Goal: Task Accomplishment & Management: Use online tool/utility

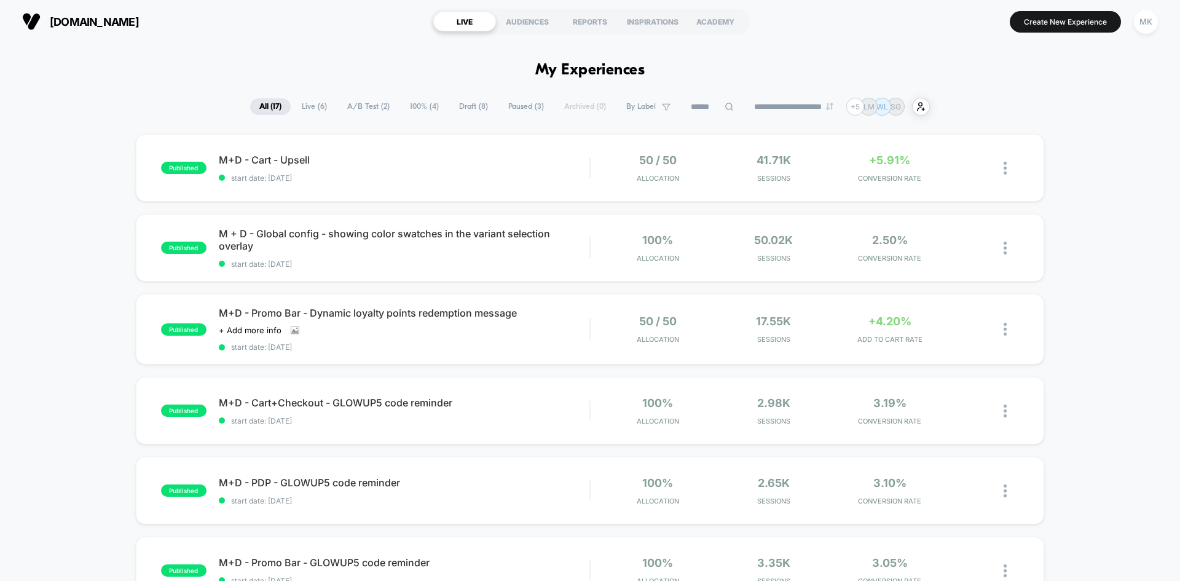
scroll to position [615, 0]
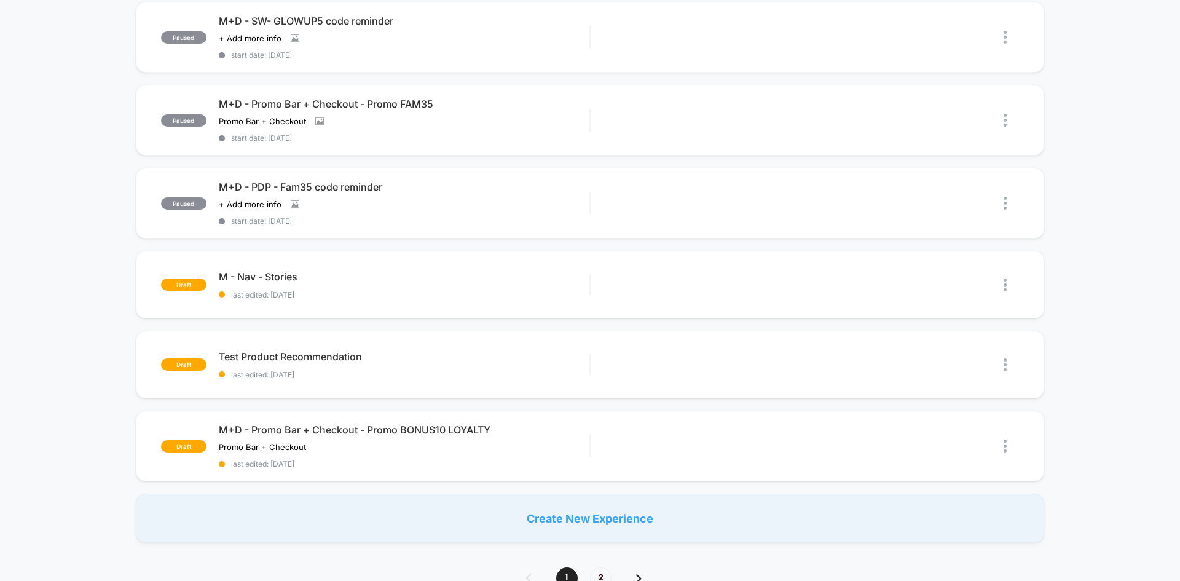
click at [639, 511] on div "Create New Experience" at bounding box center [590, 518] width 908 height 49
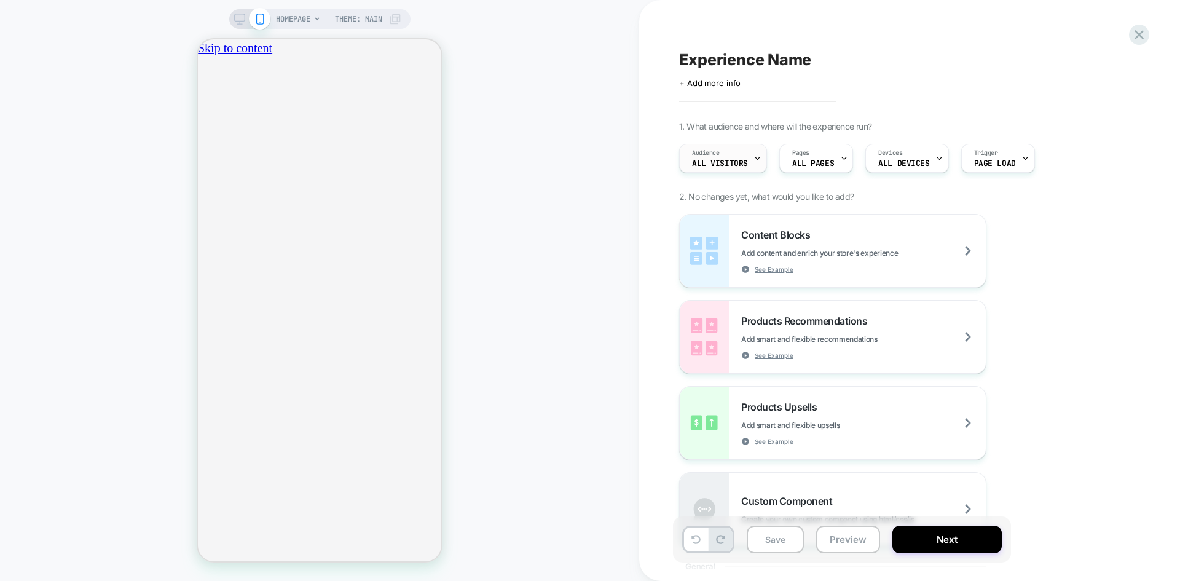
scroll to position [0, 216]
click at [299, 20] on span "HOMEPAGE" at bounding box center [293, 19] width 34 height 20
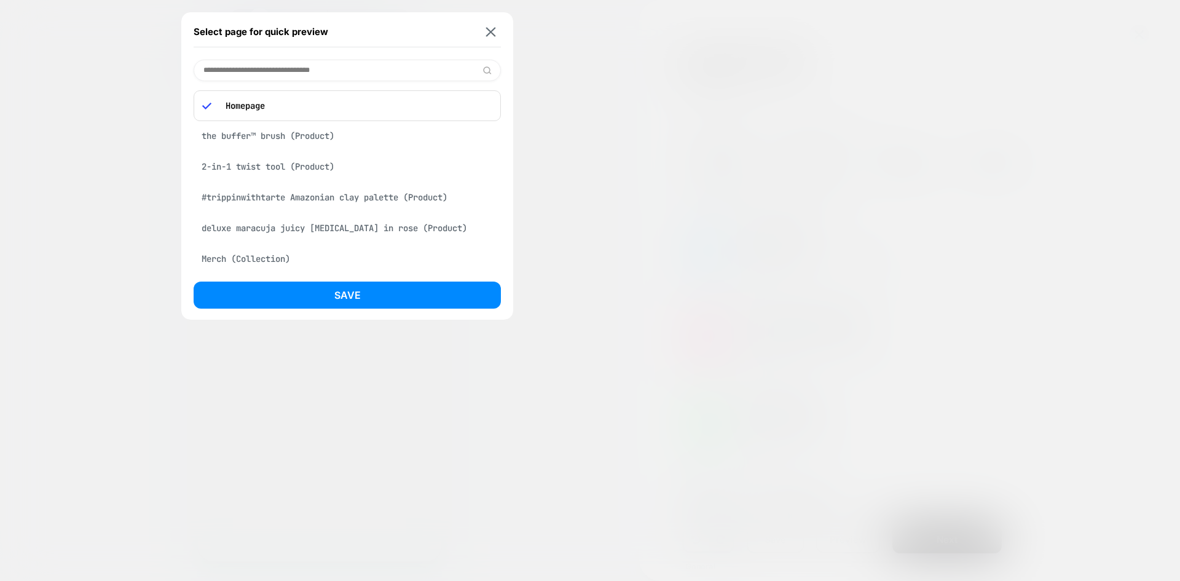
scroll to position [0, 433]
click at [328, 136] on div "the buffer™ brush (Product)" at bounding box center [347, 135] width 307 height 23
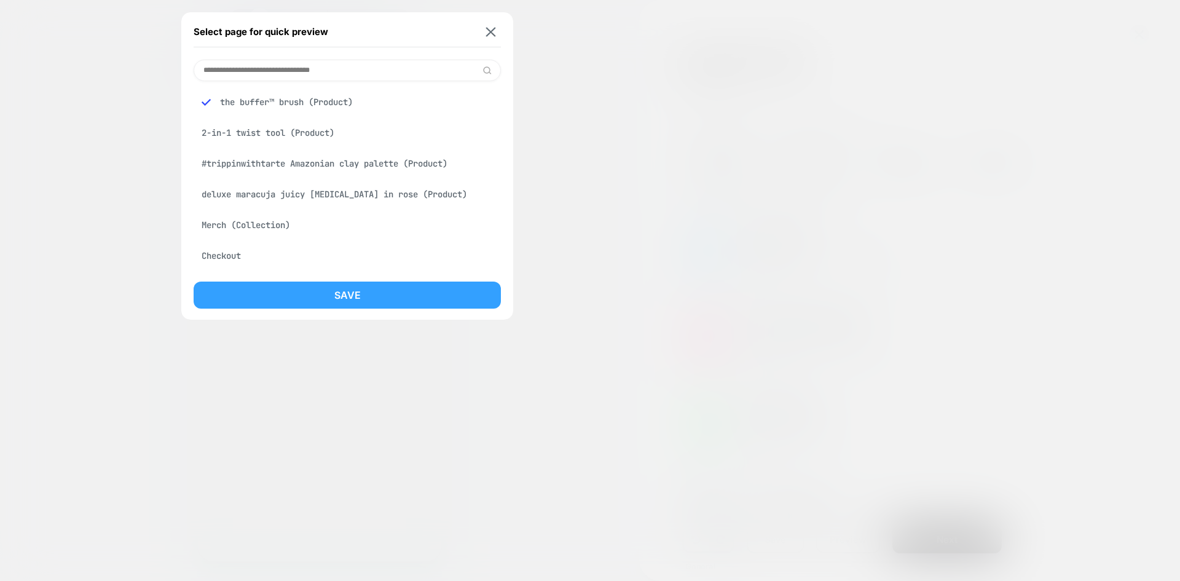
scroll to position [0, 0]
click at [342, 288] on button "Save" at bounding box center [347, 294] width 307 height 27
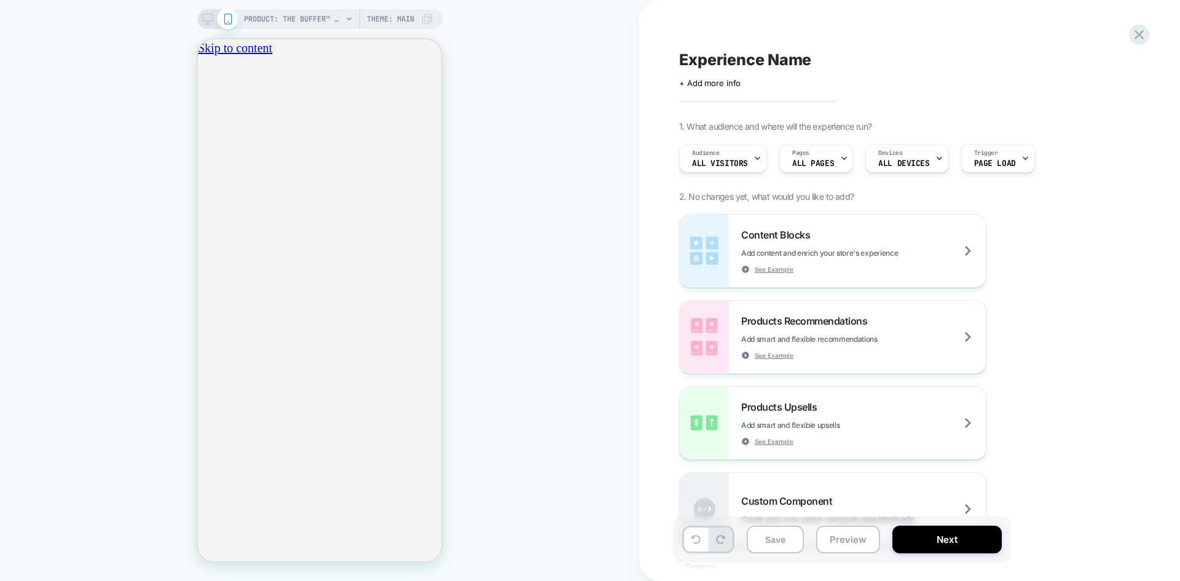
click at [400, 23] on span "Theme: MAIN" at bounding box center [390, 19] width 47 height 20
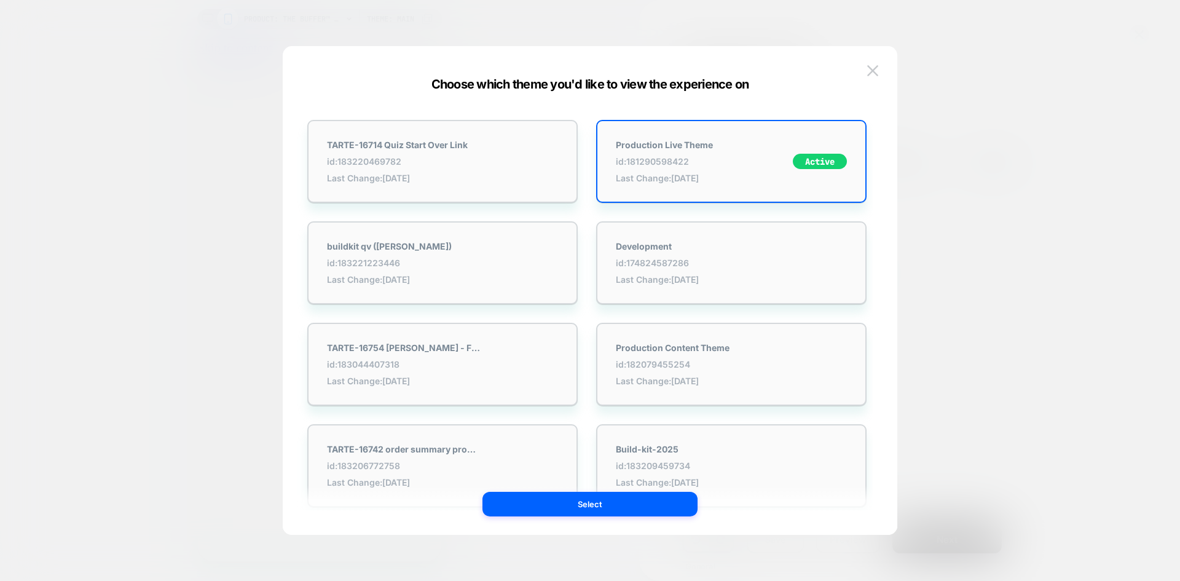
scroll to position [0, 216]
click at [871, 69] on img at bounding box center [872, 70] width 11 height 10
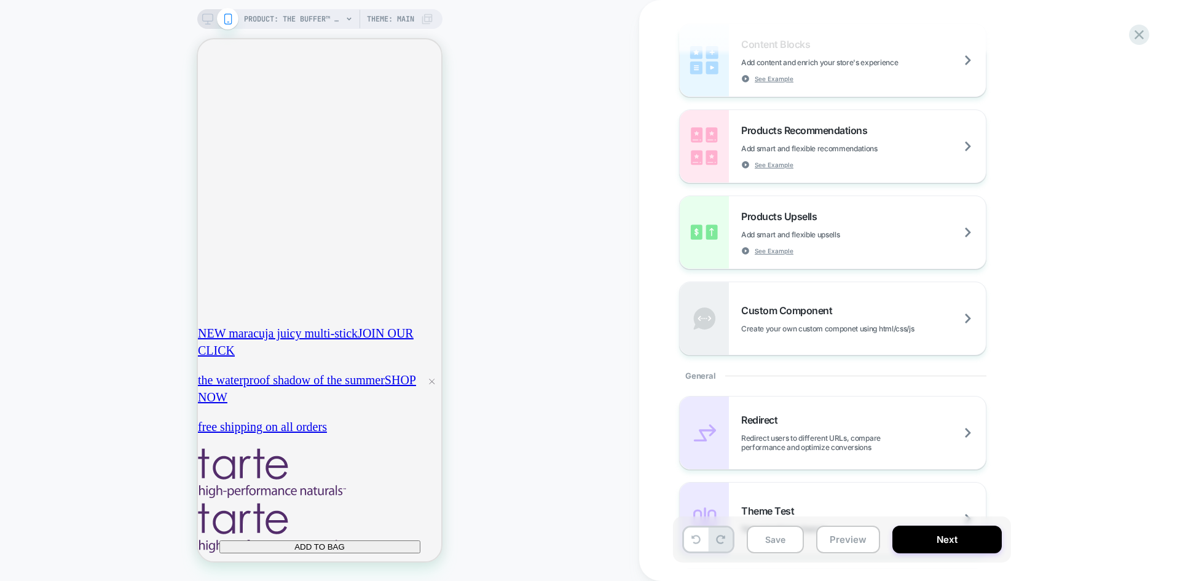
scroll to position [246, 0]
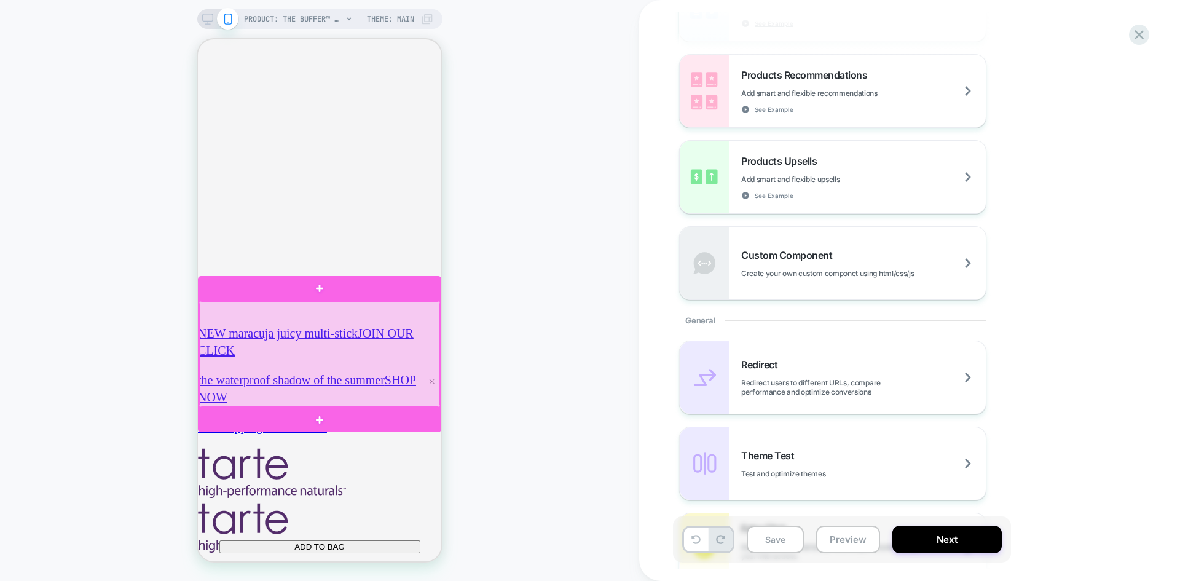
click at [415, 318] on div at bounding box center [319, 354] width 241 height 106
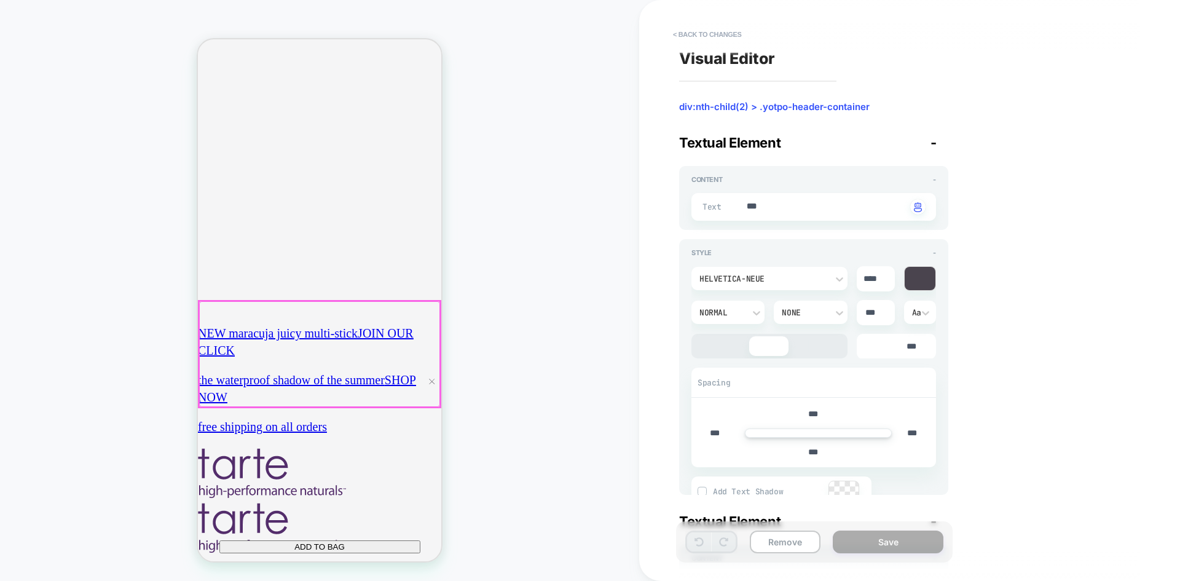
click at [415, 318] on div at bounding box center [319, 354] width 241 height 106
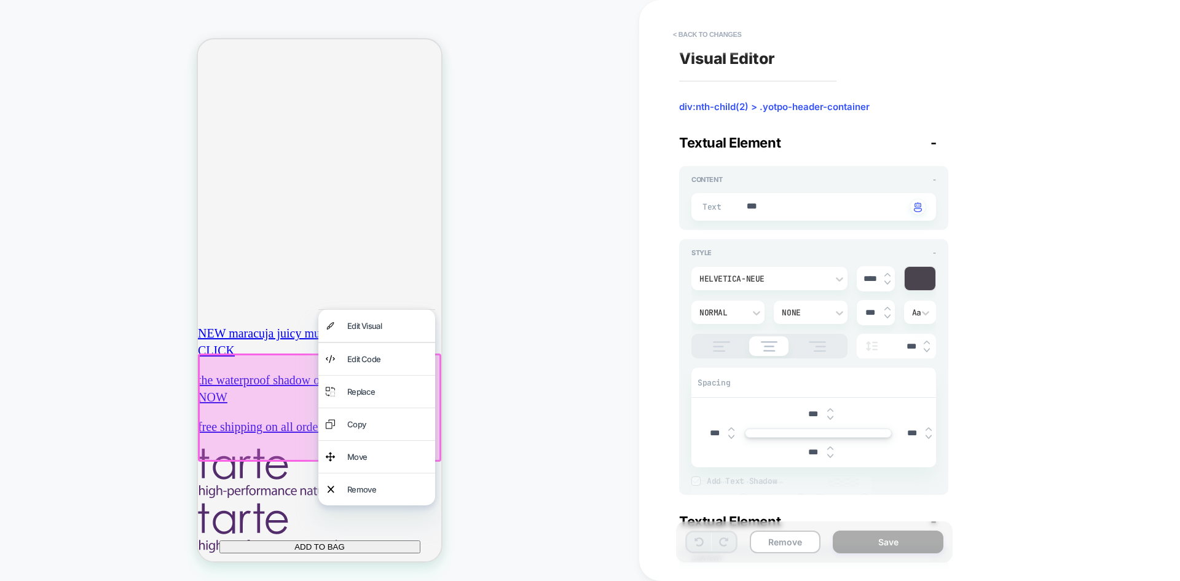
scroll to position [730, 0]
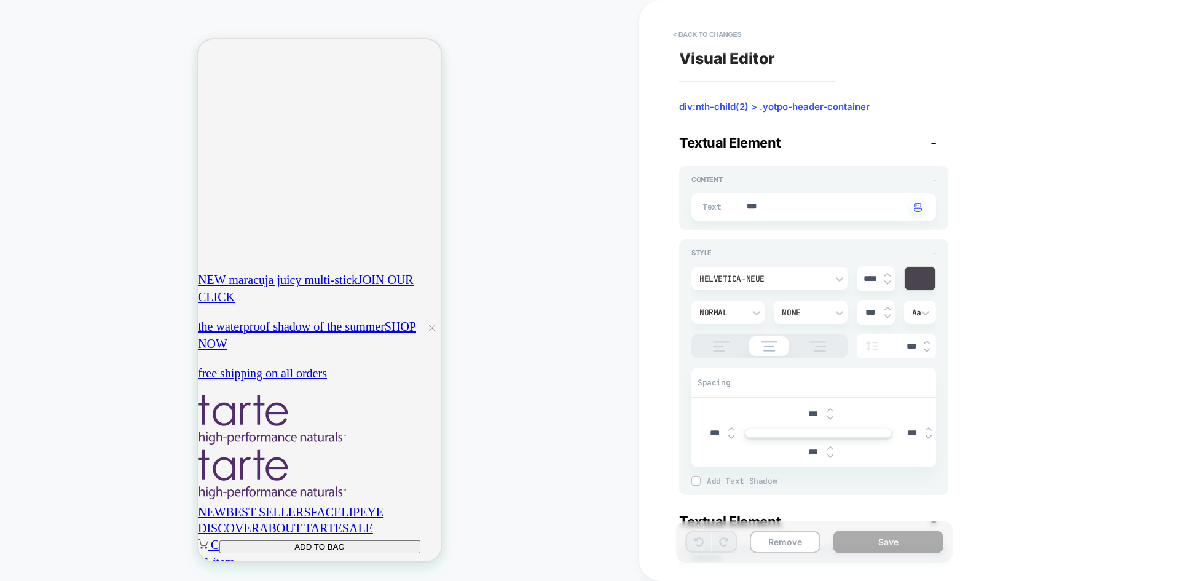
type textarea "*"
click at [500, 273] on div "PRODUCT: the buffer™ brush PRODUCT: the buffer™ brush Theme: MAIN" at bounding box center [319, 290] width 639 height 556
click at [566, 238] on div "PRODUCT: the buffer™ brush PRODUCT: the buffer™ brush Theme: MAIN" at bounding box center [319, 290] width 639 height 556
click at [688, 36] on button "< Back to changes" at bounding box center [707, 35] width 81 height 20
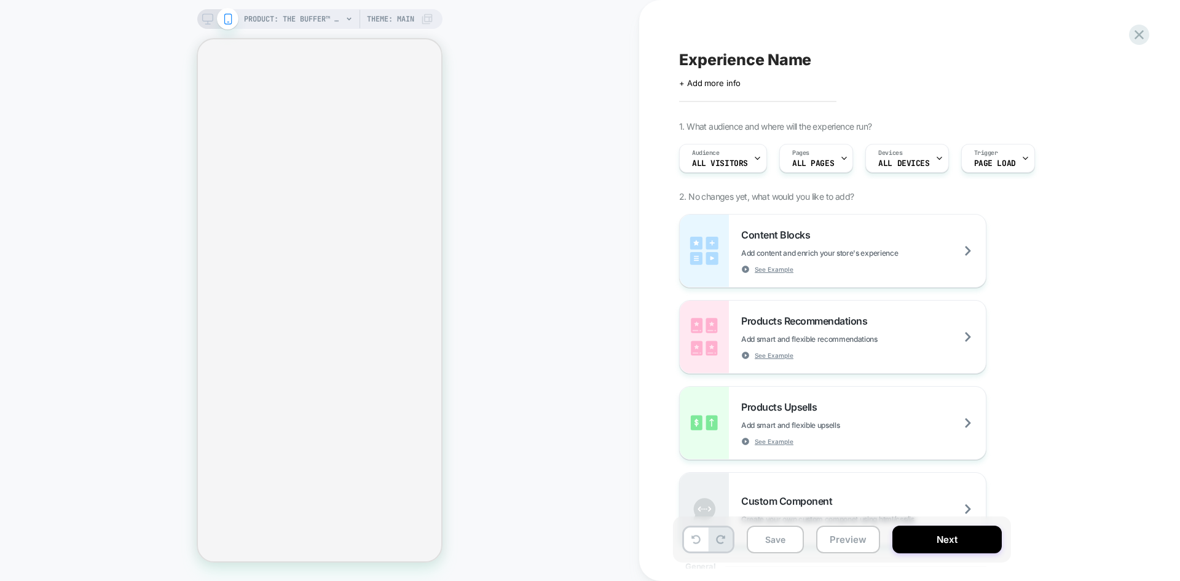
scroll to position [0, 216]
click at [903, 157] on div "Devices ALL DEVICES" at bounding box center [904, 158] width 76 height 28
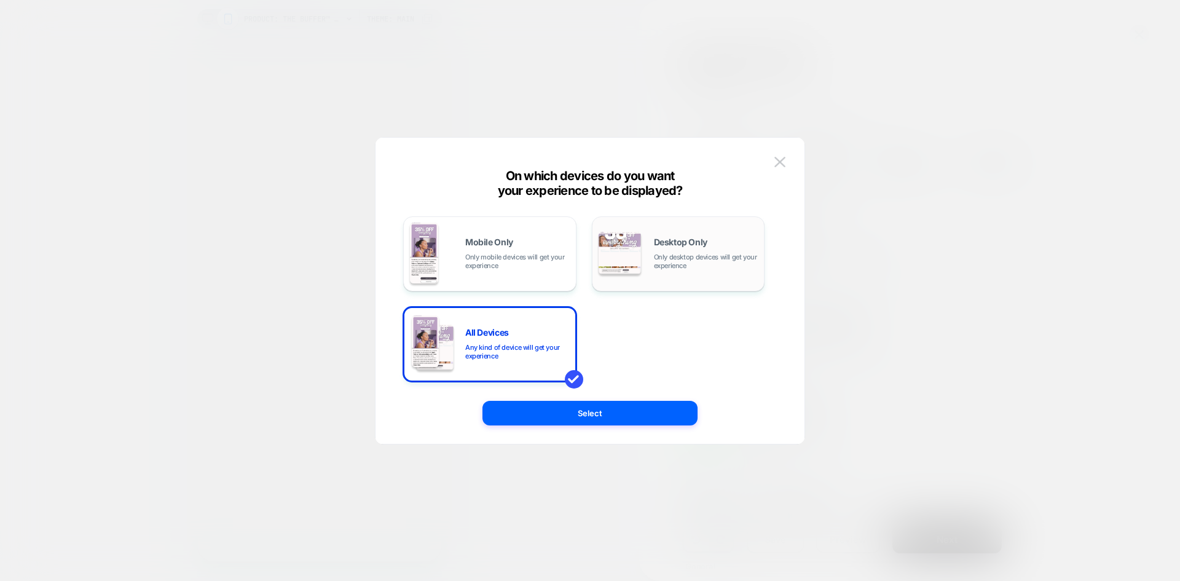
scroll to position [0, 433]
click at [696, 247] on div "Desktop Only Only desktop devices will get your experience" at bounding box center [706, 254] width 104 height 32
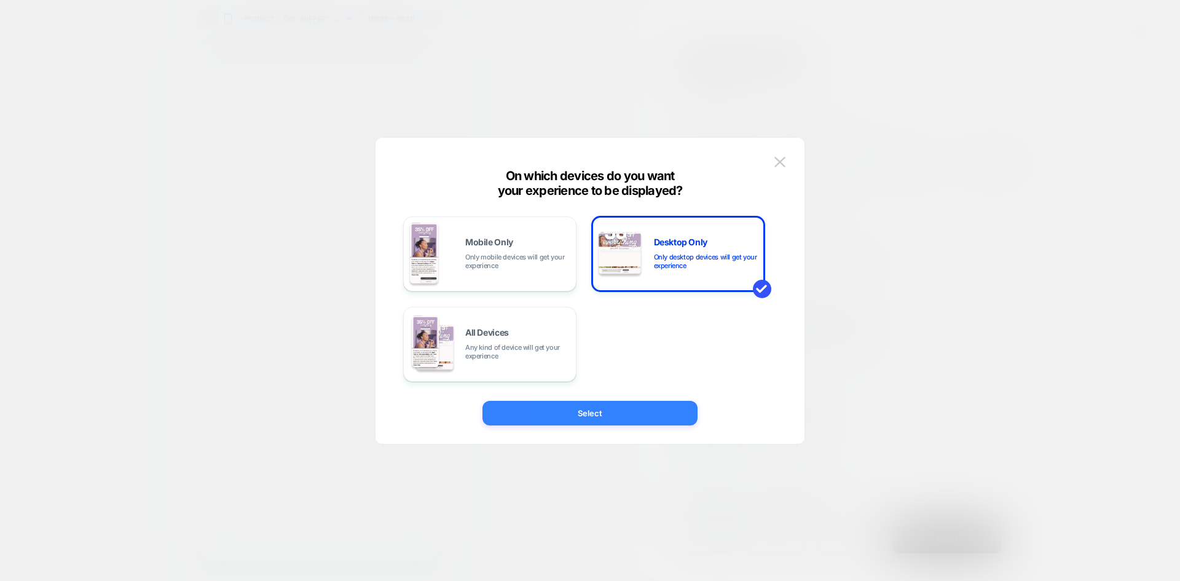
click at [648, 414] on button "Select" at bounding box center [589, 413] width 215 height 25
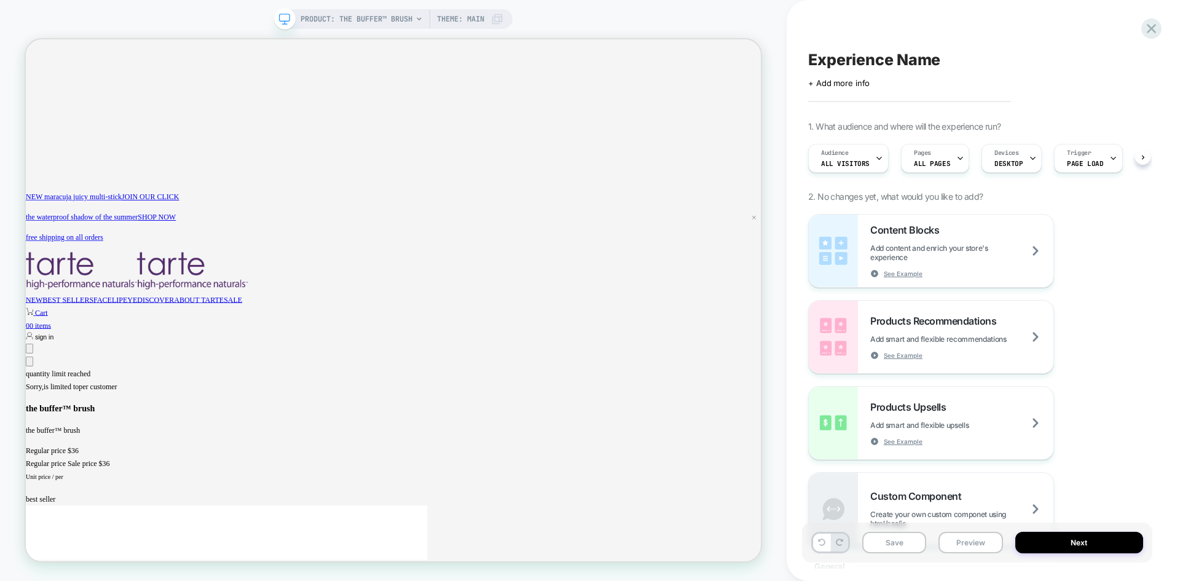
scroll to position [0, 1]
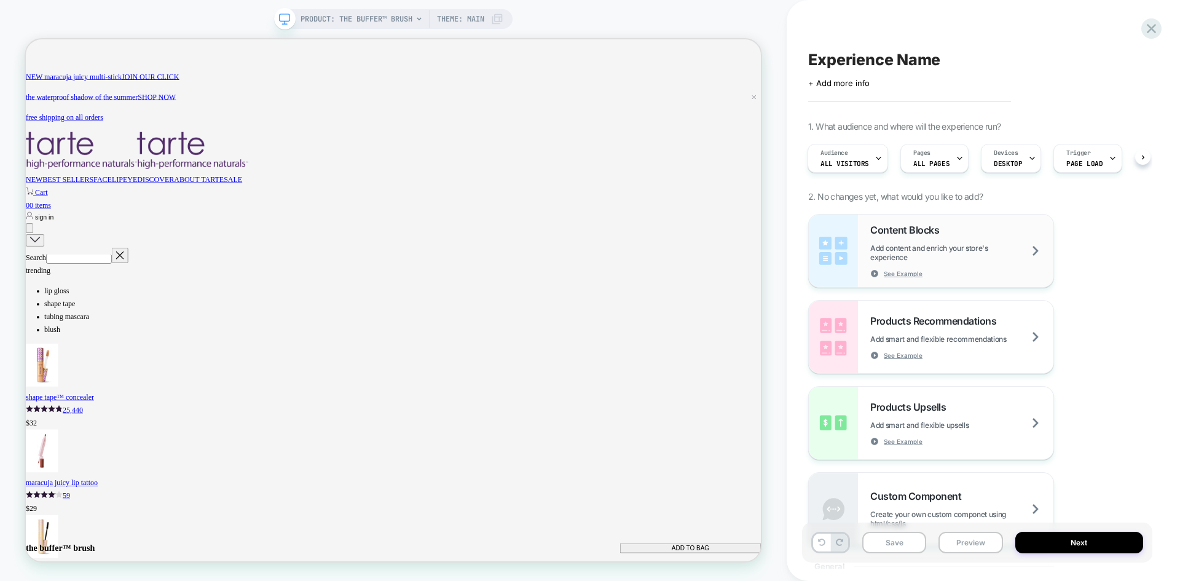
scroll to position [0, 897]
click at [927, 160] on span "ALL PAGES" at bounding box center [931, 163] width 36 height 9
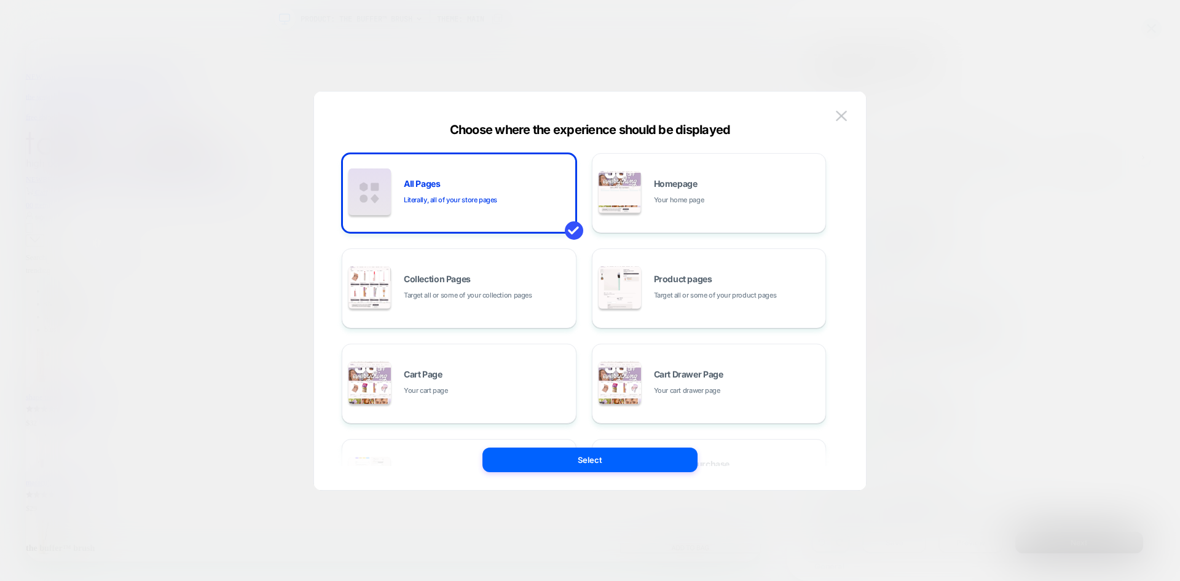
scroll to position [0, 1793]
click at [704, 269] on div "Product pages Target all or some of your product pages" at bounding box center [709, 288] width 221 height 68
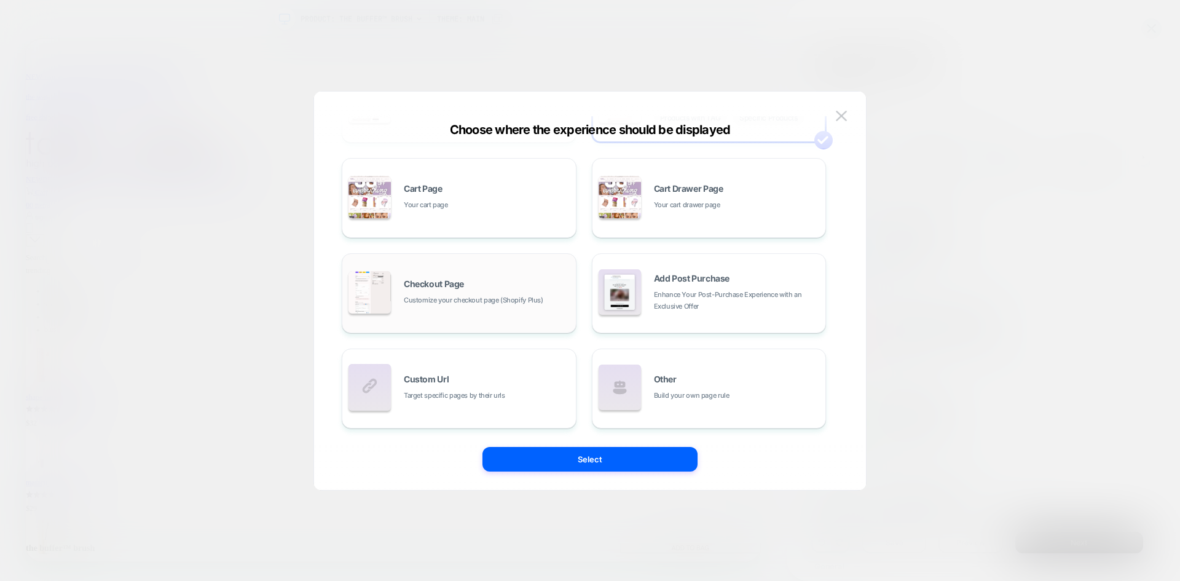
scroll to position [0, 0]
click at [572, 461] on button "Select" at bounding box center [589, 459] width 215 height 25
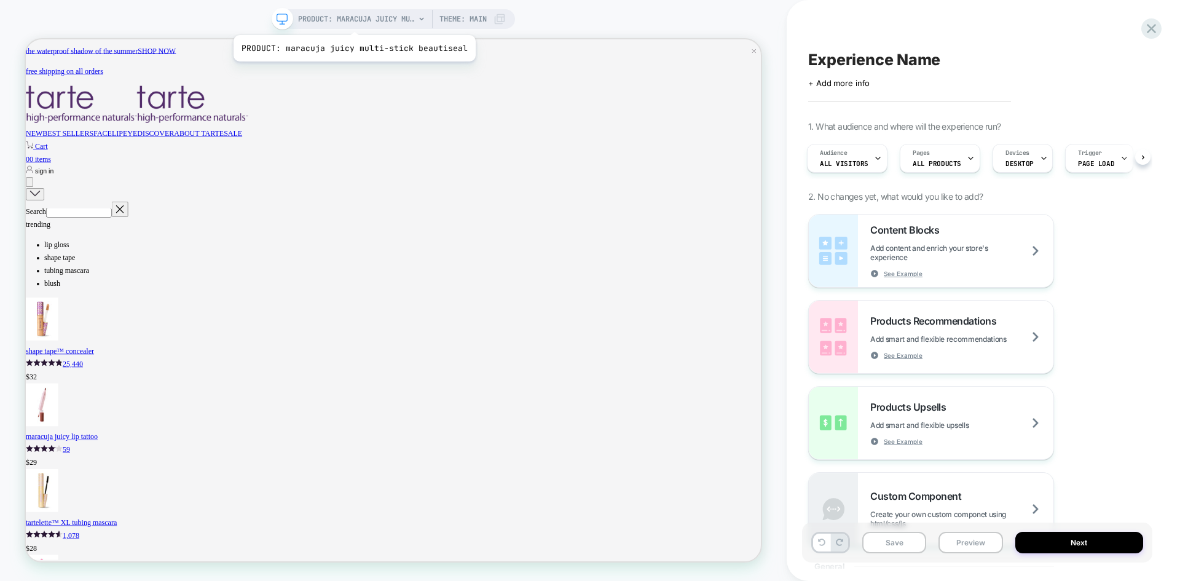
scroll to position [0, 1793]
click at [375, 15] on span "PRODUCT: maracuja juicy multi-stick beautiseal" at bounding box center [356, 19] width 117 height 20
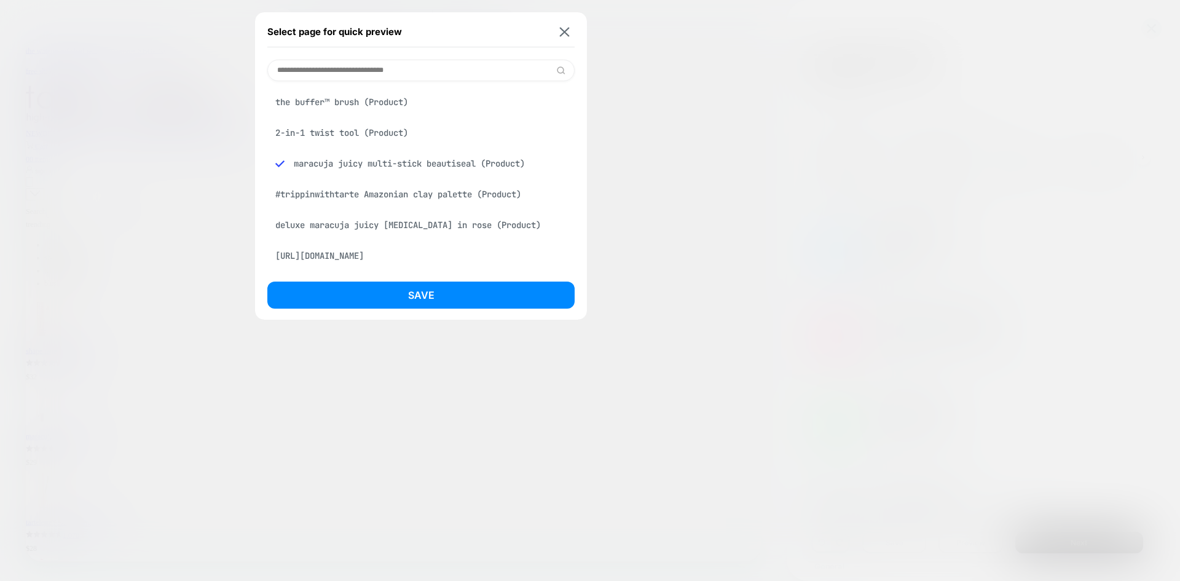
click at [379, 109] on div "the buffer™ brush (Product)" at bounding box center [420, 101] width 307 height 23
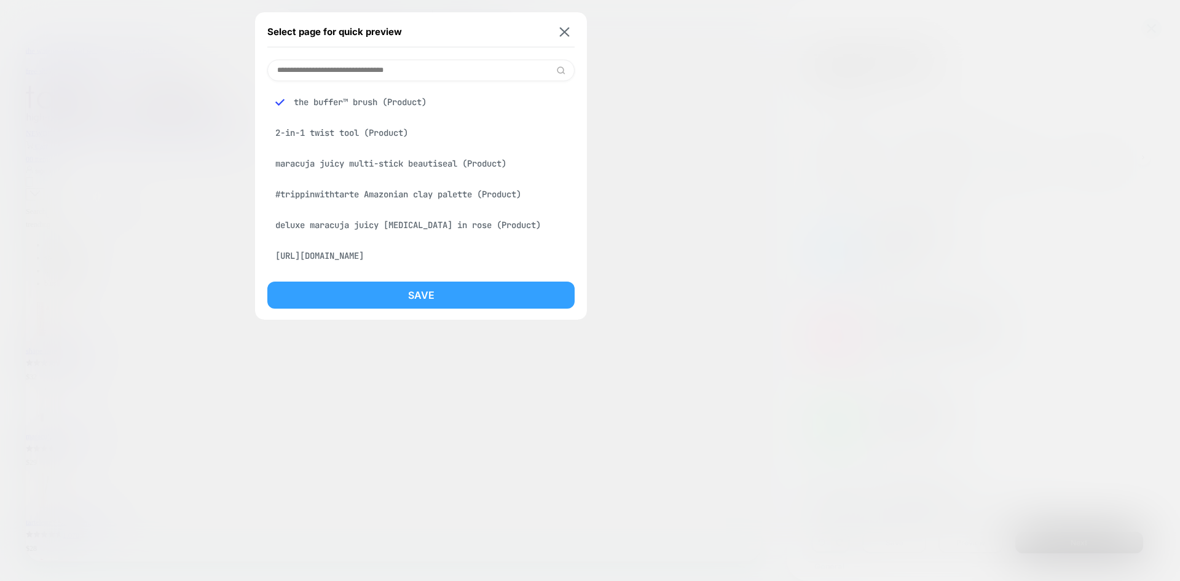
scroll to position [0, 0]
click at [445, 290] on button "Save" at bounding box center [420, 294] width 307 height 27
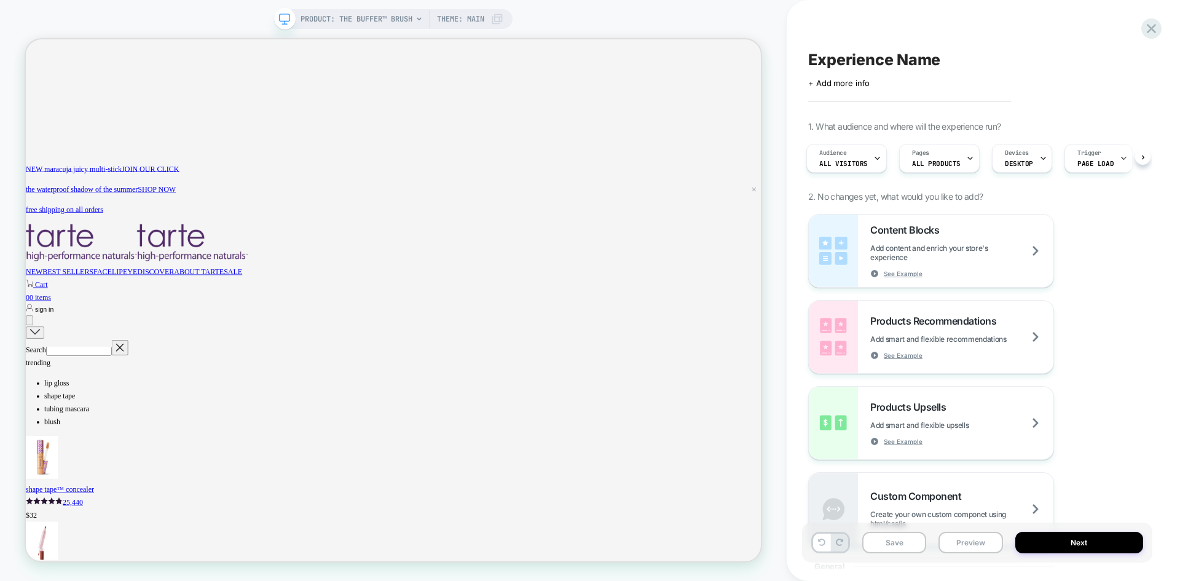
scroll to position [0, 897]
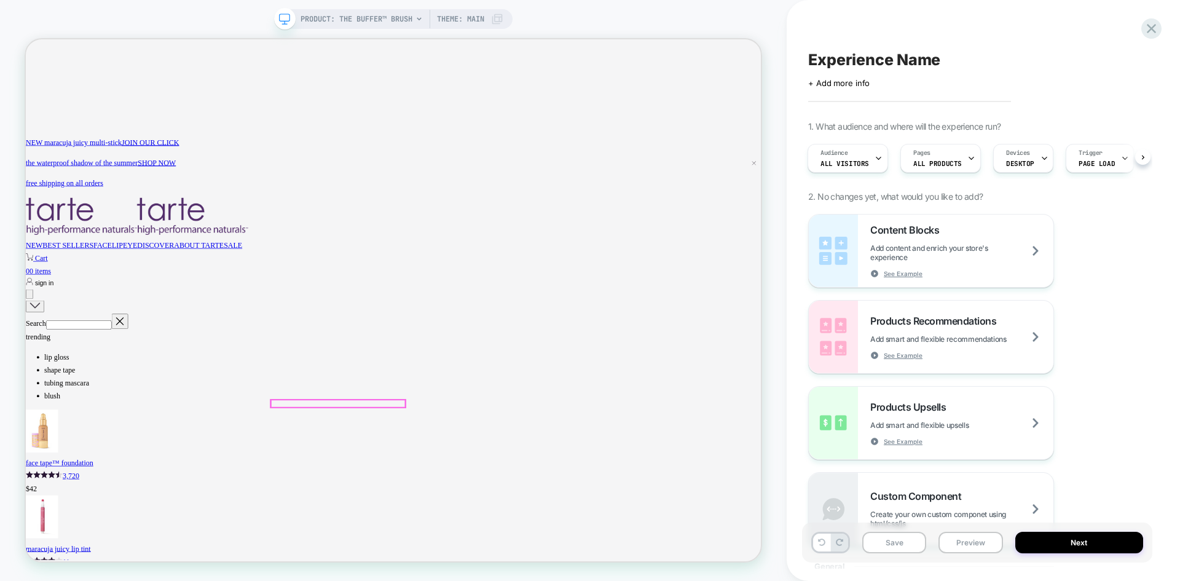
scroll to position [0, 897]
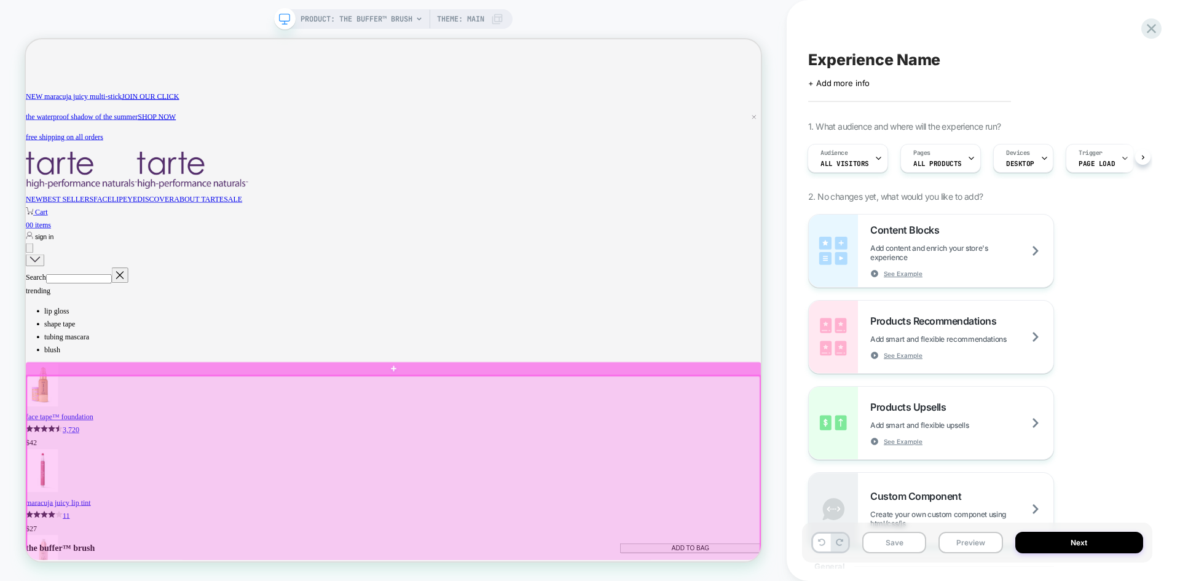
scroll to position [860, 0]
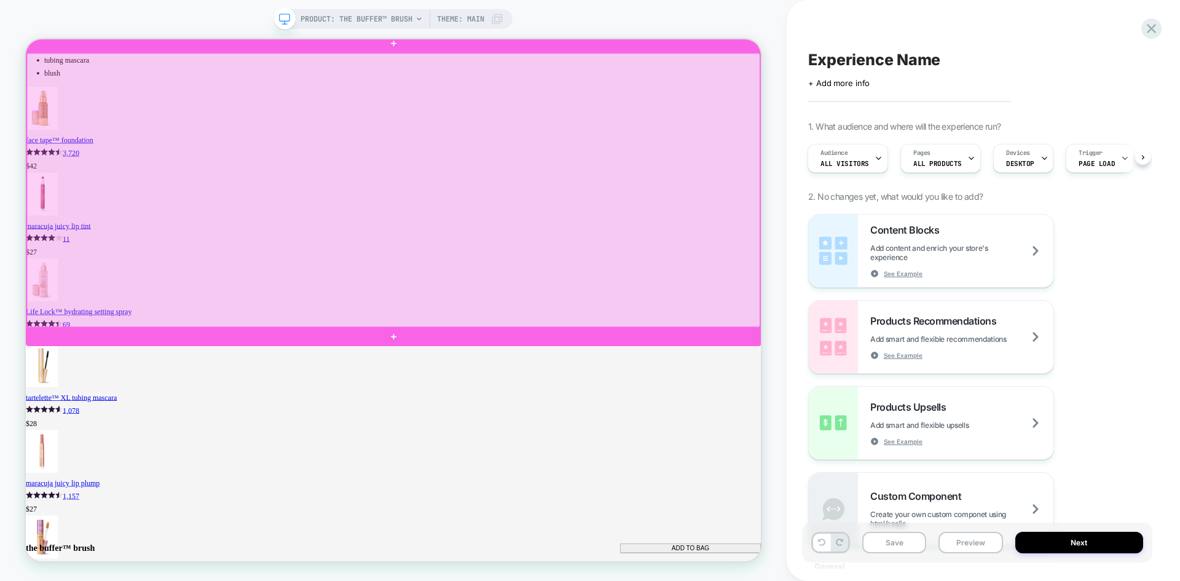
scroll to position [0, 0]
click at [58, 183] on div at bounding box center [516, 240] width 978 height 365
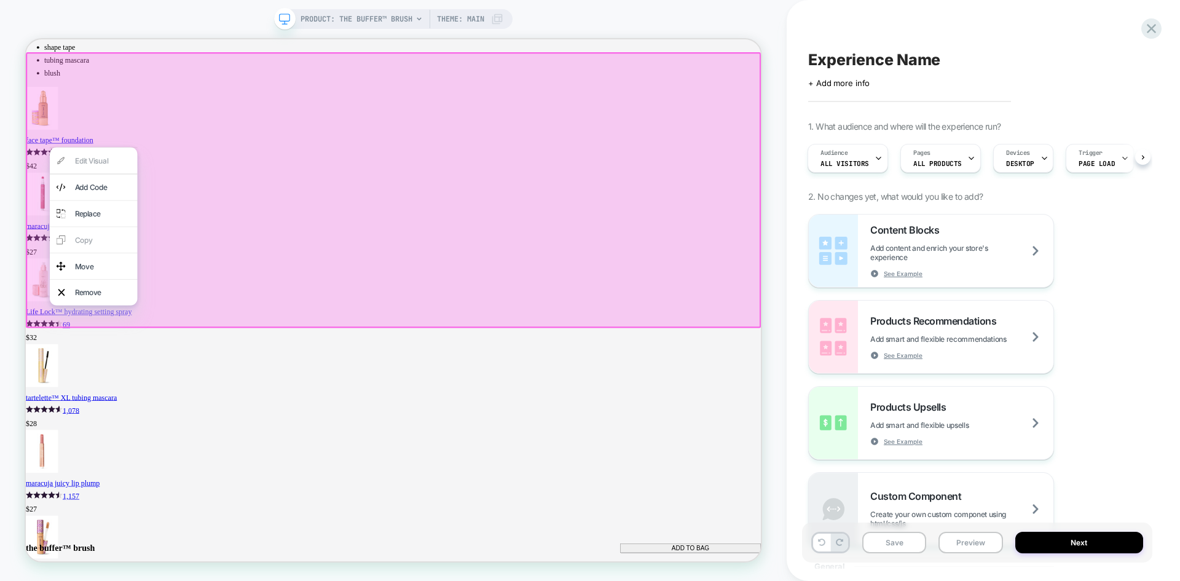
drag, startPoint x: 58, startPoint y: 183, endPoint x: 65, endPoint y: 139, distance: 44.9
click at [65, 139] on div at bounding box center [516, 241] width 980 height 368
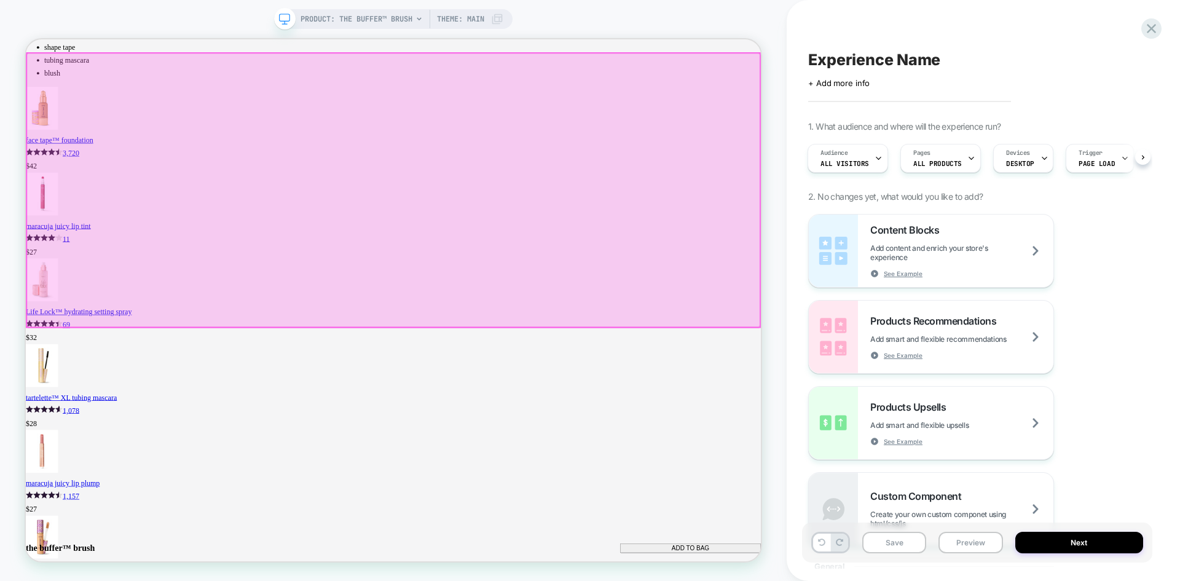
drag, startPoint x: 65, startPoint y: 139, endPoint x: 56, endPoint y: 139, distance: 9.2
click at [56, 139] on div at bounding box center [516, 240] width 978 height 365
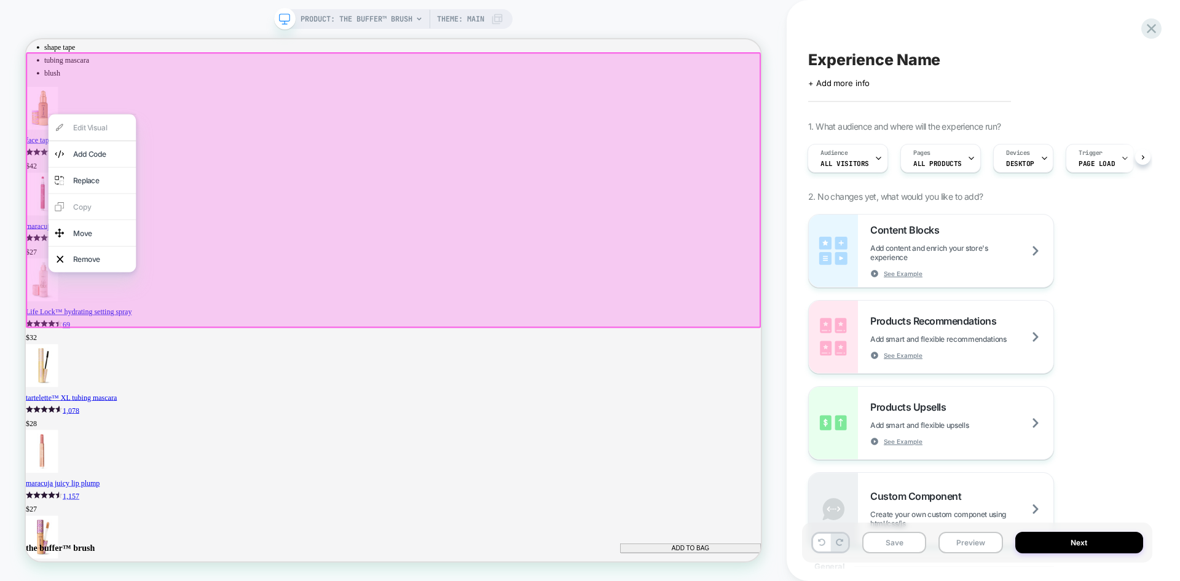
scroll to position [0, 897]
click at [148, 336] on div "Remove" at bounding box center [126, 332] width 75 height 17
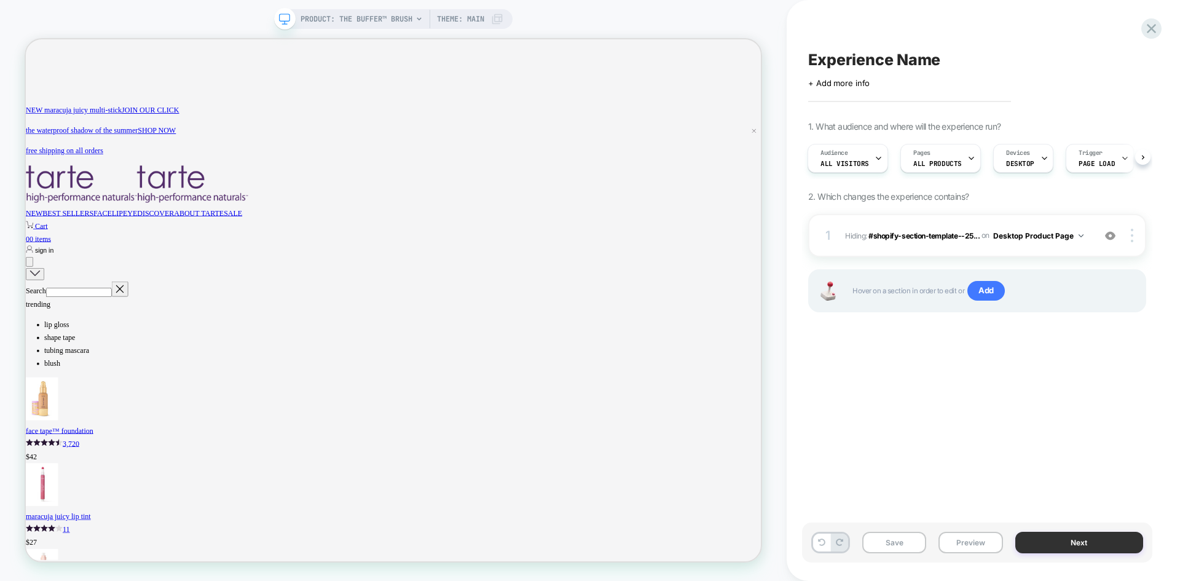
scroll to position [0, 1793]
click at [1100, 543] on button "Next" at bounding box center [1079, 543] width 128 height 22
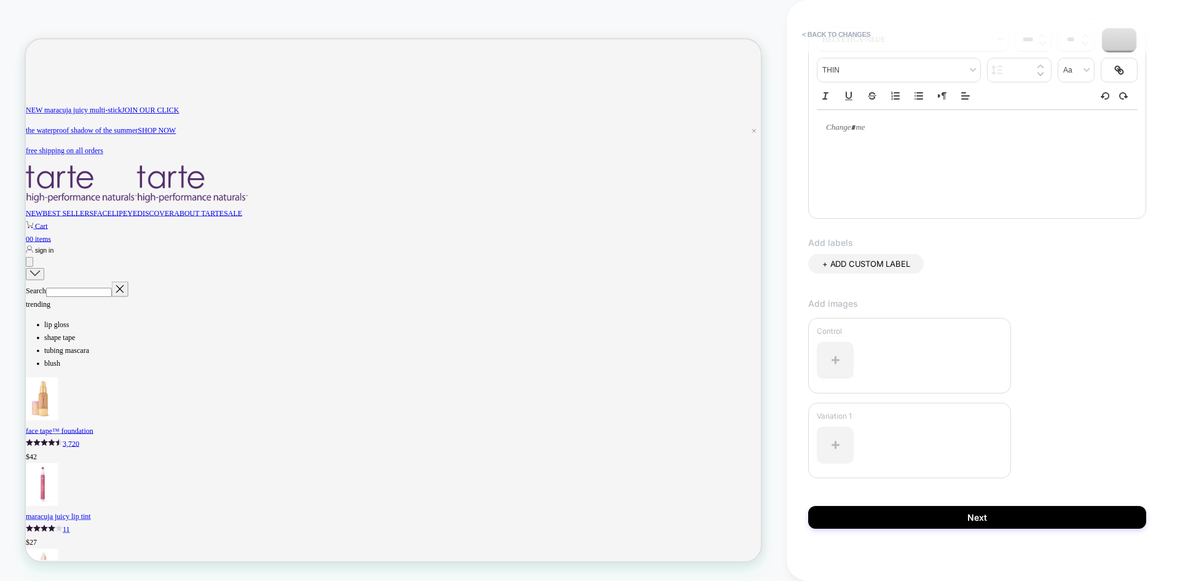
scroll to position [188, 0]
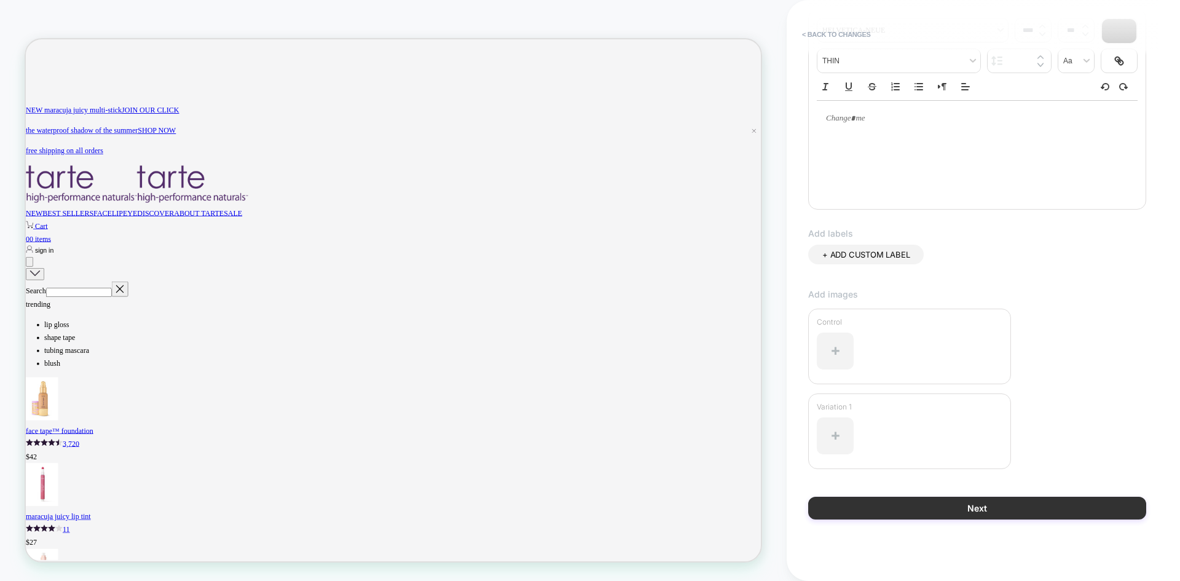
type input "**********"
click at [996, 500] on button "Next" at bounding box center [977, 508] width 338 height 23
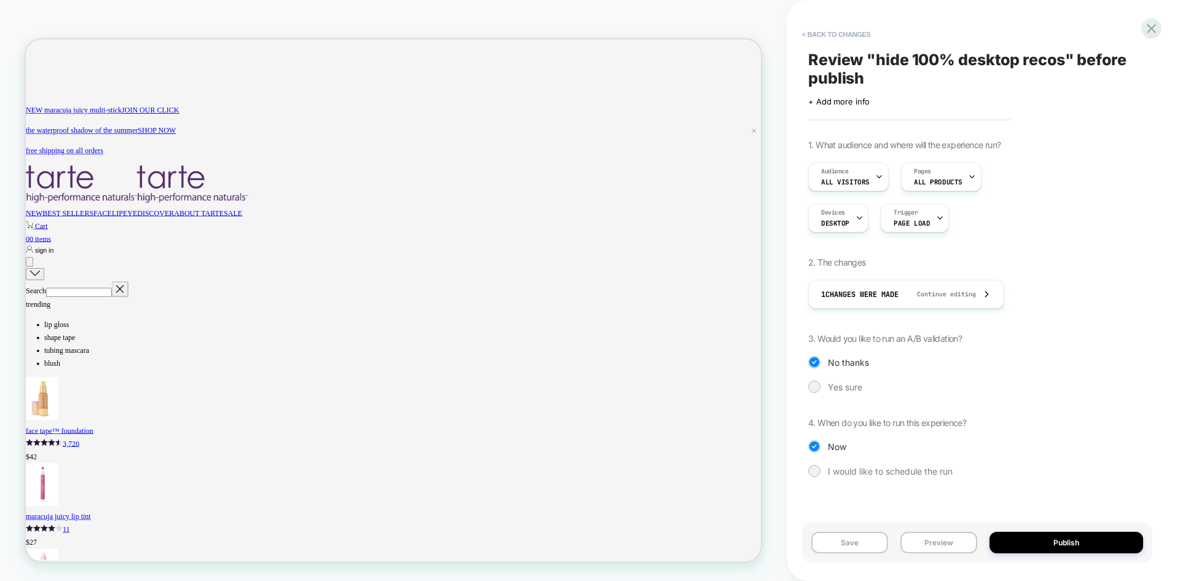
scroll to position [0, 897]
click at [1073, 535] on button "Publish" at bounding box center [1066, 543] width 154 height 22
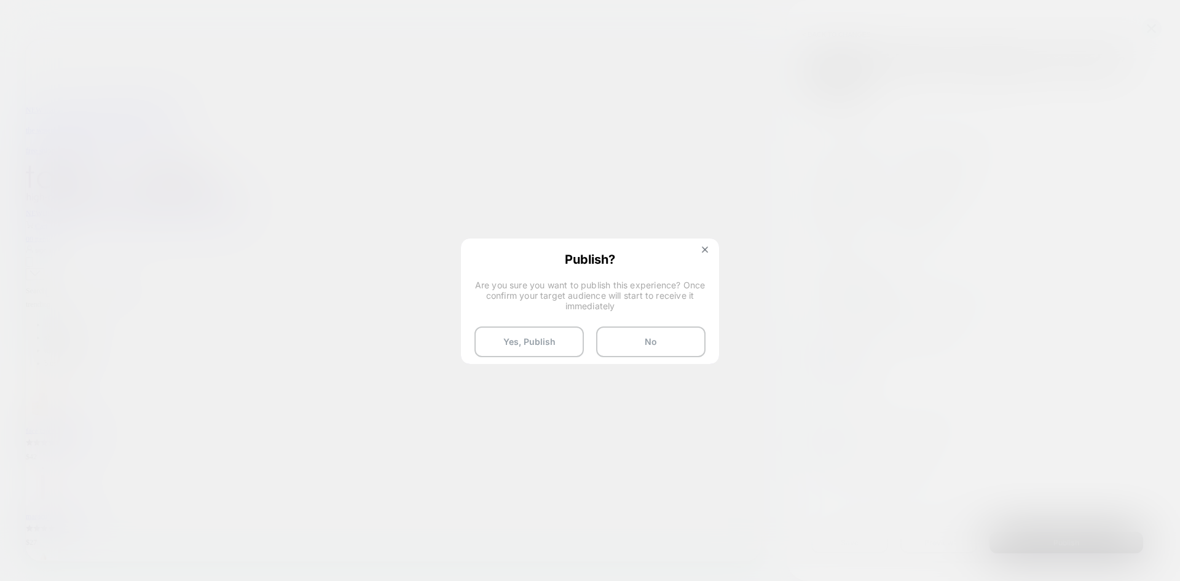
scroll to position [0, 1793]
click at [518, 339] on button "Yes, Publish" at bounding box center [528, 341] width 109 height 31
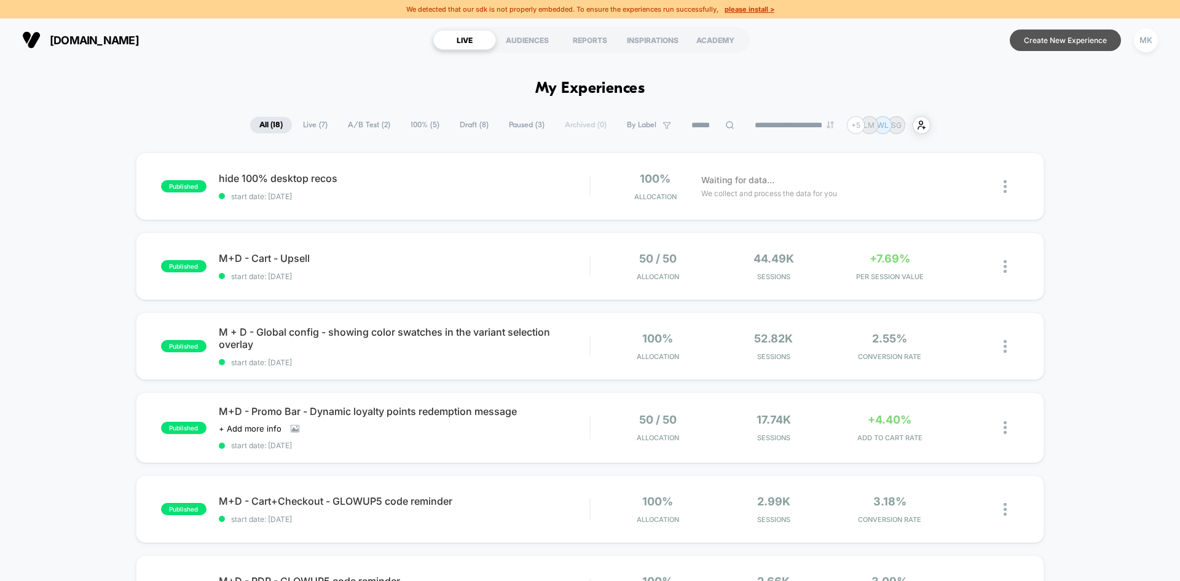
click at [1047, 42] on button "Create New Experience" at bounding box center [1065, 41] width 111 height 22
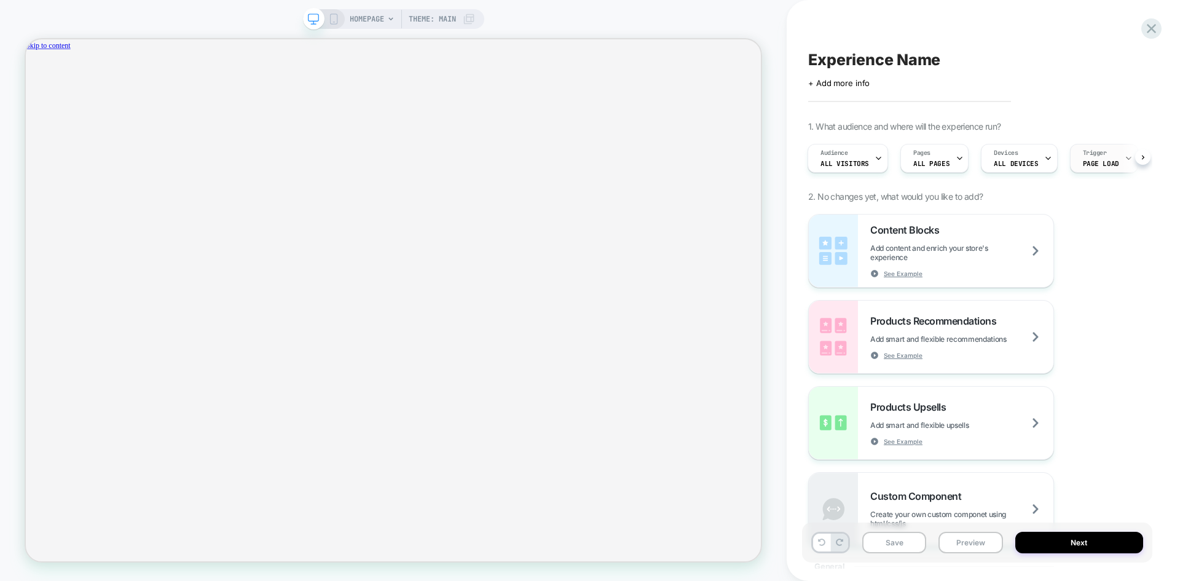
click at [1084, 167] on span "Page Load" at bounding box center [1101, 163] width 36 height 9
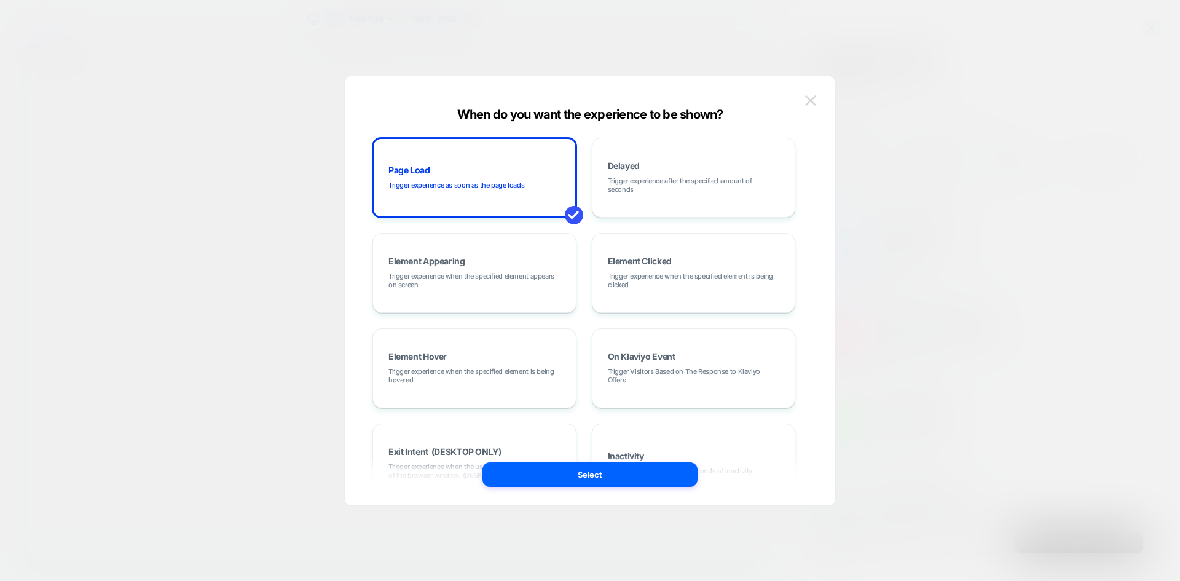
click at [806, 96] on img at bounding box center [810, 100] width 11 height 10
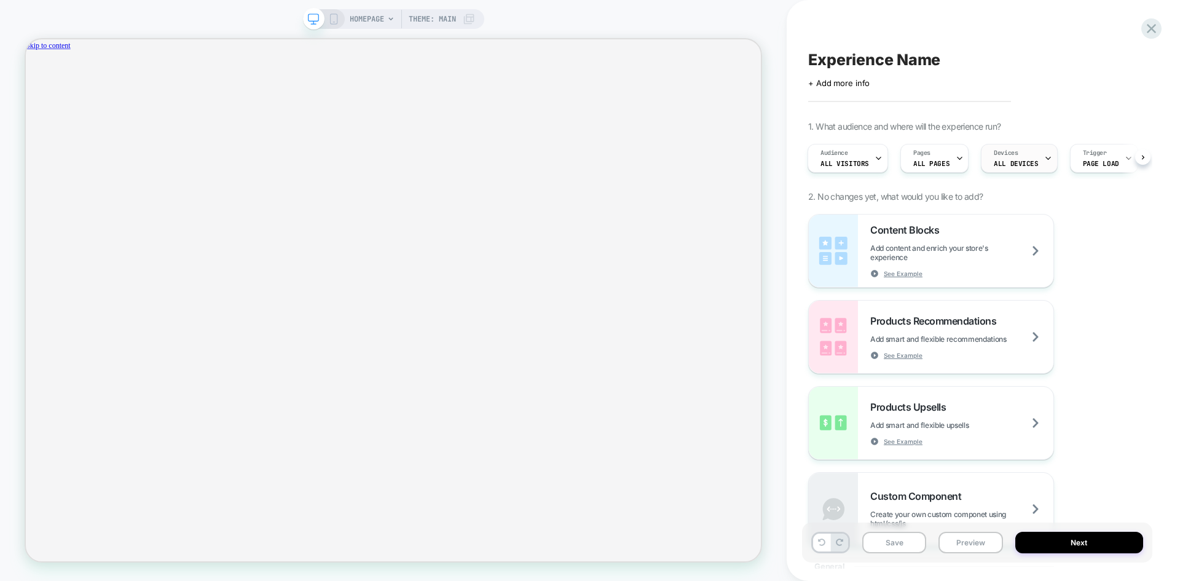
click at [994, 159] on span "ALL DEVICES" at bounding box center [1016, 163] width 44 height 9
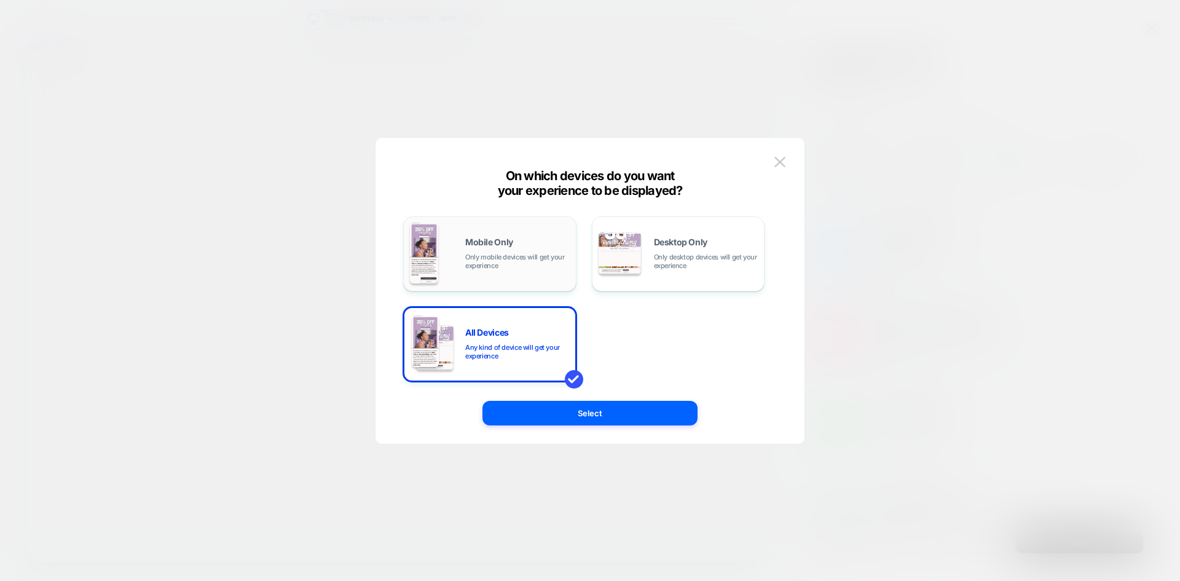
click at [492, 250] on div "Mobile Only Only mobile devices will get your experience" at bounding box center [517, 254] width 104 height 32
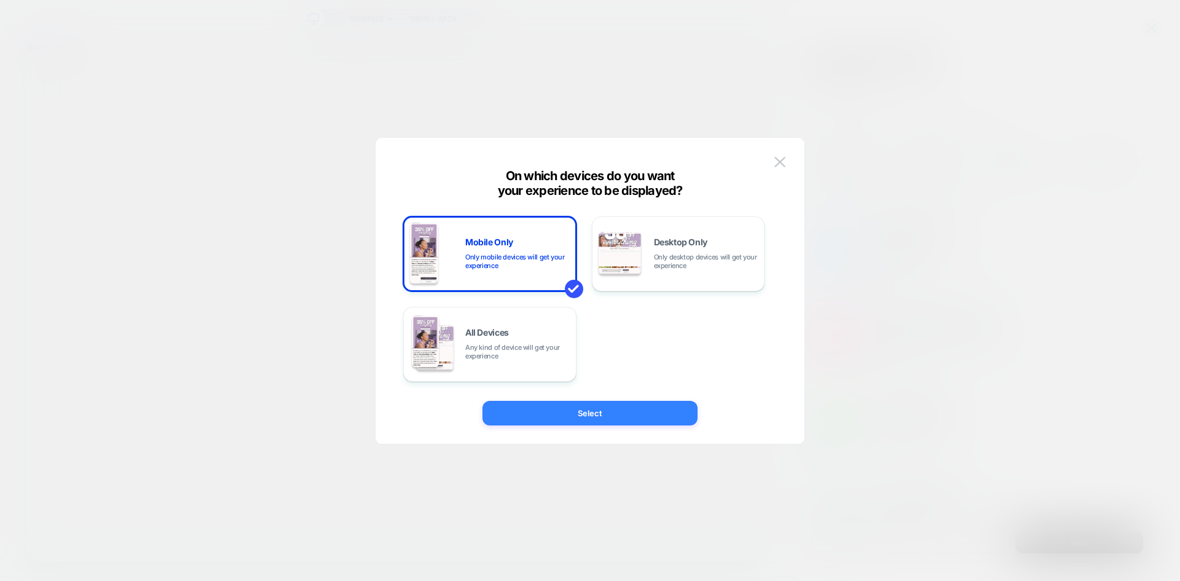
click at [641, 412] on button "Select" at bounding box center [589, 413] width 215 height 25
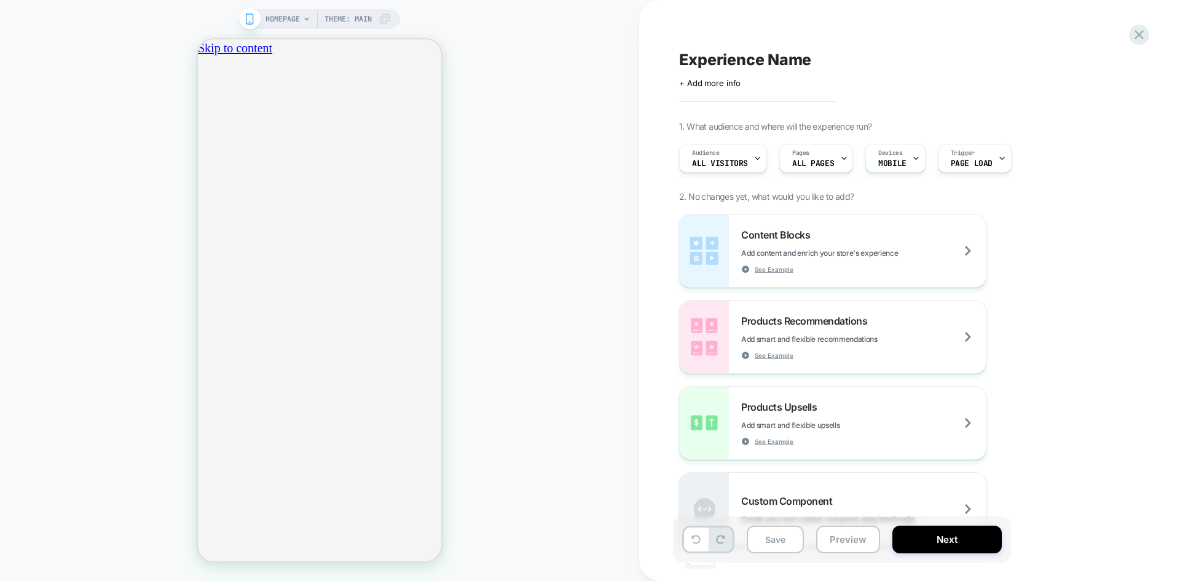
click at [298, 20] on span "HOMEPAGE" at bounding box center [283, 19] width 34 height 20
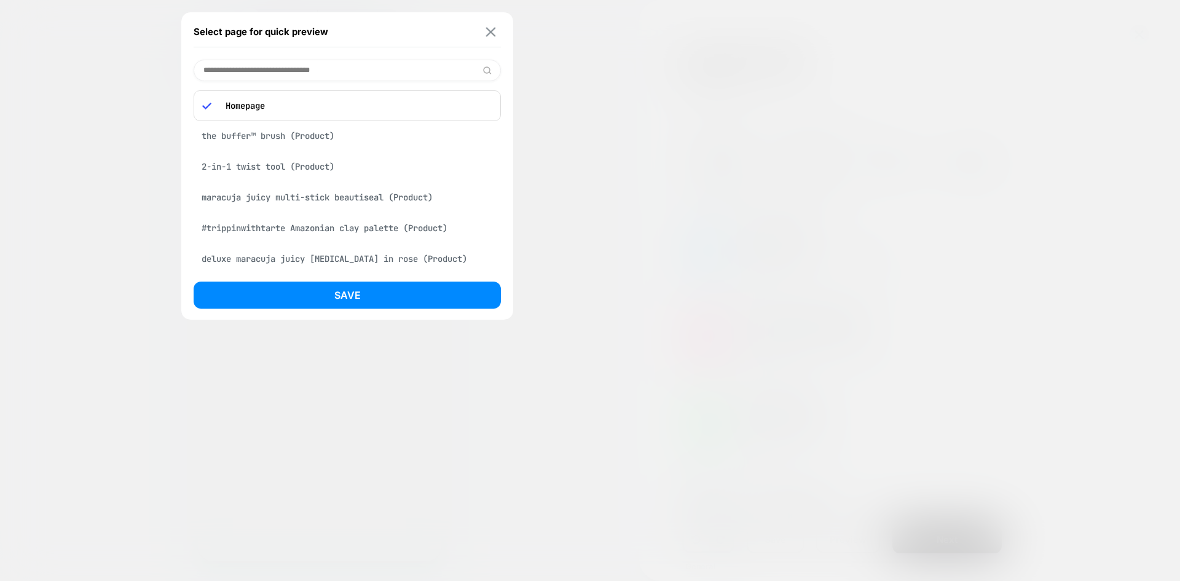
click at [492, 31] on img at bounding box center [491, 31] width 10 height 9
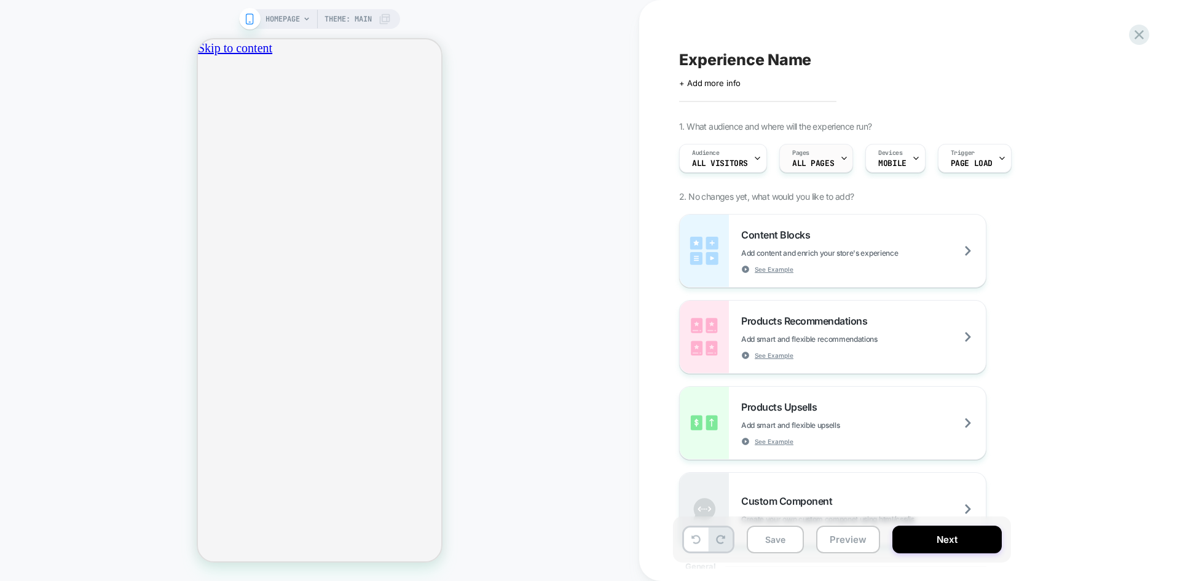
click at [816, 167] on span "ALL PAGES" at bounding box center [813, 163] width 42 height 9
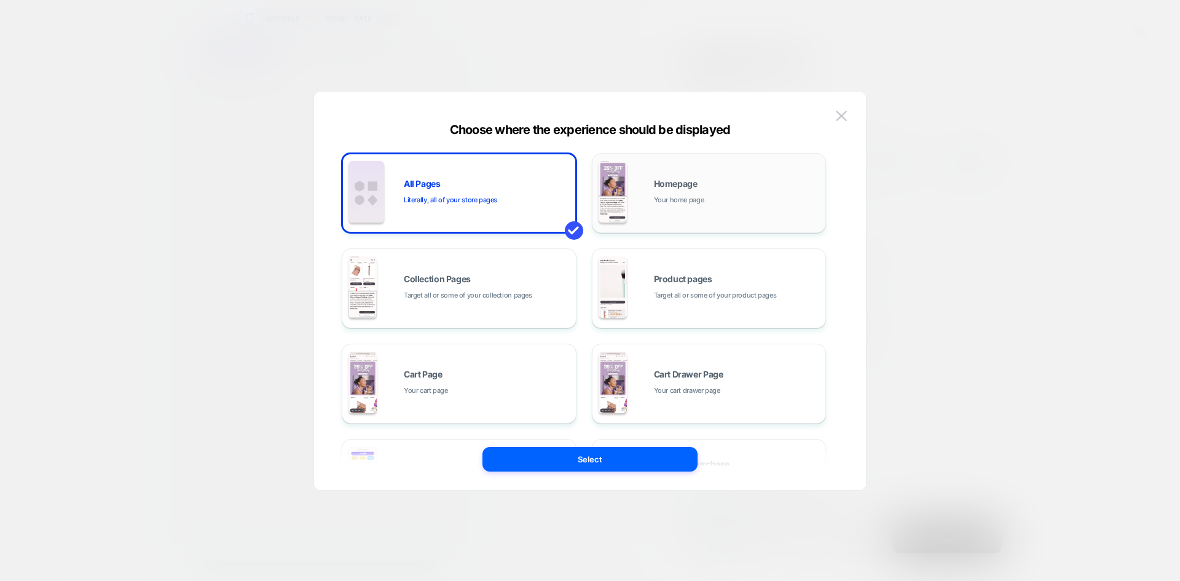
scroll to position [0, 216]
click at [750, 282] on div "Product pages Target all or some of your product pages" at bounding box center [737, 288] width 166 height 26
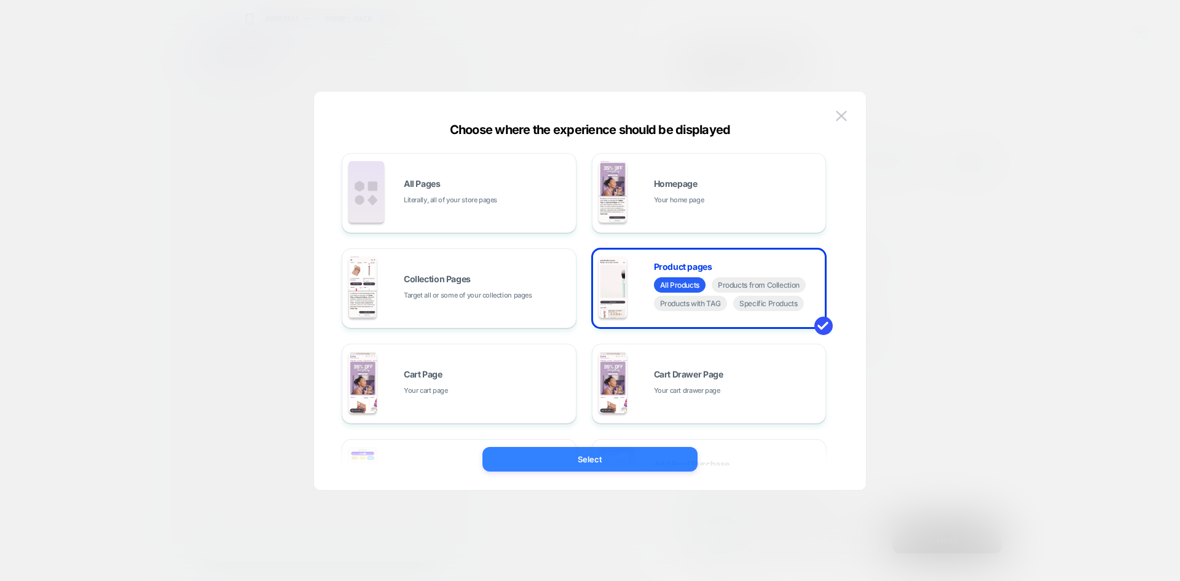
click at [640, 458] on button "Select" at bounding box center [589, 459] width 215 height 25
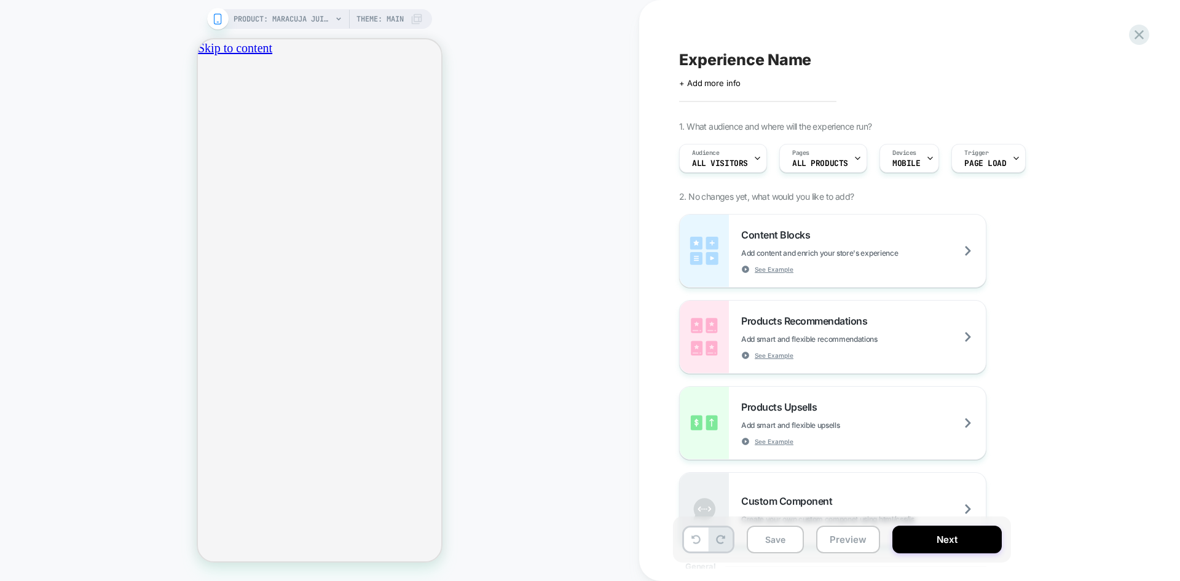
scroll to position [0, 0]
click at [307, 23] on span "PRODUCT: maracuja juicy multi-stick beautiseal" at bounding box center [283, 19] width 98 height 20
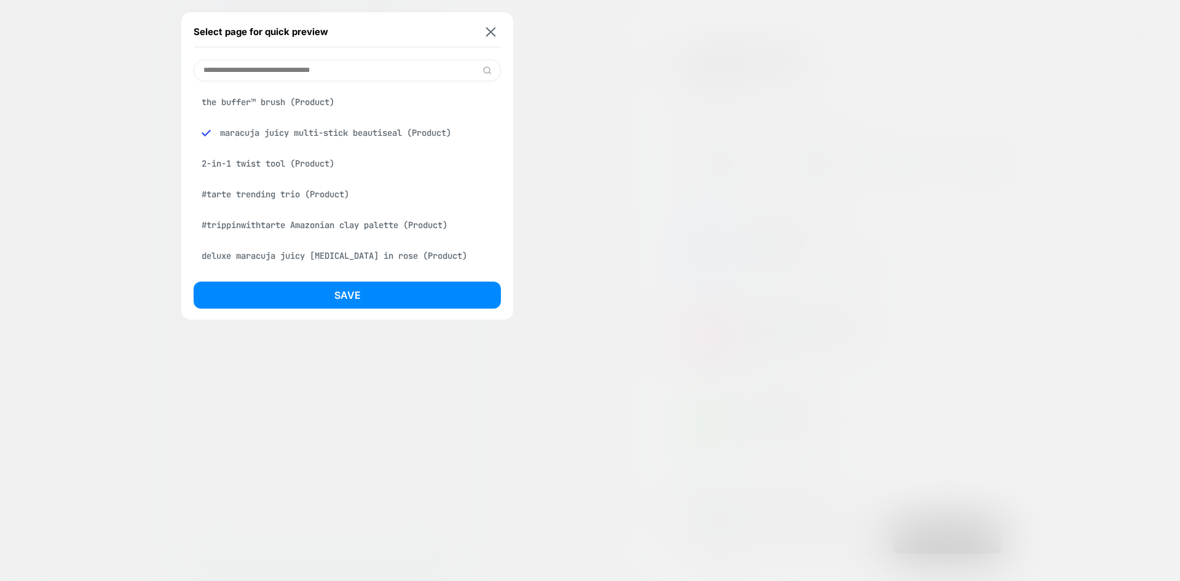
scroll to position [0, 216]
click at [320, 164] on div "2-in-1 twist tool (Product)" at bounding box center [347, 163] width 307 height 23
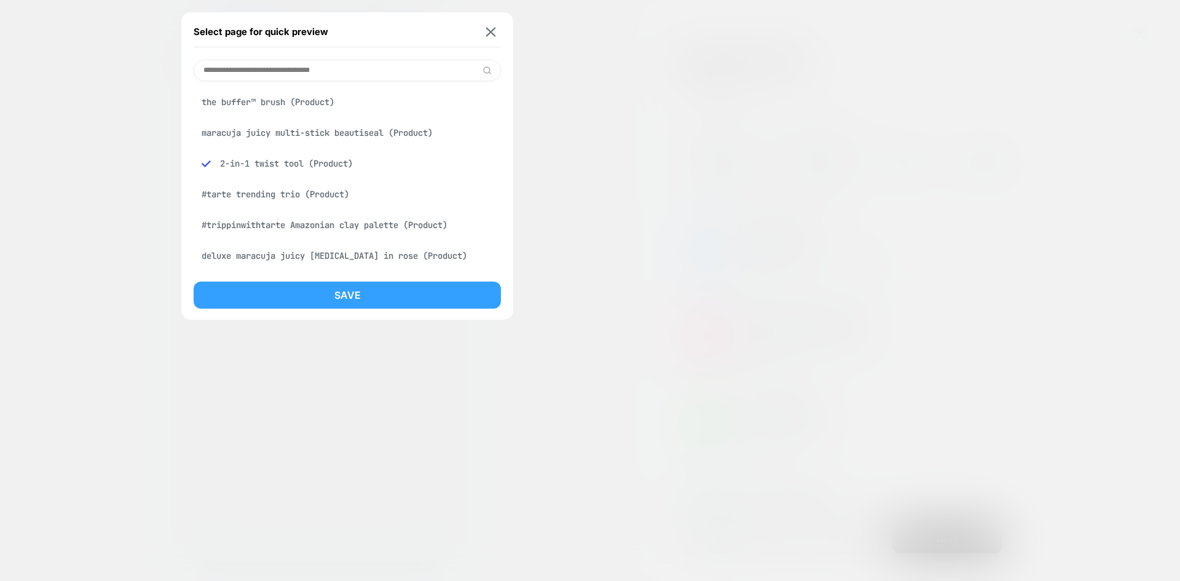
click at [381, 299] on button "Save" at bounding box center [347, 294] width 307 height 27
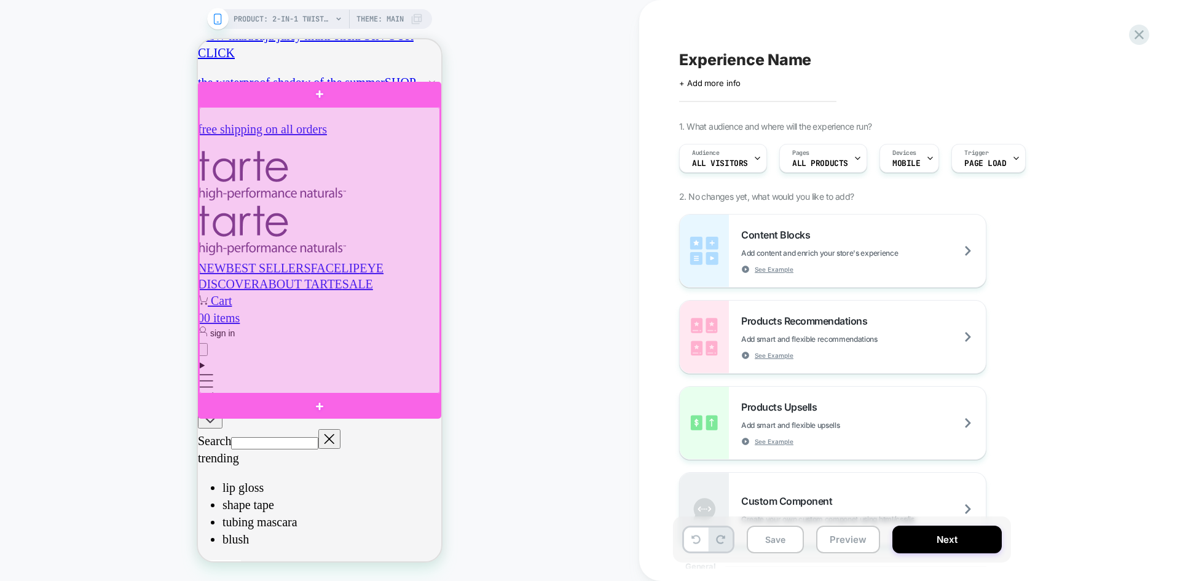
scroll to position [0, 433]
drag, startPoint x: 324, startPoint y: 210, endPoint x: 289, endPoint y: 195, distance: 37.4
click at [289, 195] on div at bounding box center [319, 250] width 241 height 286
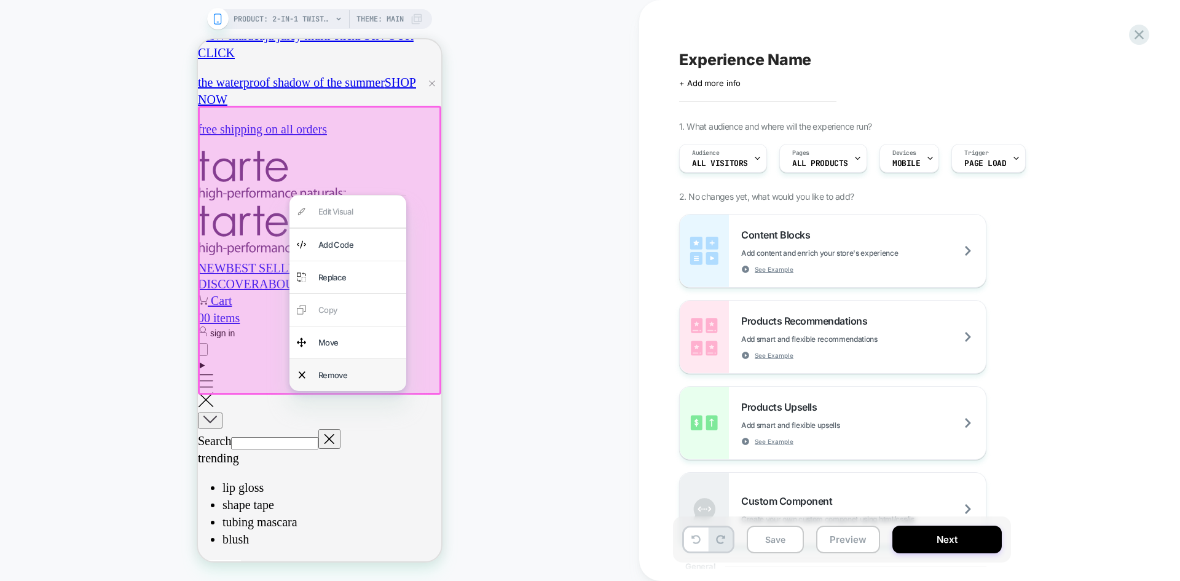
click at [356, 378] on div "Remove" at bounding box center [358, 374] width 81 height 17
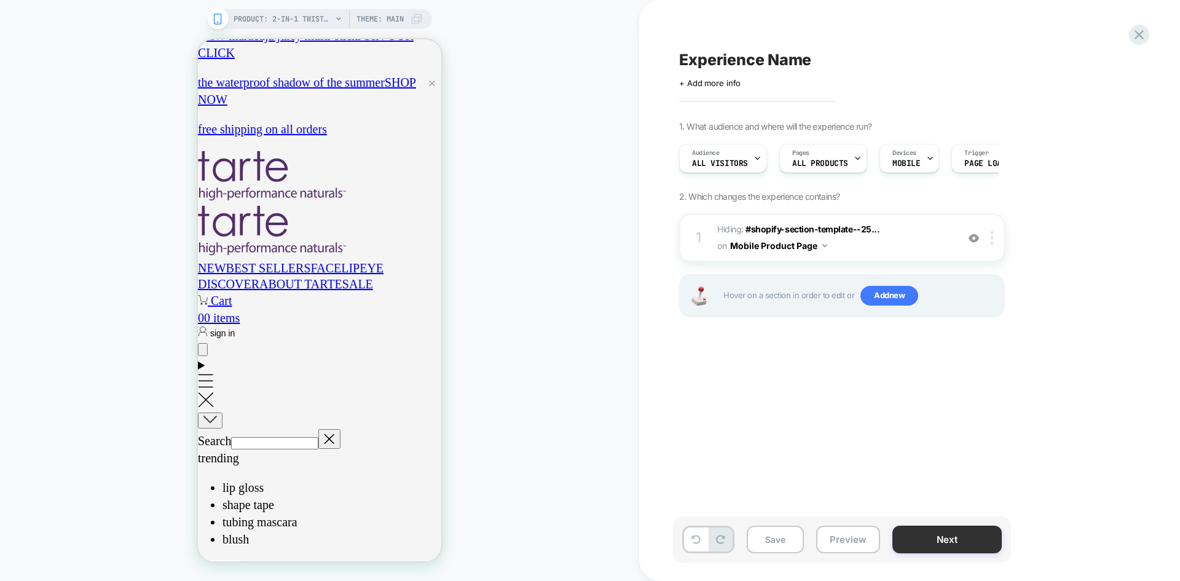
scroll to position [0, 216]
click at [959, 535] on button "Next" at bounding box center [946, 539] width 109 height 28
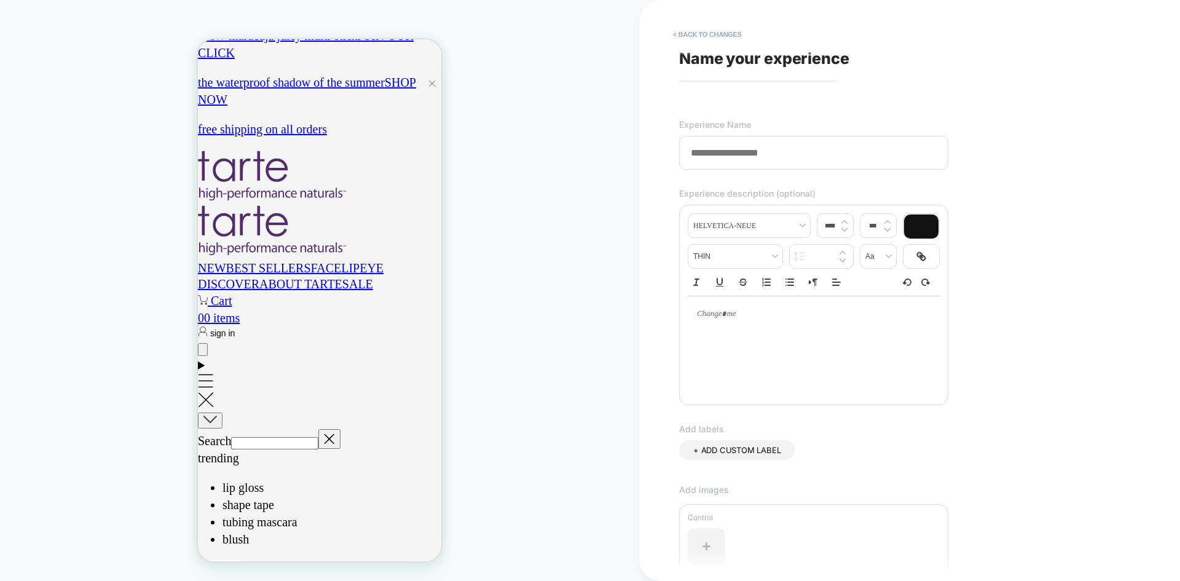
scroll to position [0, 433]
click at [715, 155] on input at bounding box center [813, 153] width 269 height 34
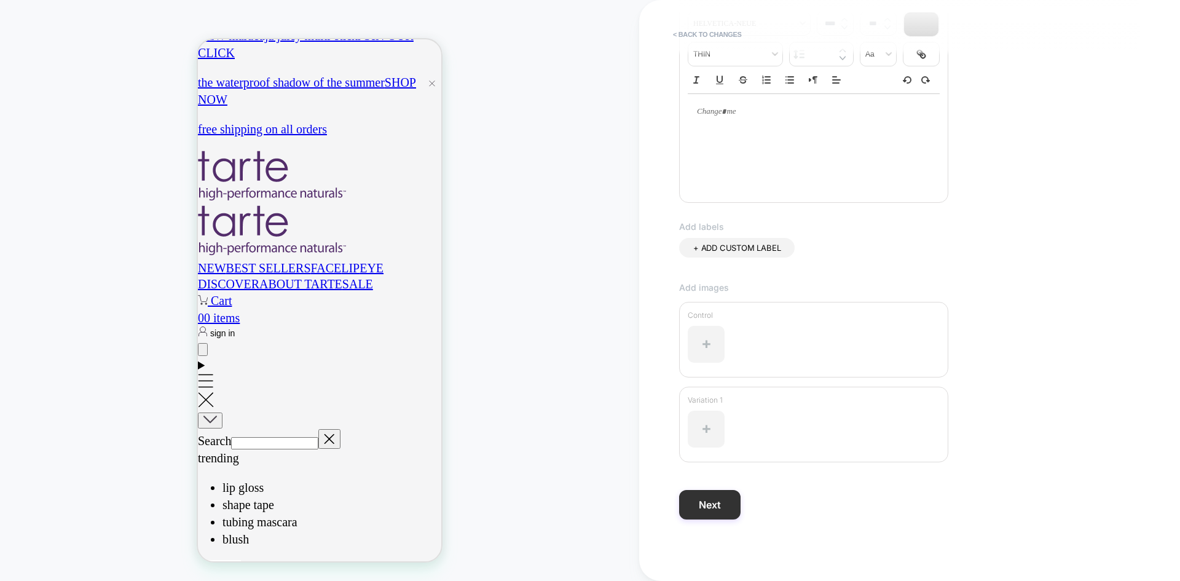
scroll to position [0, 216]
type input "**********"
click at [727, 505] on button "Next" at bounding box center [709, 505] width 61 height 30
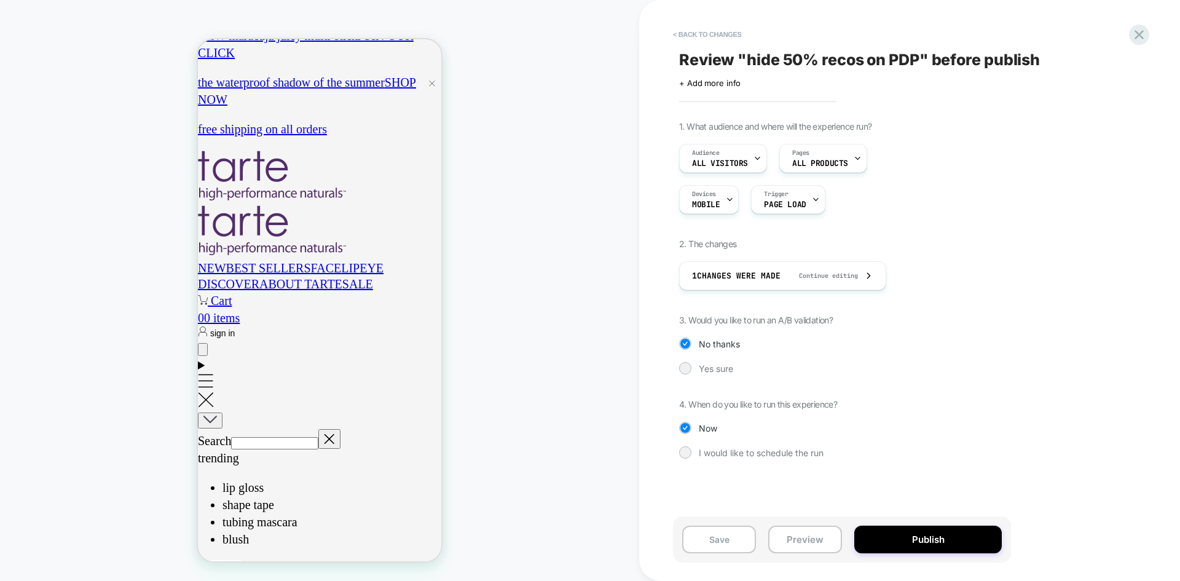
scroll to position [0, 433]
click at [715, 369] on span "Yes sure" at bounding box center [716, 368] width 34 height 10
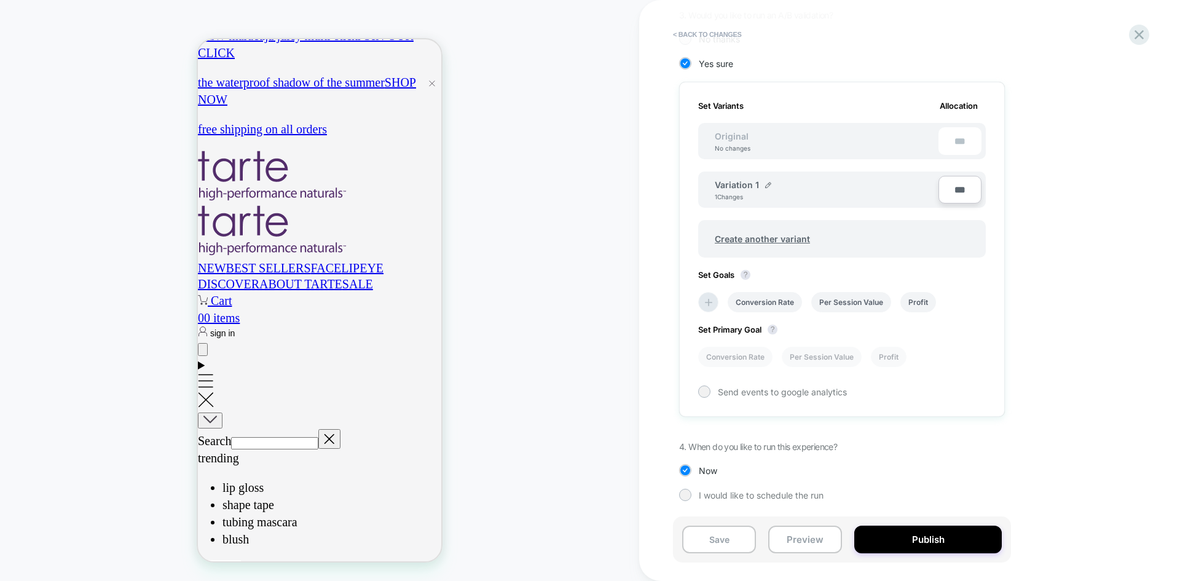
scroll to position [0, 0]
click at [743, 185] on span "Variation 1" at bounding box center [737, 184] width 44 height 10
click at [766, 185] on img at bounding box center [768, 185] width 6 height 6
drag, startPoint x: 777, startPoint y: 192, endPoint x: 687, endPoint y: 191, distance: 89.7
click at [686, 194] on div "**********" at bounding box center [842, 250] width 326 height 337
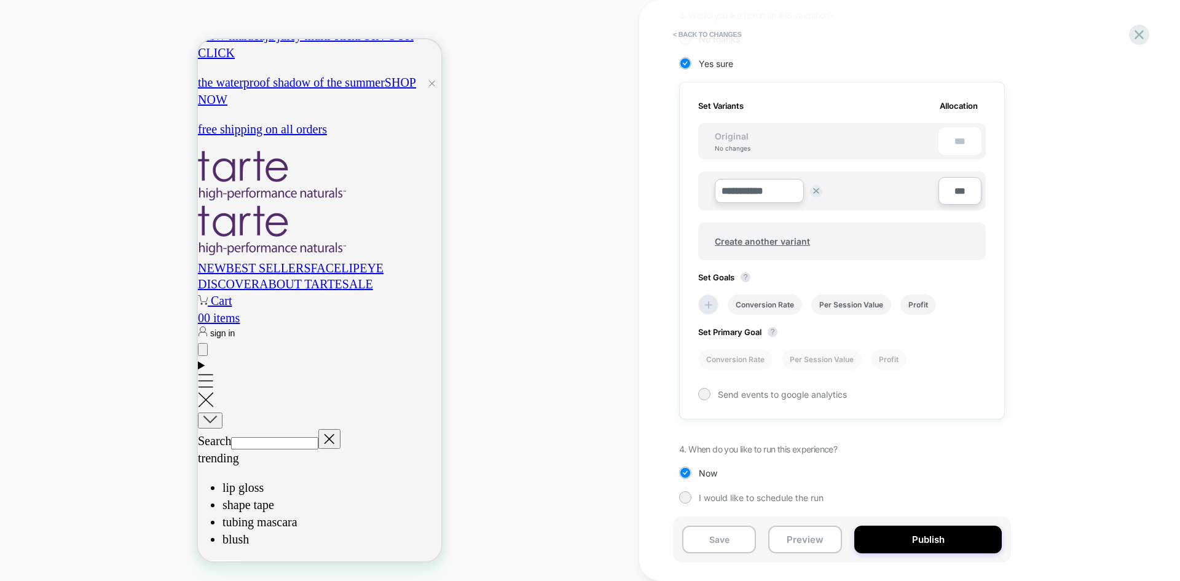
scroll to position [0, 216]
type input "******"
click at [849, 192] on strong "Save" at bounding box center [848, 191] width 17 height 10
click at [838, 310] on li "Per Session Value" at bounding box center [851, 302] width 80 height 20
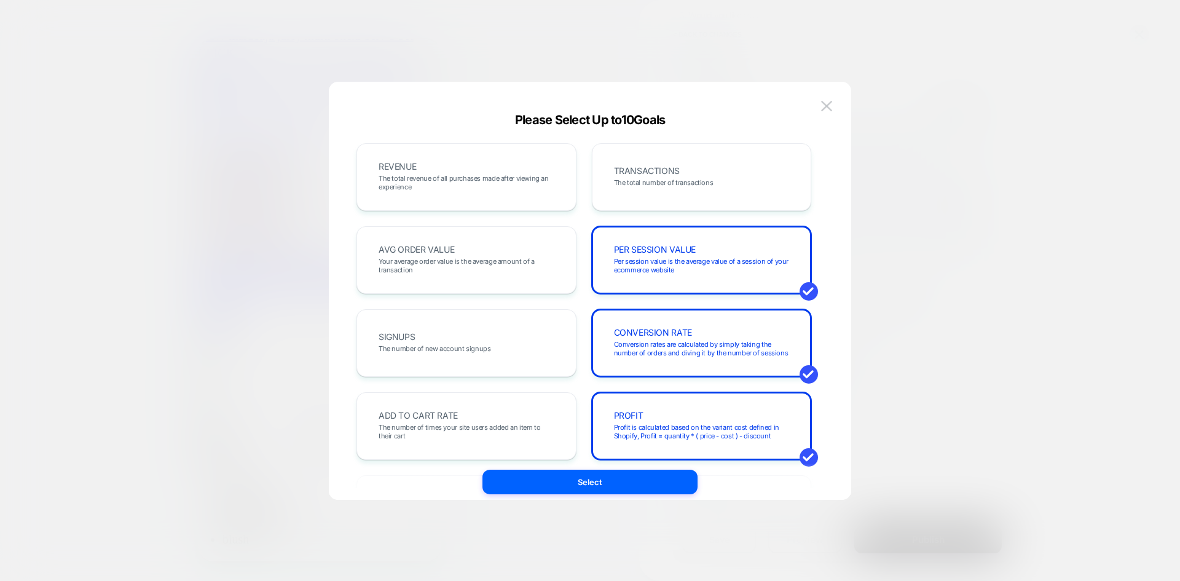
scroll to position [0, 0]
click at [436, 250] on span "AVG ORDER VALUE" at bounding box center [417, 249] width 76 height 9
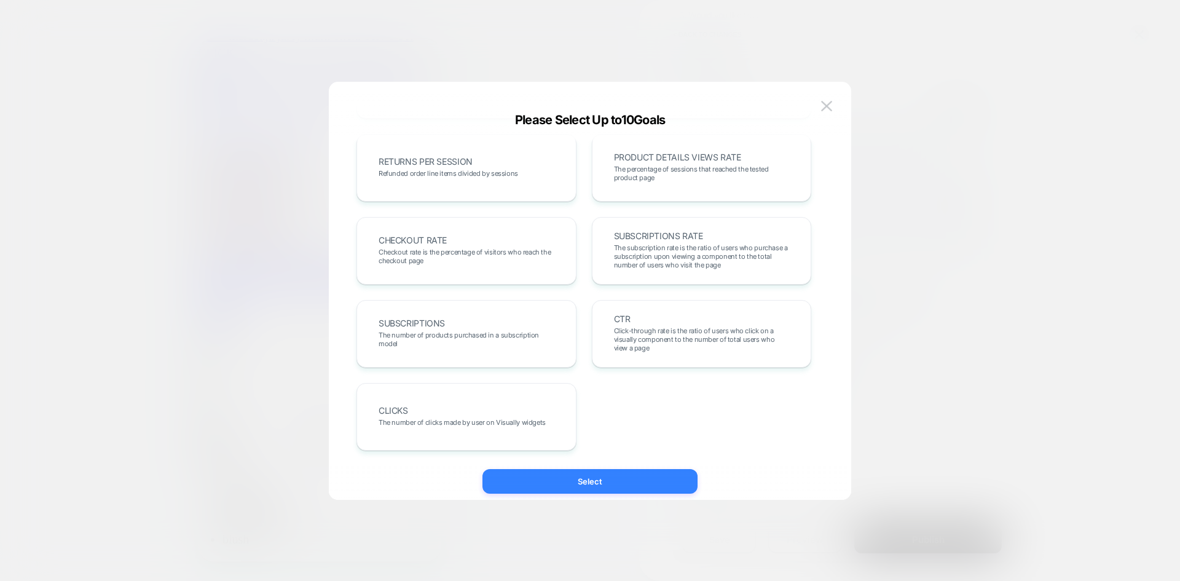
click at [648, 482] on button "Select" at bounding box center [589, 481] width 215 height 25
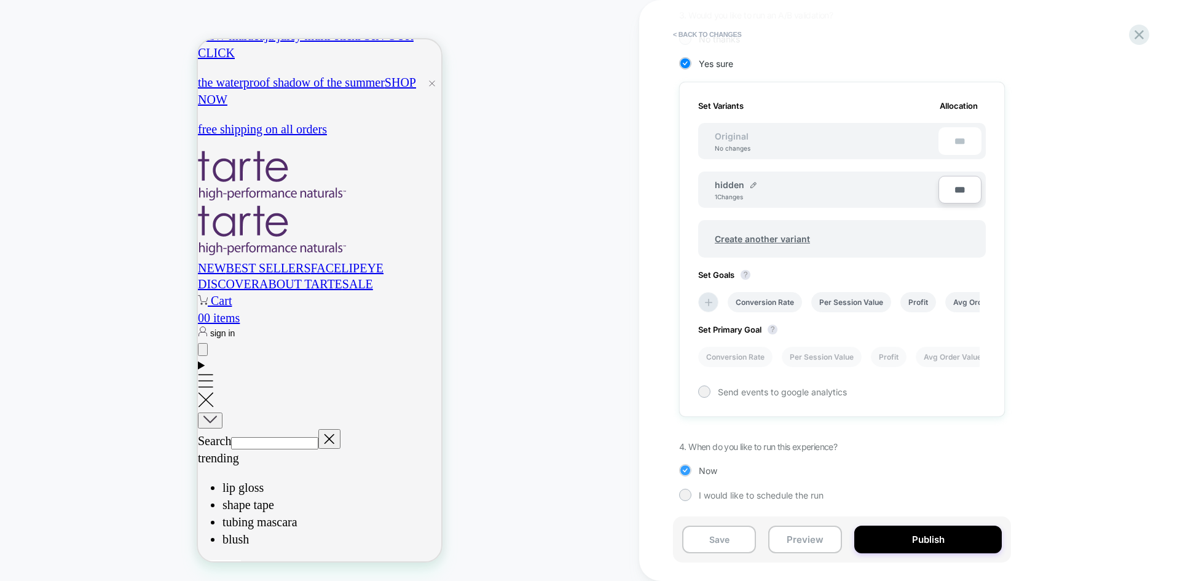
scroll to position [0, 216]
click at [959, 537] on button "Publish" at bounding box center [928, 539] width 148 height 28
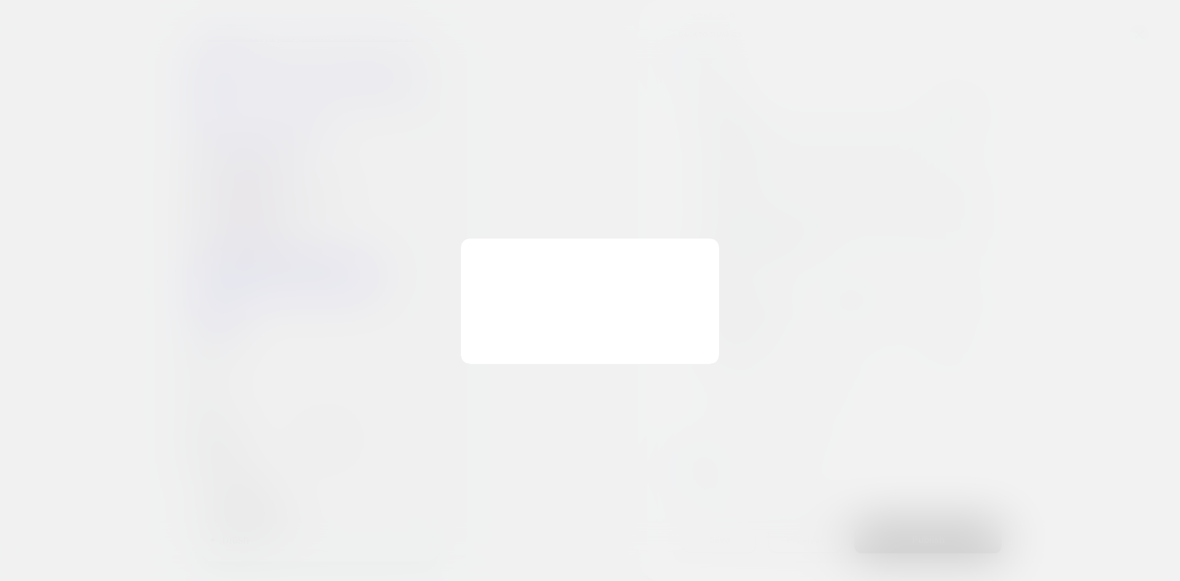
scroll to position [0, 433]
click at [532, 340] on button "Yes, Publish" at bounding box center [528, 341] width 109 height 31
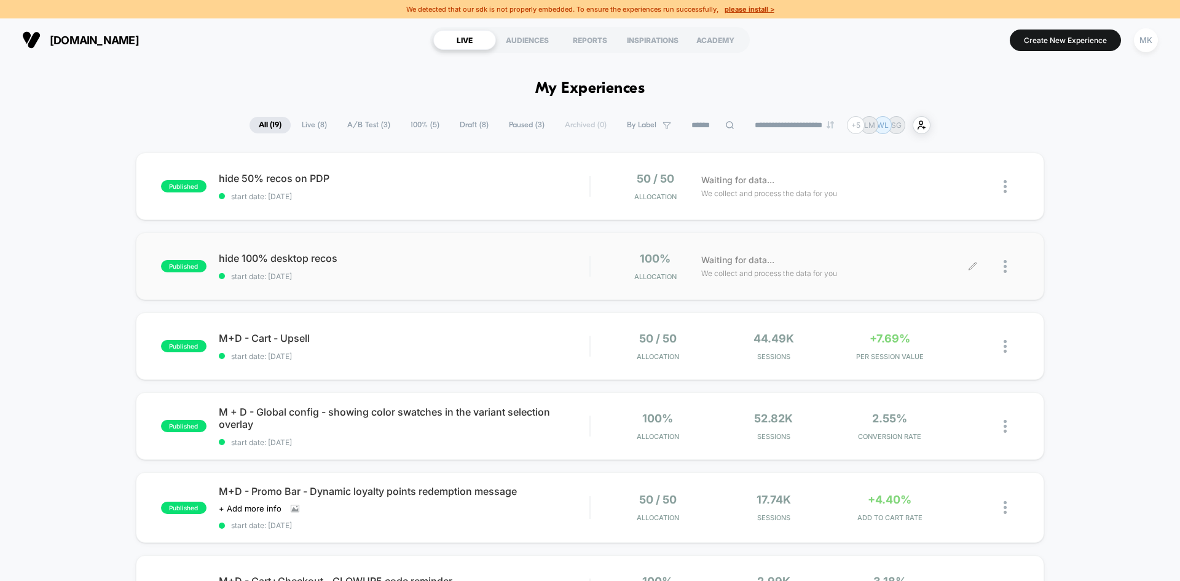
click at [972, 267] on icon at bounding box center [972, 266] width 9 height 9
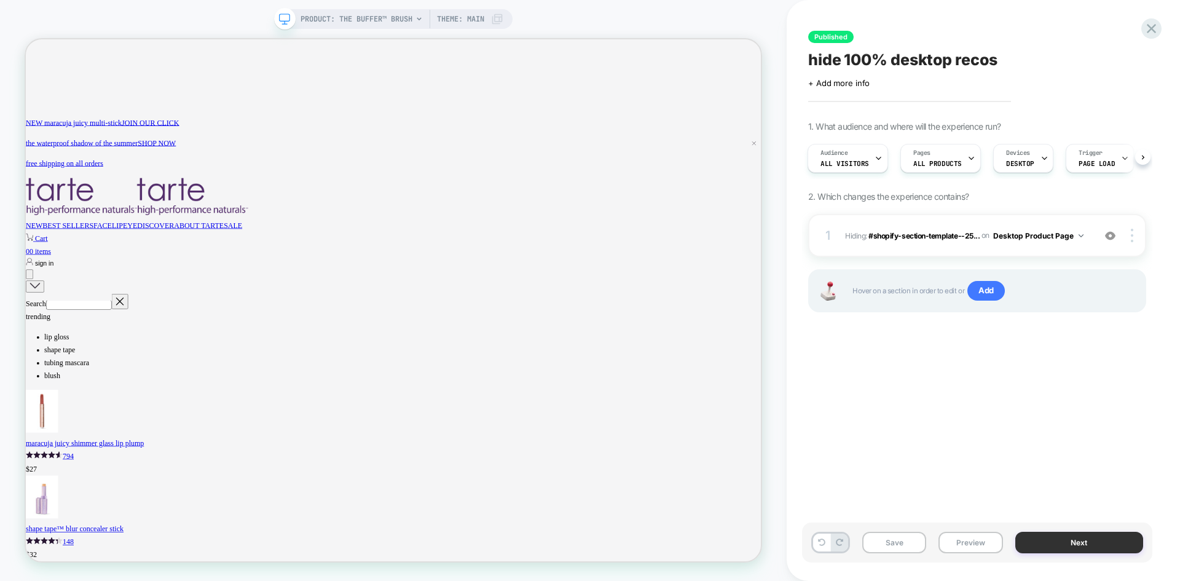
click at [1083, 543] on button "Next" at bounding box center [1079, 543] width 128 height 22
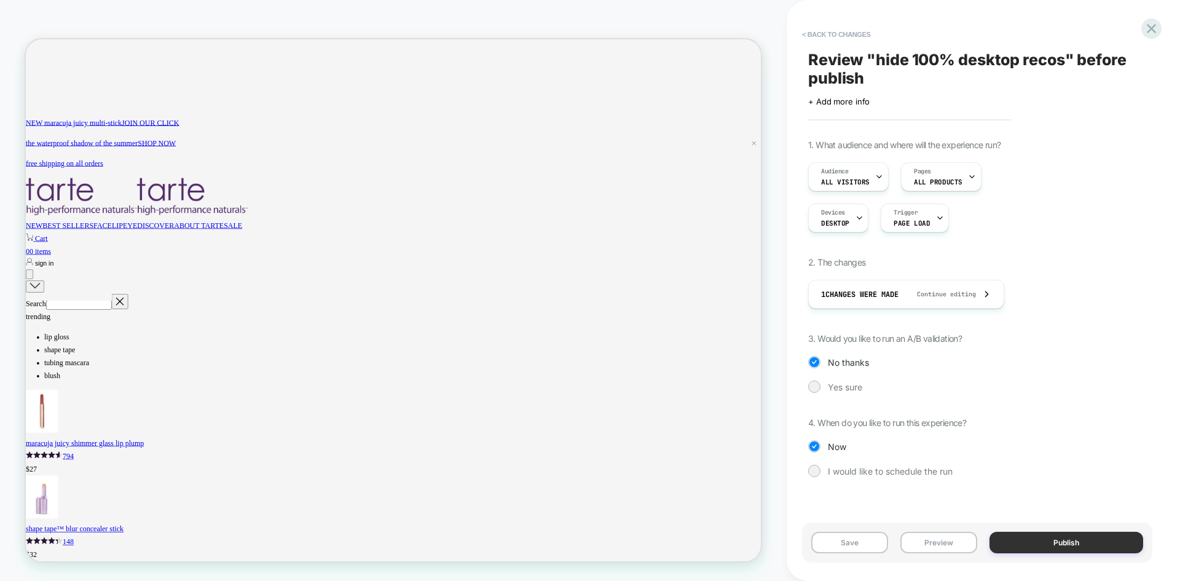
scroll to position [0, 1793]
click at [1086, 537] on button "Publish" at bounding box center [1066, 543] width 154 height 22
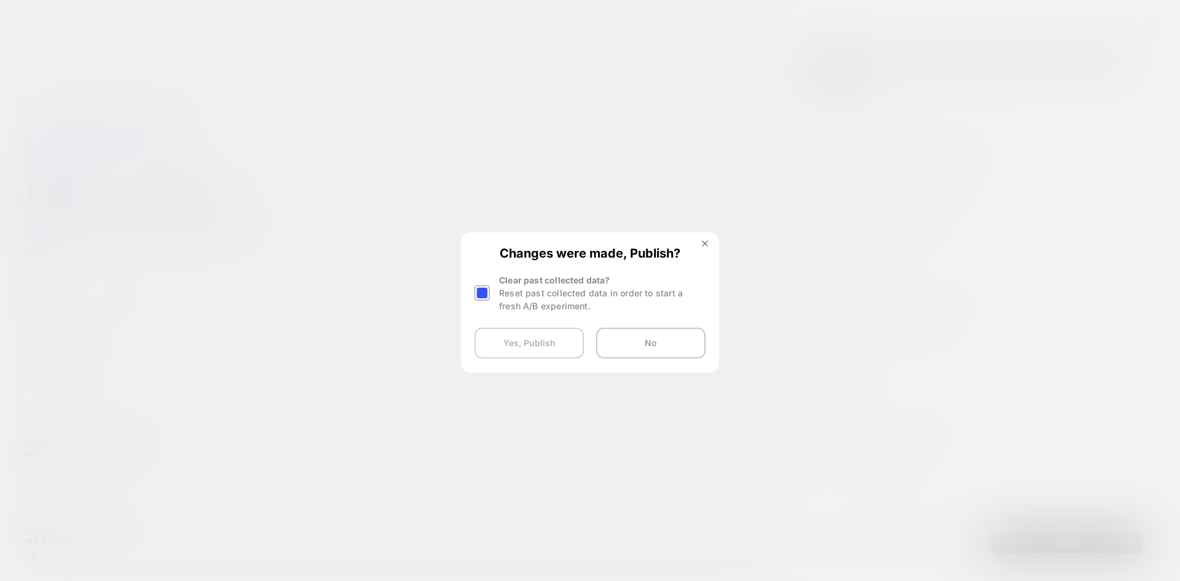
scroll to position [0, 0]
click at [533, 349] on button "Yes, Publish" at bounding box center [528, 343] width 109 height 31
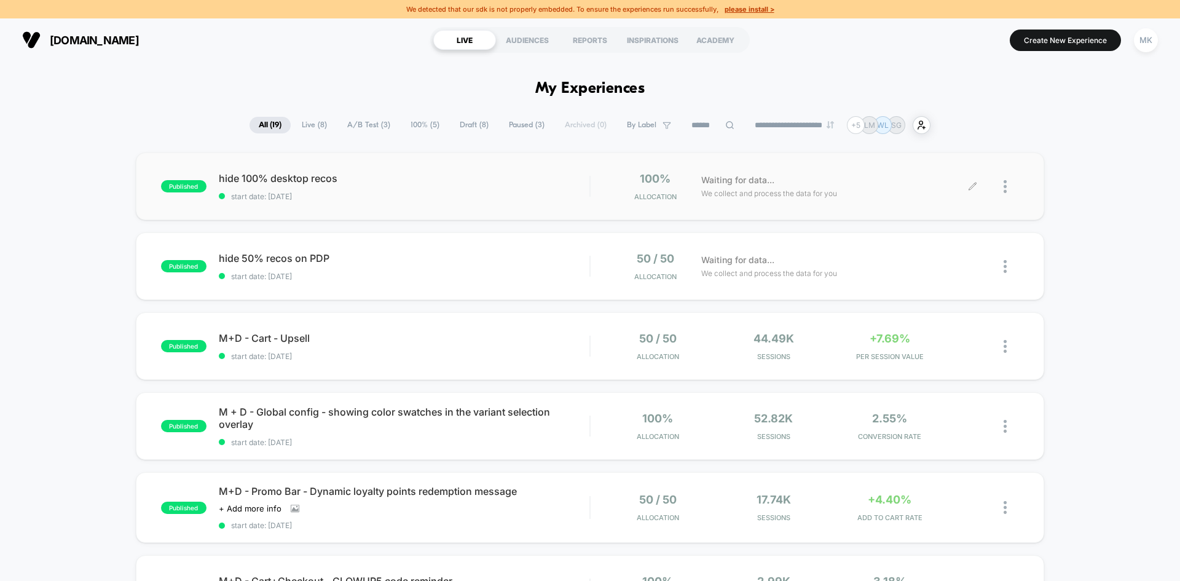
click at [972, 191] on icon at bounding box center [972, 186] width 9 height 9
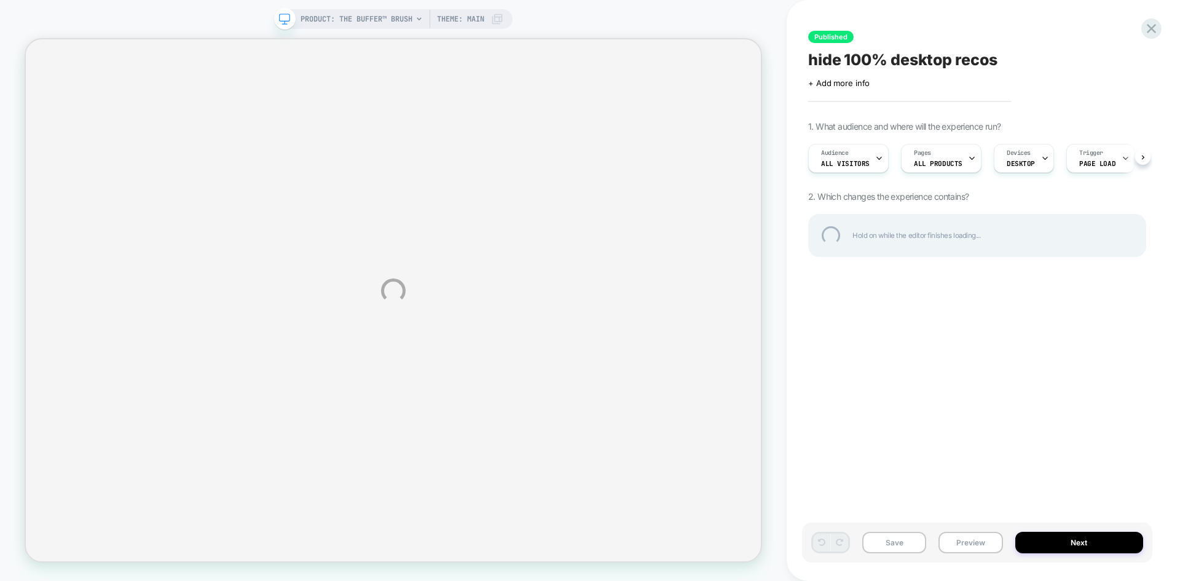
click at [975, 545] on div "PRODUCT: the buffer™ brush PRODUCT: the buffer™ brush Theme: MAIN Published hid…" at bounding box center [590, 290] width 1180 height 581
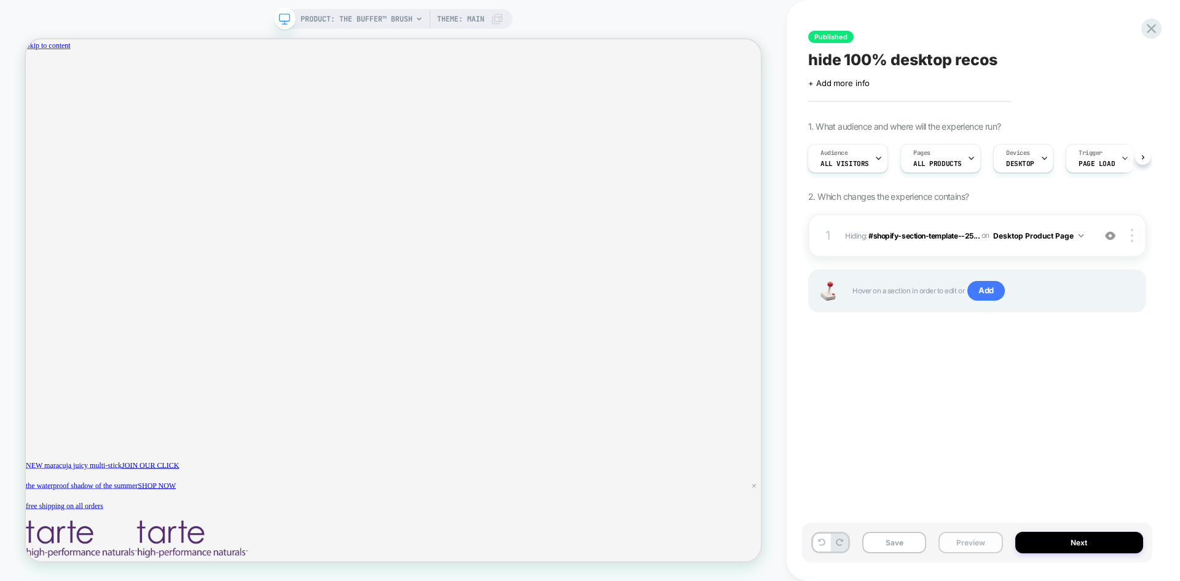
click at [966, 547] on button "Preview" at bounding box center [970, 543] width 64 height 22
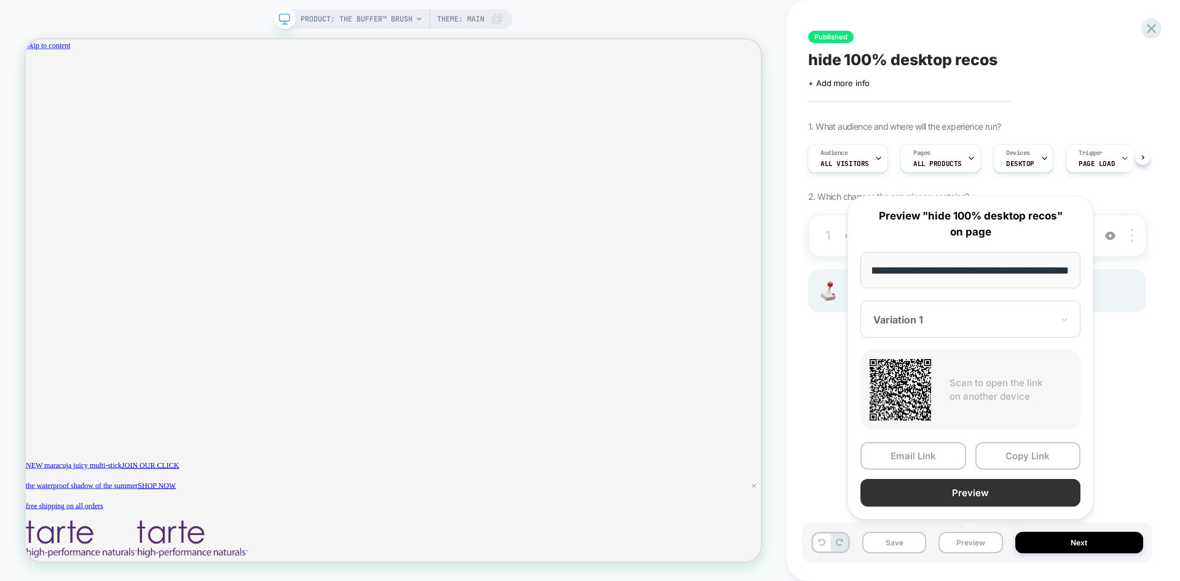
scroll to position [0, 897]
click at [961, 498] on button "Preview" at bounding box center [970, 493] width 220 height 28
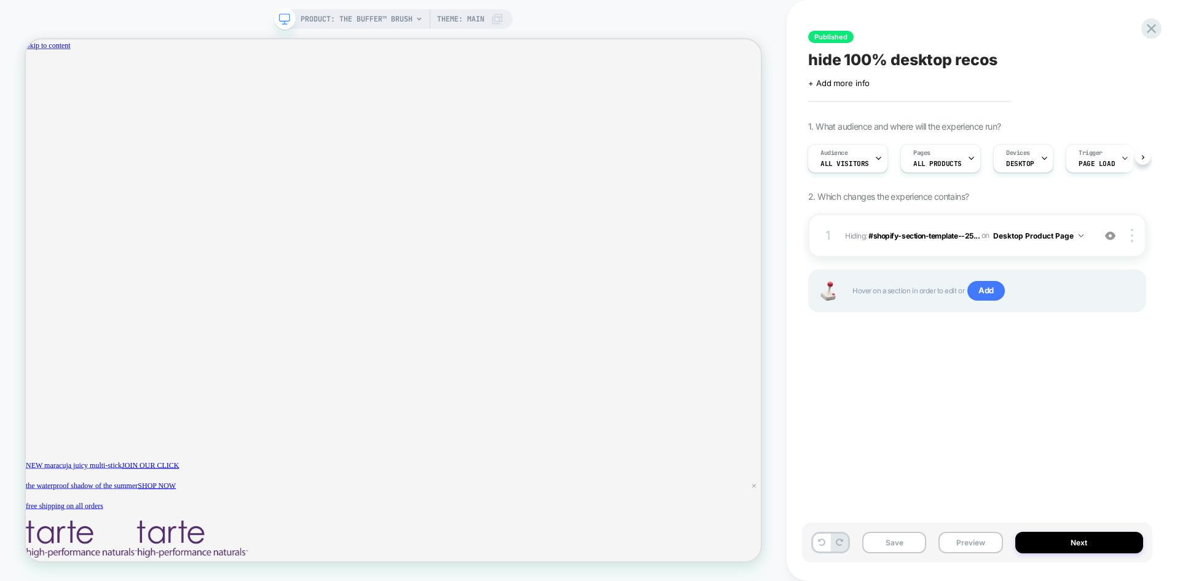
scroll to position [0, 0]
click at [1131, 239] on img at bounding box center [1132, 236] width 2 height 14
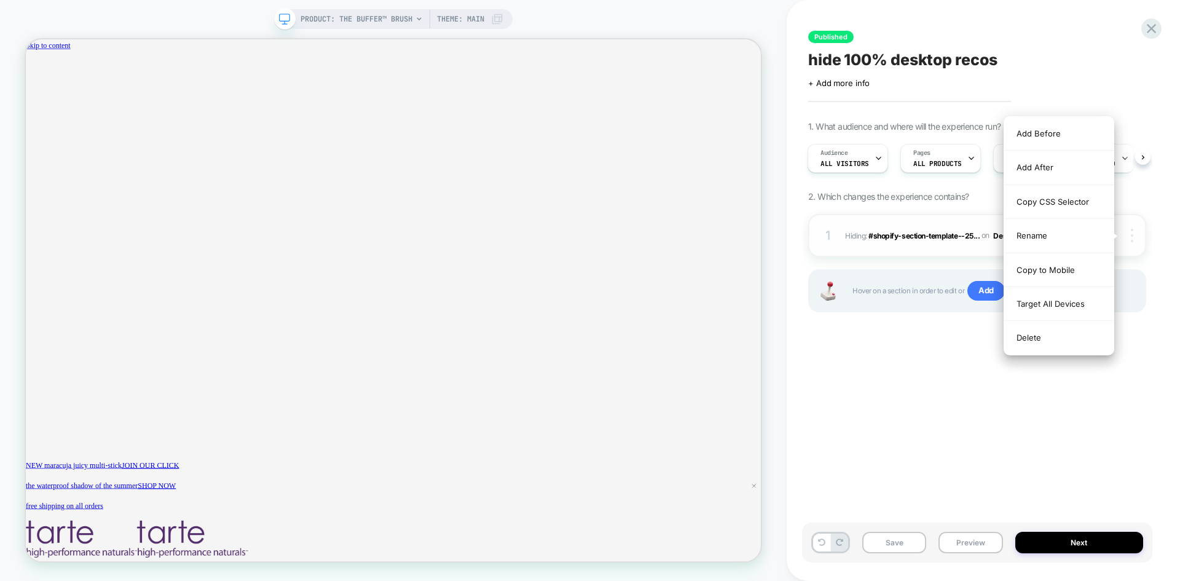
scroll to position [0, 897]
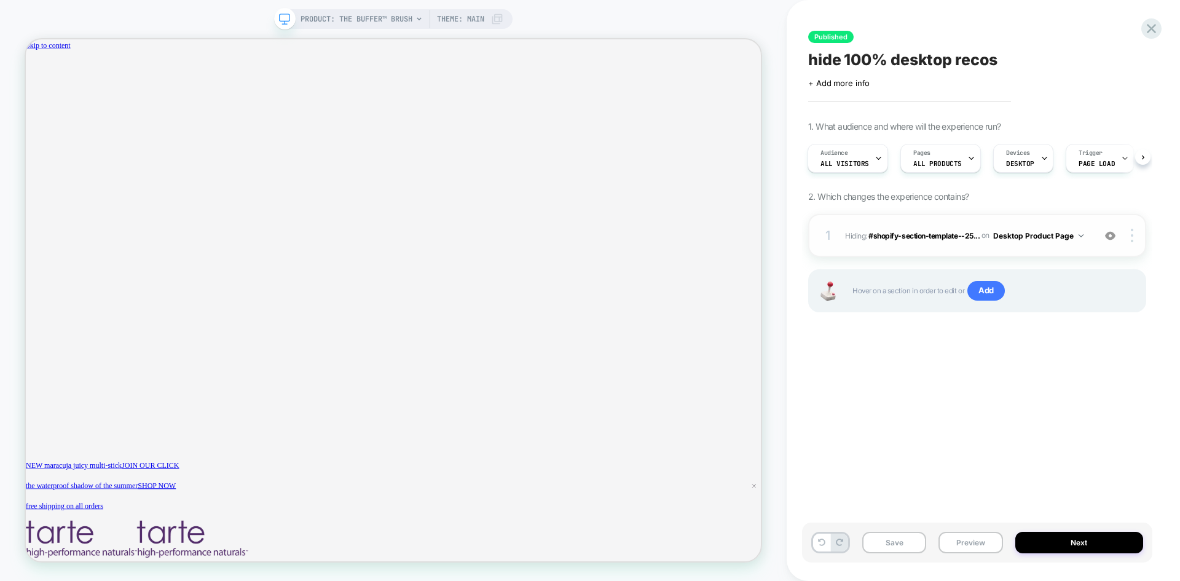
click at [894, 246] on div "1 Hiding : #shopify-section-template--25... #shopify-section-template--25170927…" at bounding box center [977, 235] width 338 height 43
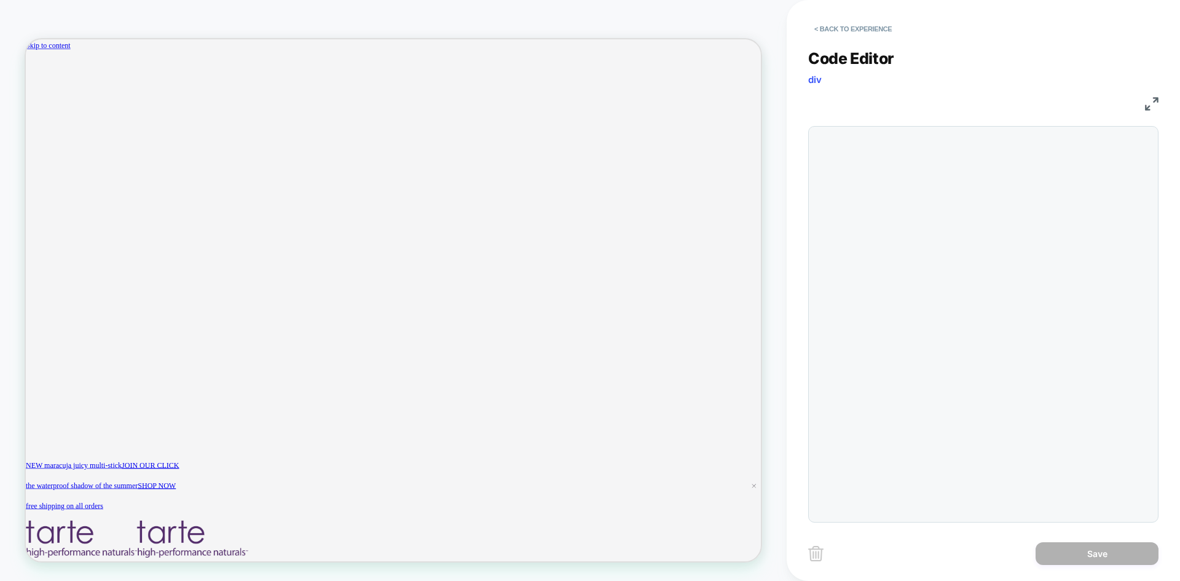
scroll to position [0, 1793]
click at [905, 88] on div "Code Editor div" at bounding box center [983, 70] width 350 height 42
click at [869, 26] on button "< Back to experience" at bounding box center [853, 29] width 90 height 20
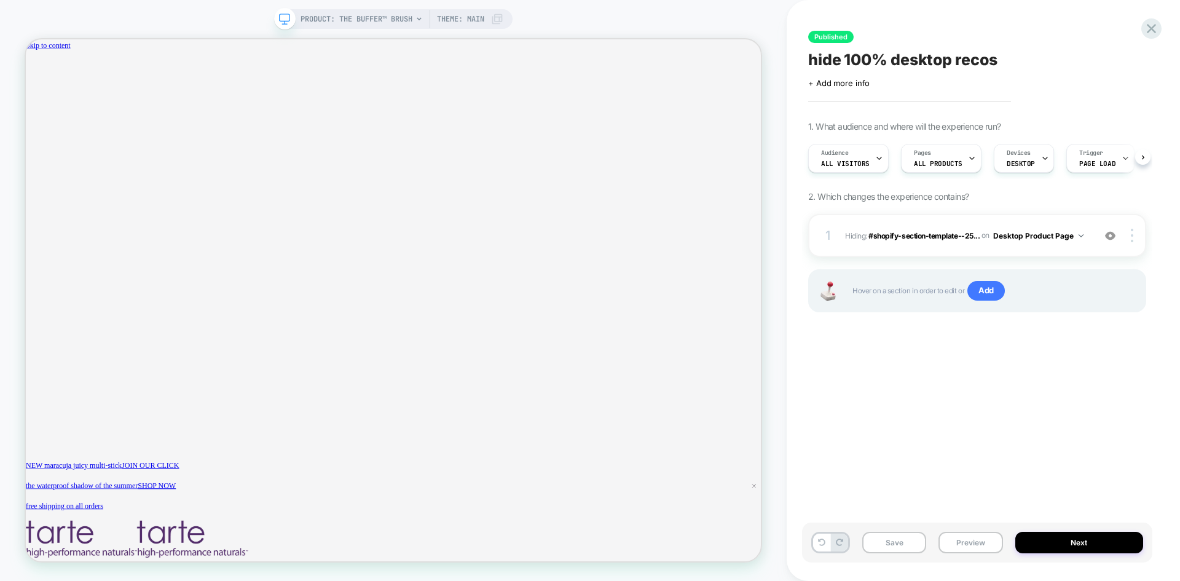
scroll to position [0, 0]
click at [834, 222] on div "1 Hiding : #shopify-section-template--25... #shopify-section-template--25170927…" at bounding box center [977, 235] width 338 height 43
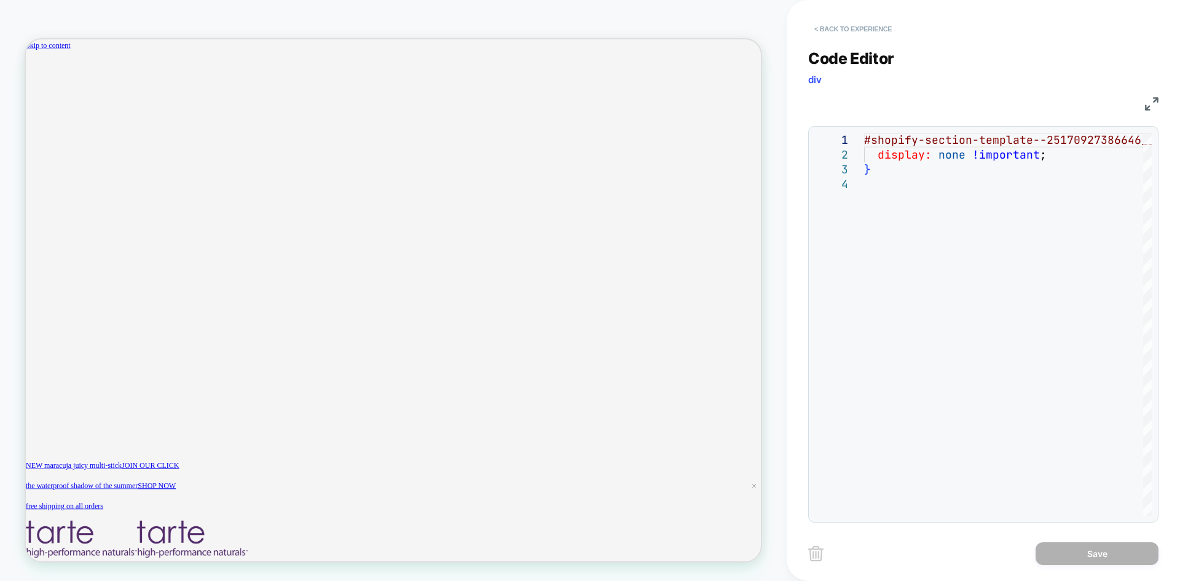
click at [841, 26] on button "< Back to experience" at bounding box center [853, 29] width 90 height 20
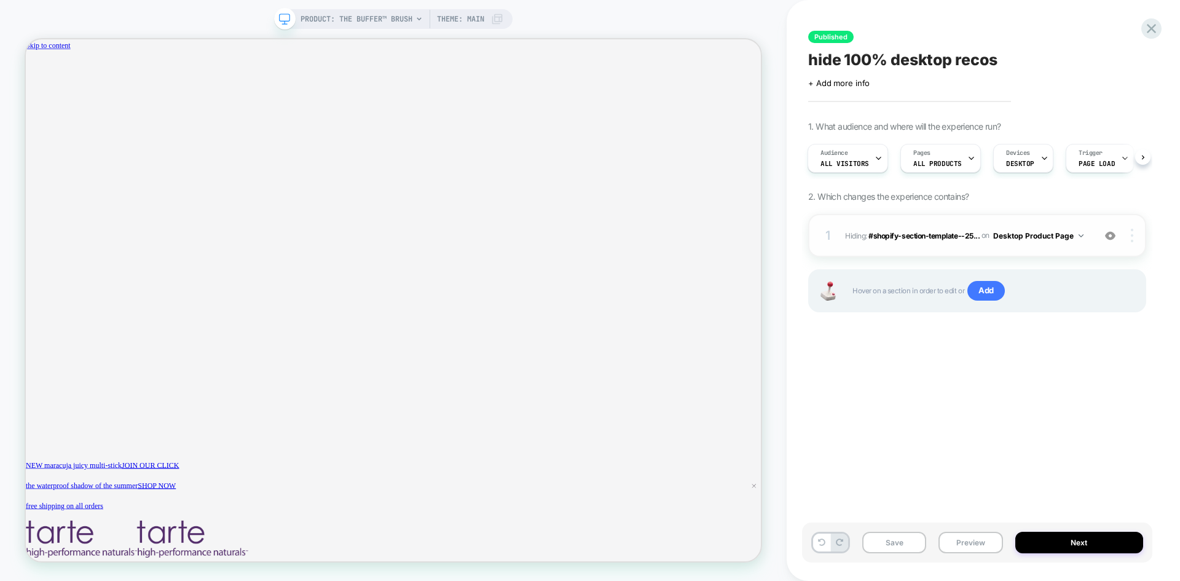
scroll to position [0, 897]
click at [1131, 234] on img at bounding box center [1132, 236] width 2 height 14
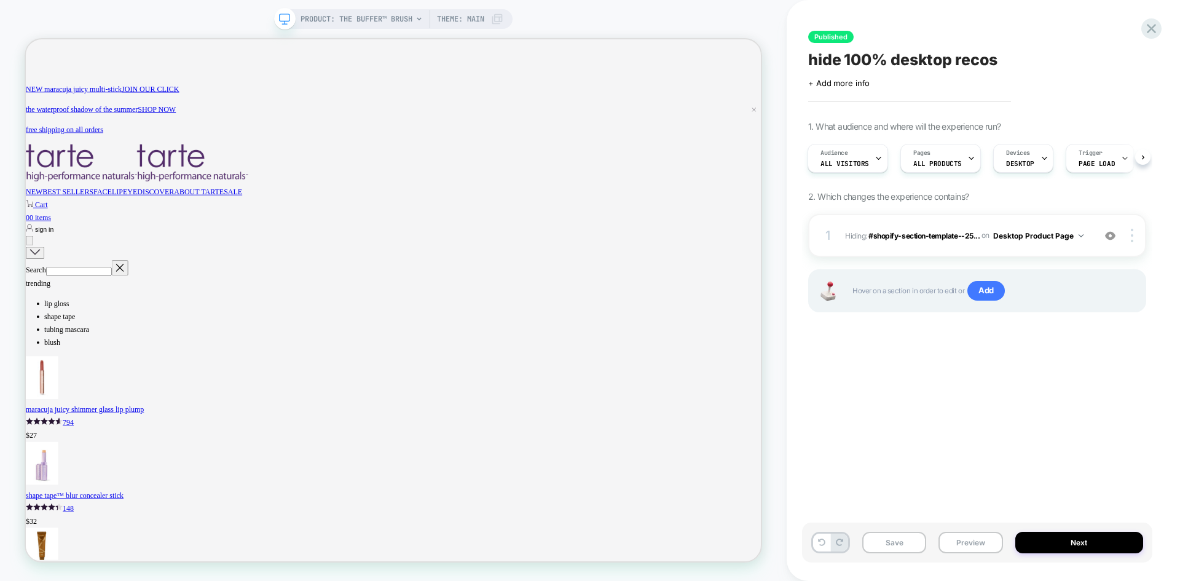
scroll to position [492, 0]
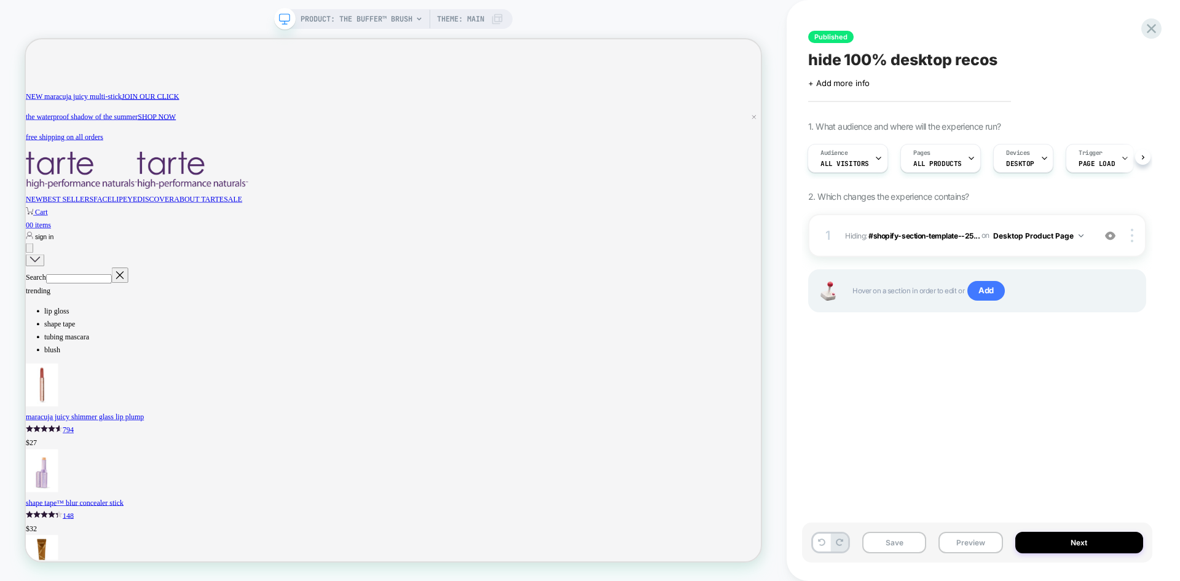
click at [959, 441] on div "Published hide 100% desktop recos Click to edit experience details + Add more i…" at bounding box center [977, 290] width 350 height 556
click at [1087, 157] on div "Trigger Page Load" at bounding box center [1096, 158] width 61 height 28
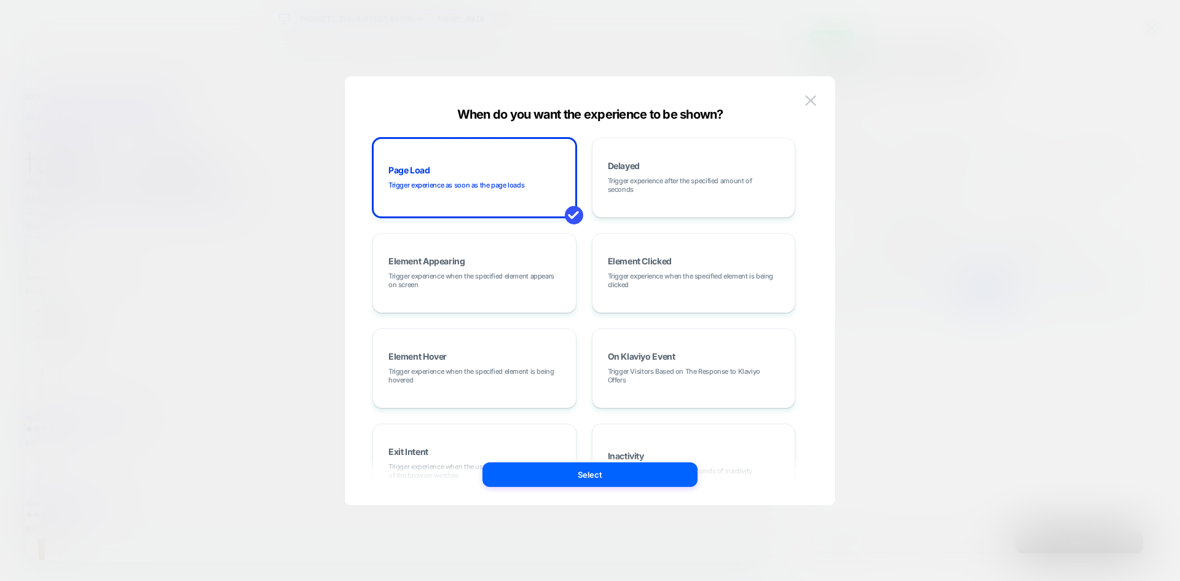
scroll to position [0, 0]
click at [811, 98] on img at bounding box center [810, 100] width 11 height 10
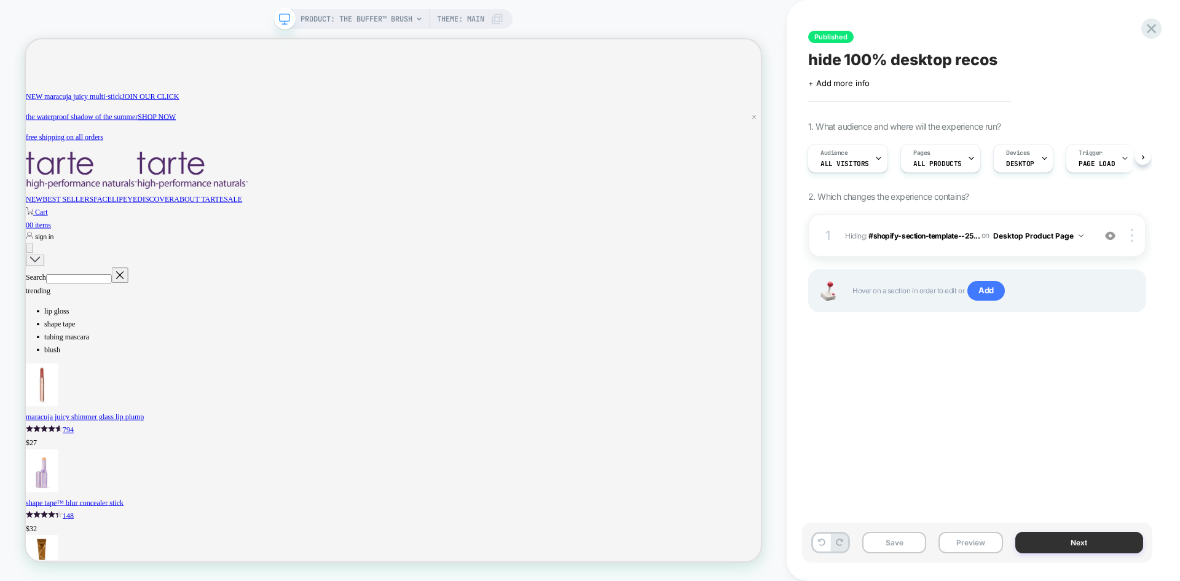
scroll to position [0, 897]
click at [1077, 543] on button "Next" at bounding box center [1079, 543] width 128 height 22
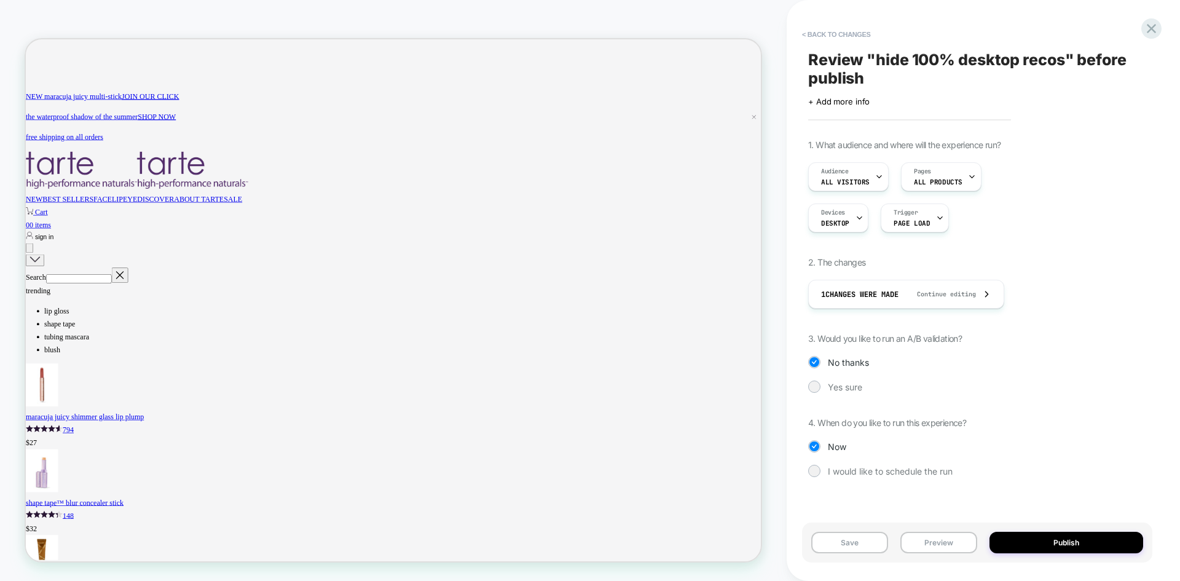
scroll to position [0, 0]
click at [945, 551] on button "Preview" at bounding box center [938, 543] width 77 height 22
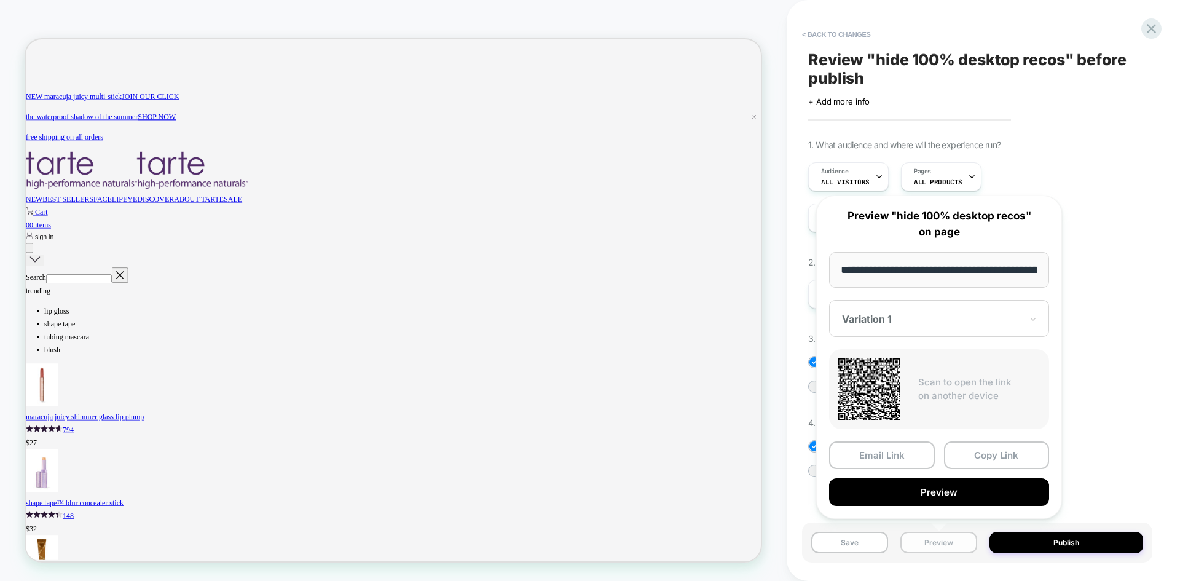
scroll to position [0, 161]
click at [926, 498] on button "Preview" at bounding box center [939, 493] width 220 height 28
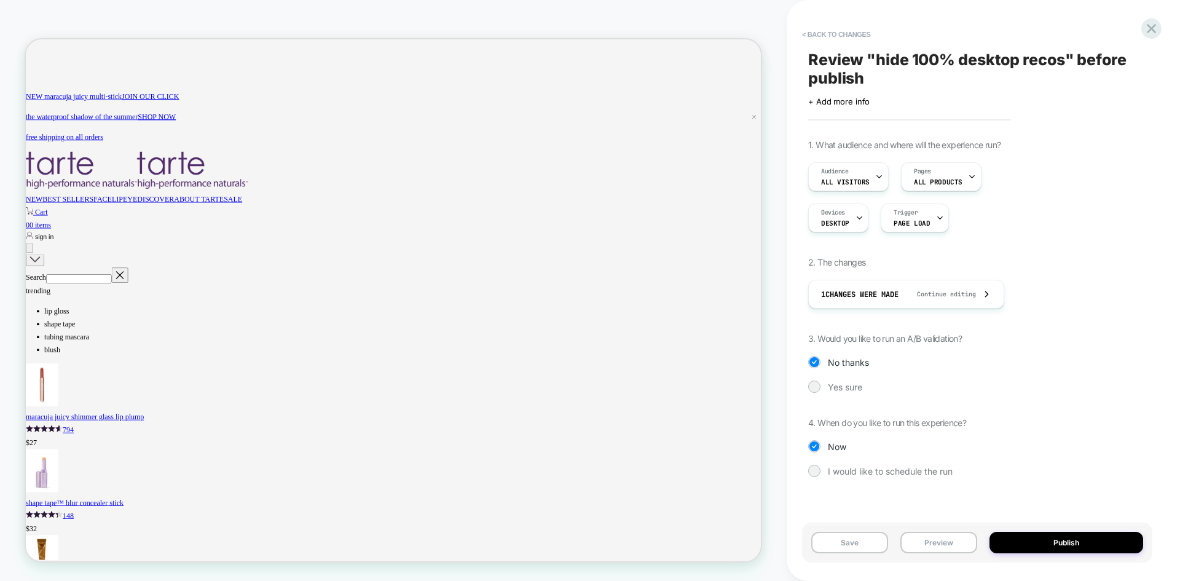
scroll to position [0, 897]
click at [857, 550] on button "Save" at bounding box center [849, 543] width 77 height 22
click at [815, 33] on button "< Back to changes" at bounding box center [836, 35] width 81 height 20
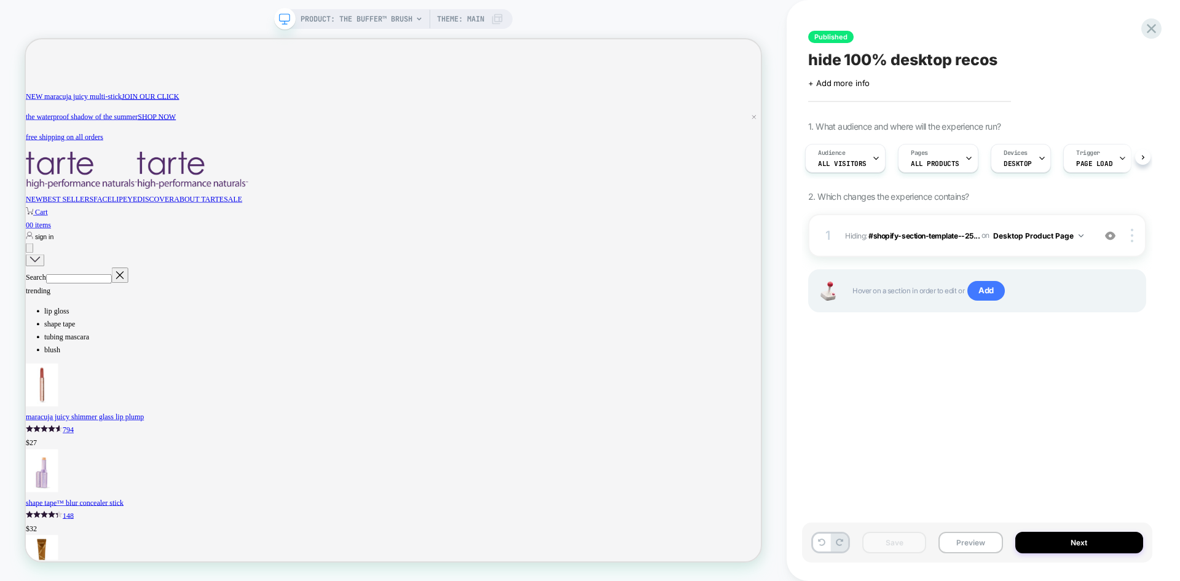
scroll to position [0, 6]
click at [1071, 540] on button "Next" at bounding box center [1079, 543] width 128 height 22
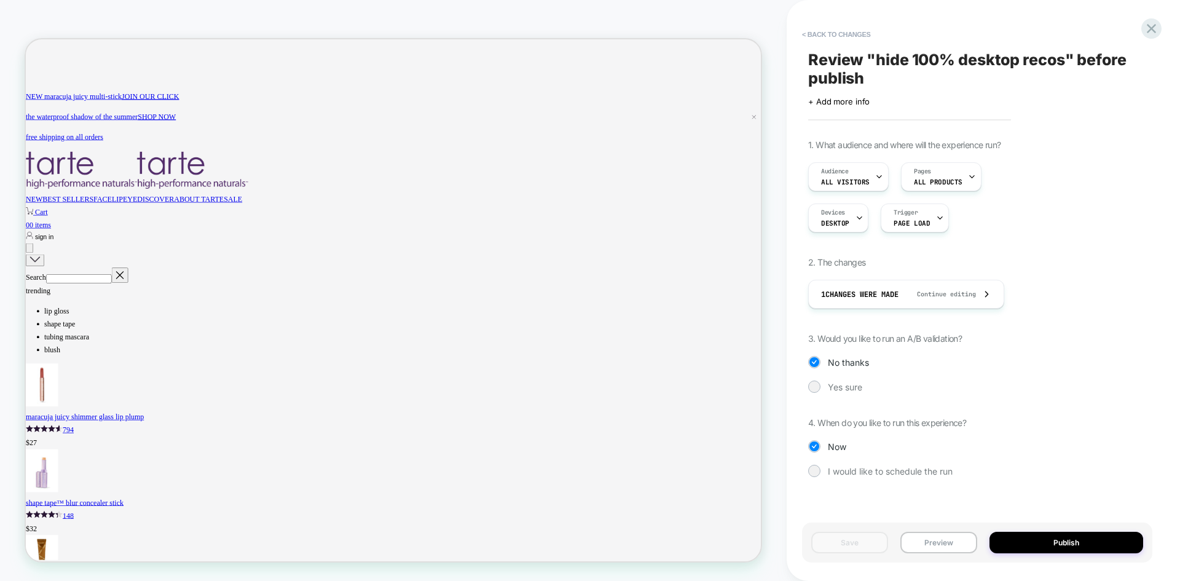
scroll to position [0, 897]
click at [1071, 540] on button "Publish" at bounding box center [1066, 543] width 154 height 22
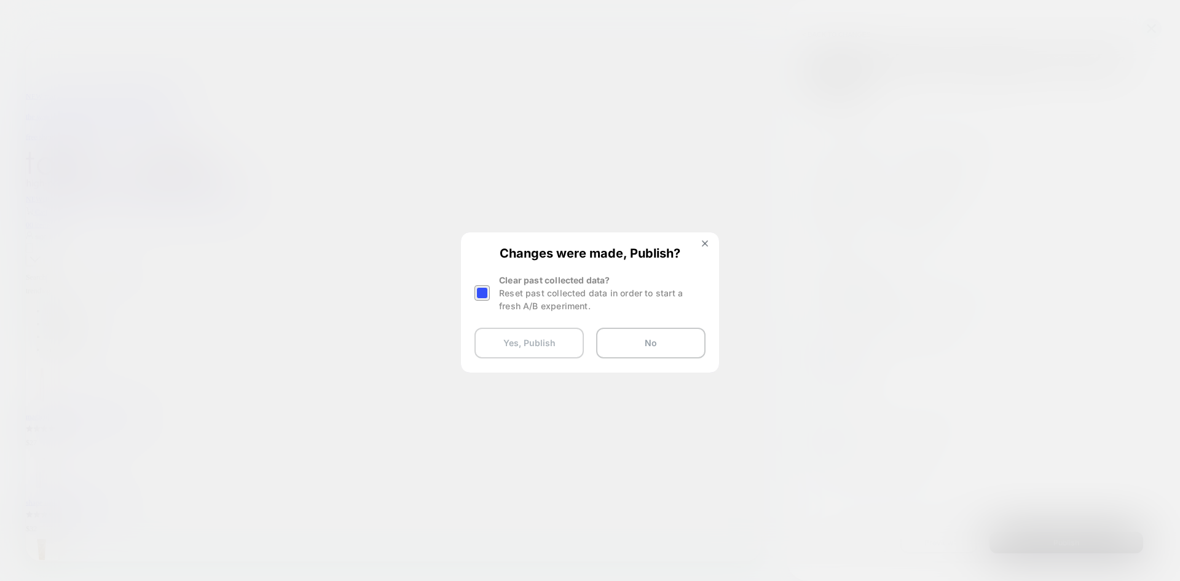
click at [533, 336] on button "Yes, Publish" at bounding box center [528, 343] width 109 height 31
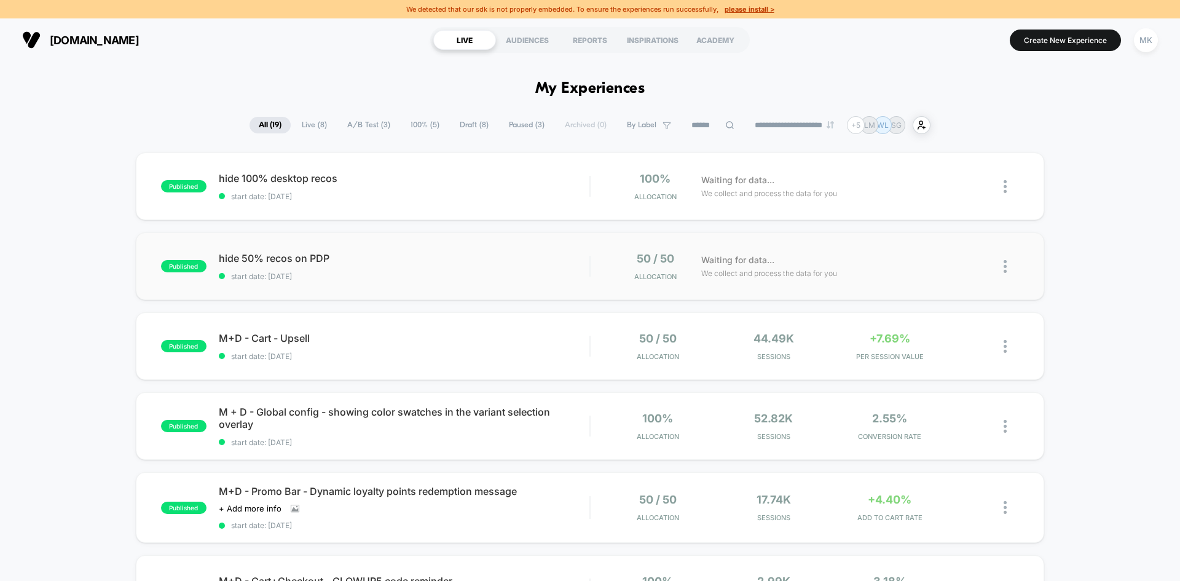
click at [1004, 268] on img at bounding box center [1005, 266] width 3 height 13
click at [854, 185] on div "Waiting for data... We collect and process the data for you" at bounding box center [834, 186] width 278 height 29
click at [1004, 188] on img at bounding box center [1005, 186] width 3 height 13
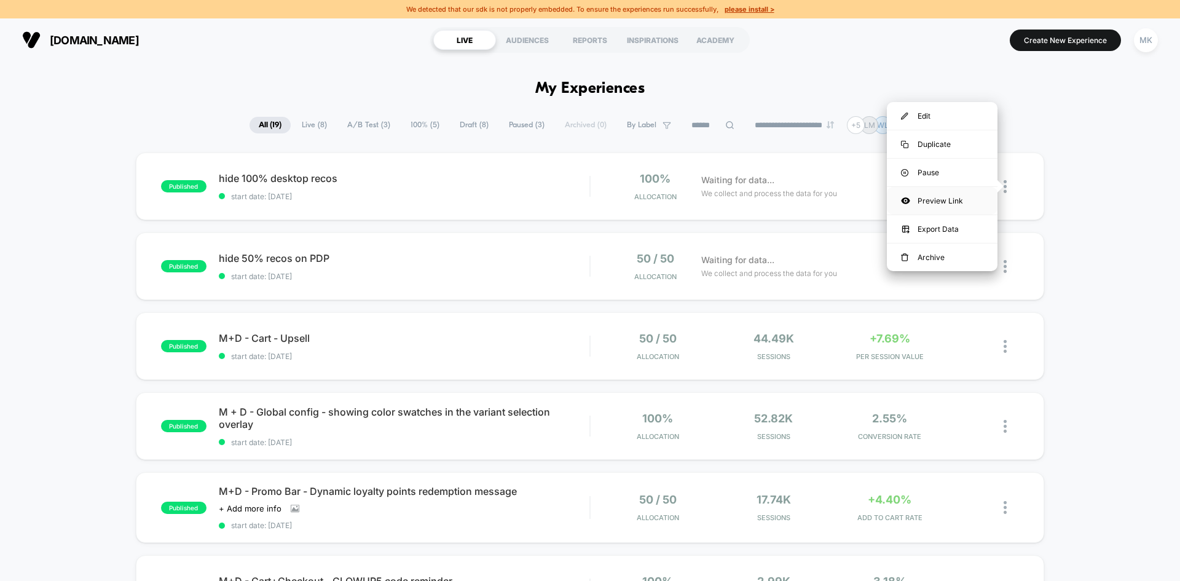
click at [964, 197] on div "Preview Link" at bounding box center [942, 201] width 111 height 28
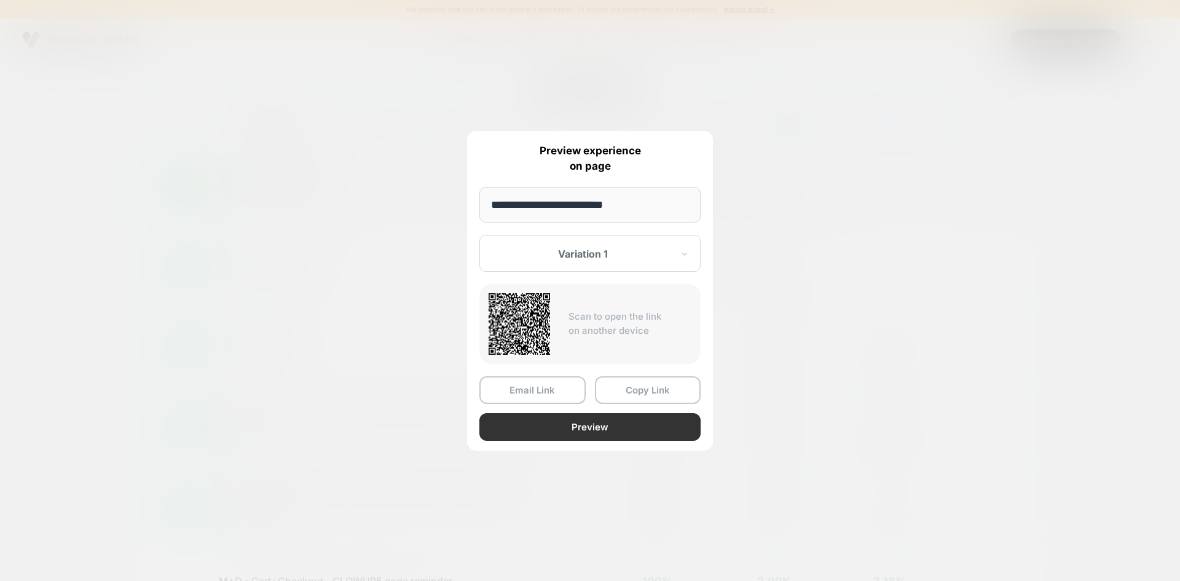
click at [609, 426] on button "Preview" at bounding box center [589, 427] width 221 height 28
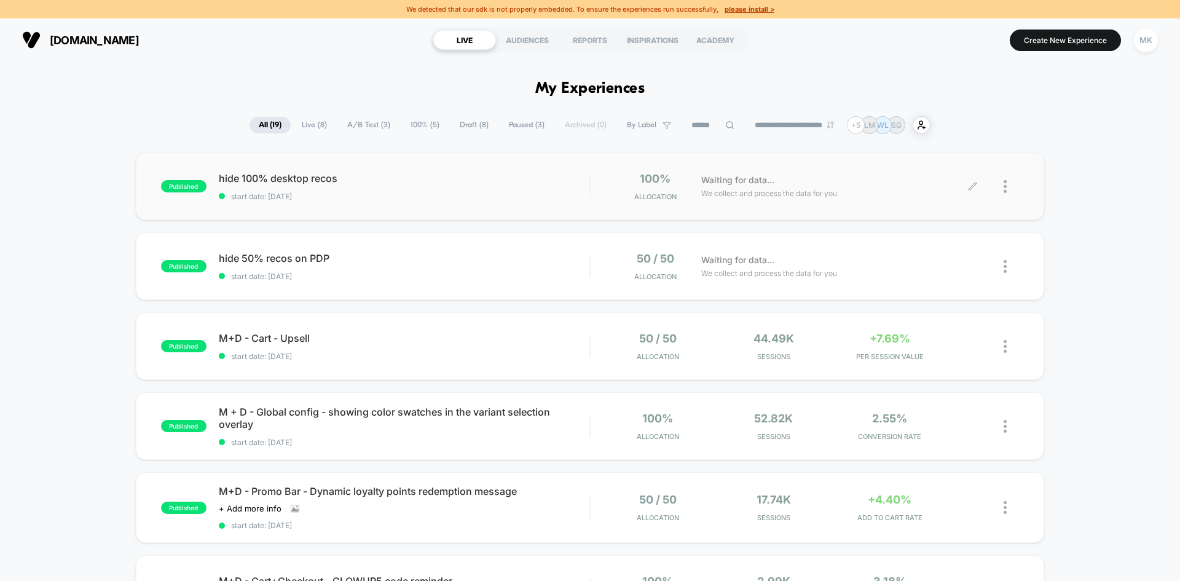
click at [976, 187] on icon at bounding box center [972, 186] width 9 height 9
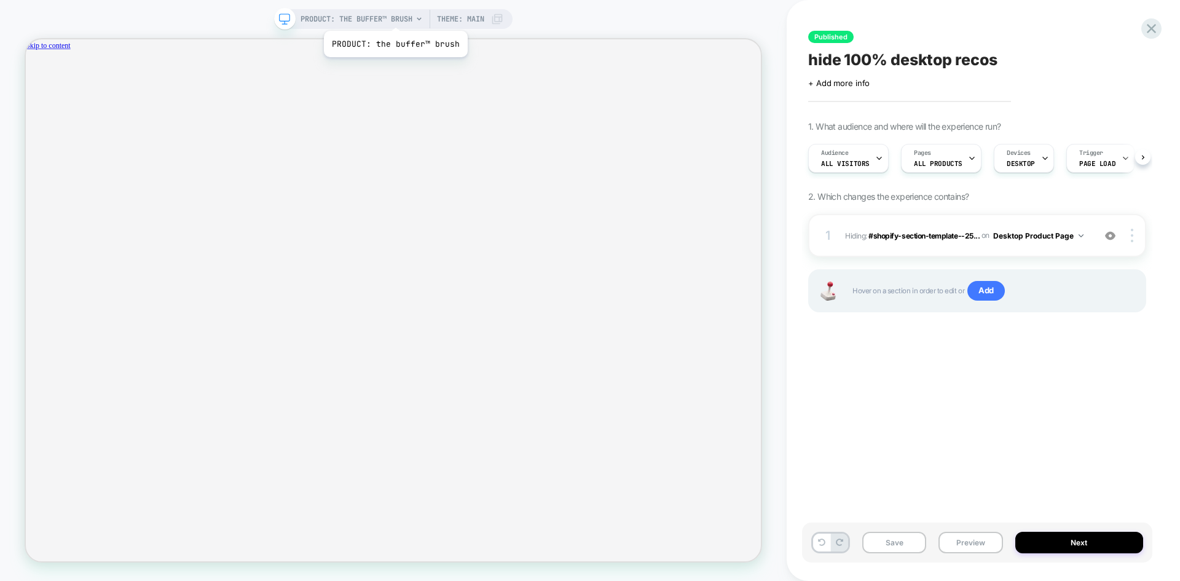
click at [394, 15] on span "PRODUCT: the buffer™ brush" at bounding box center [357, 19] width 112 height 20
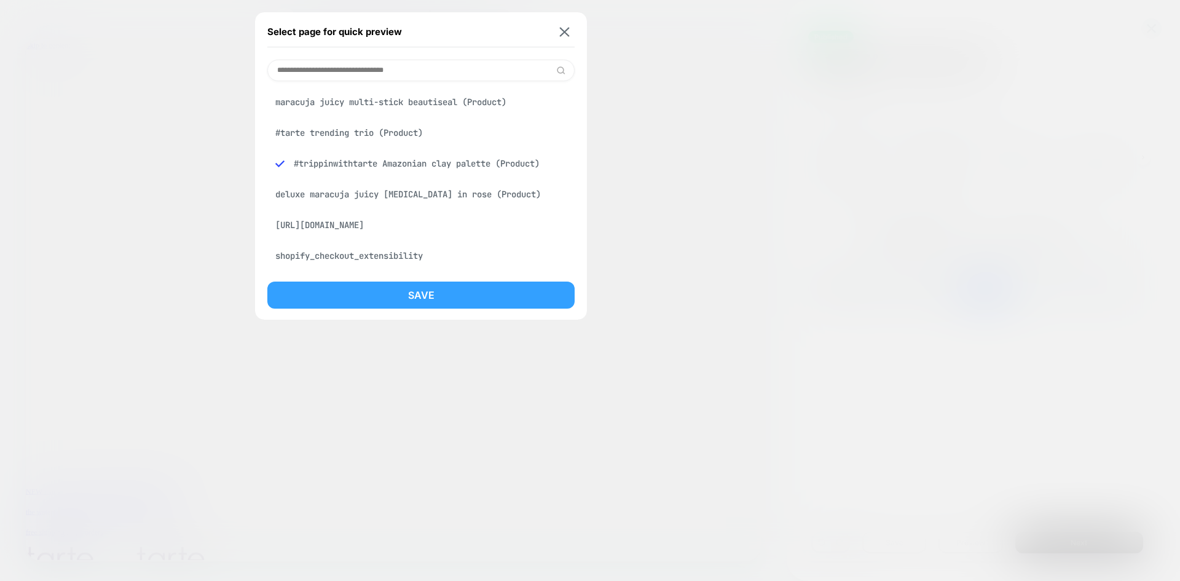
scroll to position [0, 1793]
click at [403, 300] on button "Save" at bounding box center [420, 294] width 307 height 27
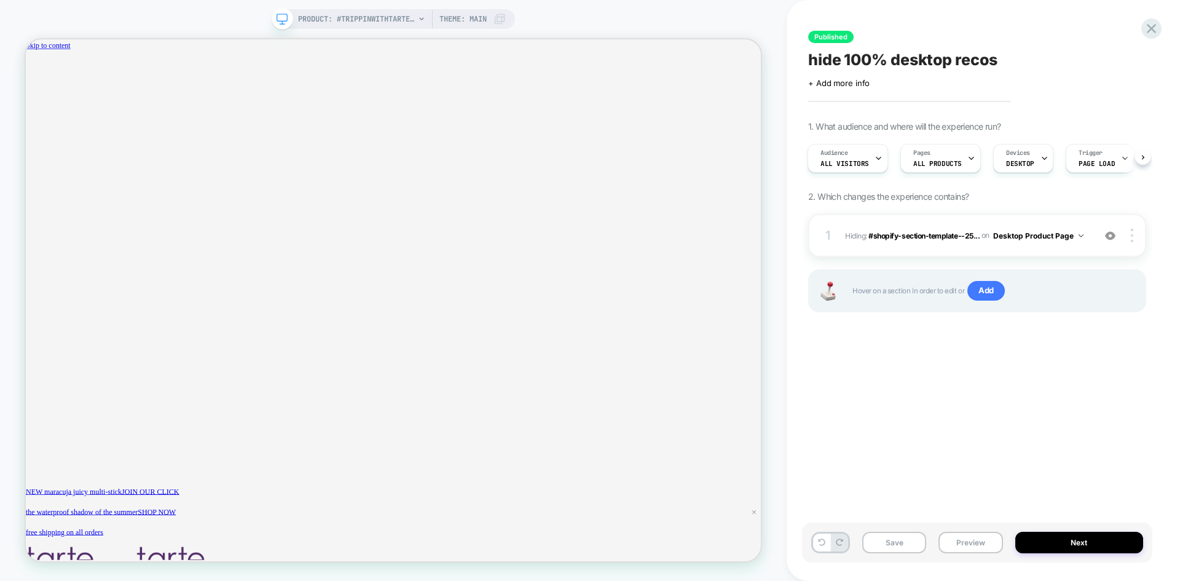
scroll to position [0, 1]
click at [1152, 28] on icon at bounding box center [1151, 28] width 9 height 9
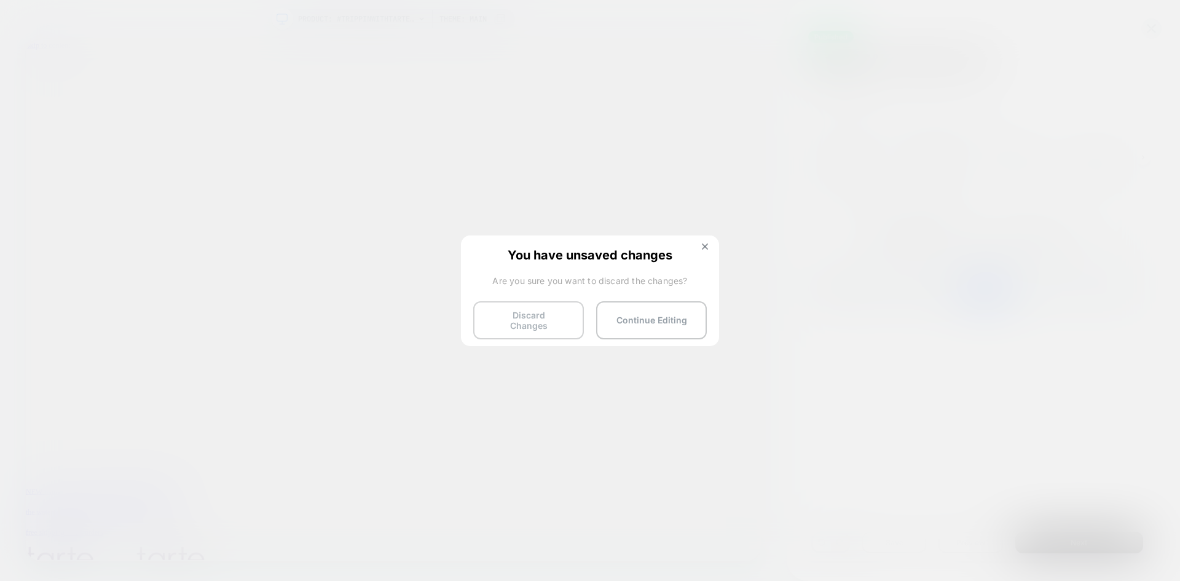
click at [559, 317] on button "Discard Changes" at bounding box center [528, 320] width 111 height 38
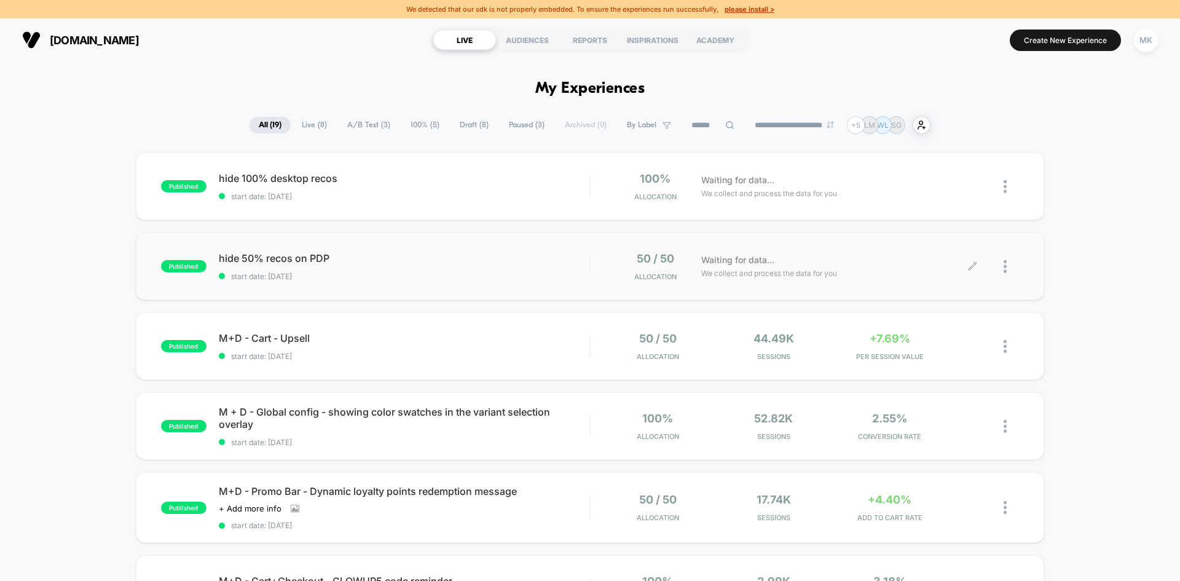
click at [974, 267] on icon at bounding box center [972, 266] width 9 height 9
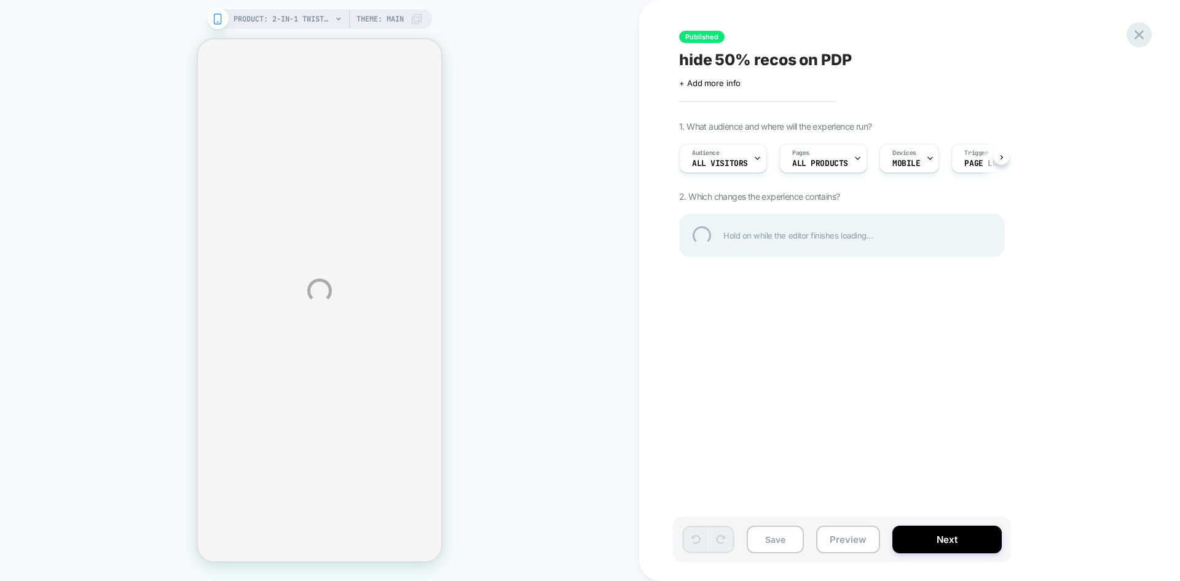
click at [1140, 31] on div at bounding box center [1139, 34] width 25 height 25
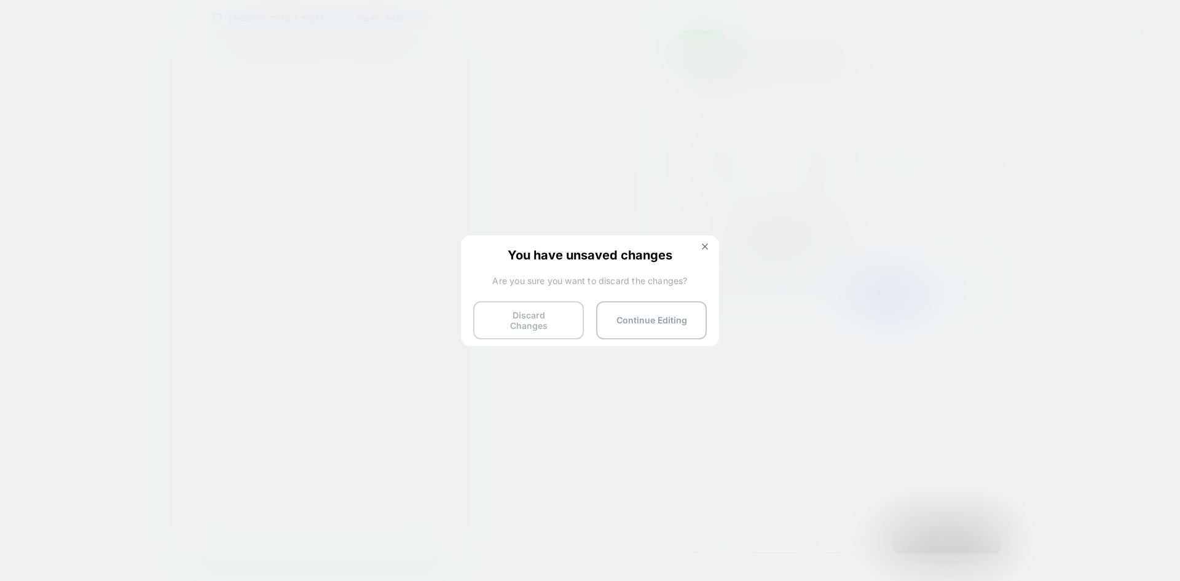
click at [543, 319] on button "Discard Changes" at bounding box center [528, 320] width 111 height 38
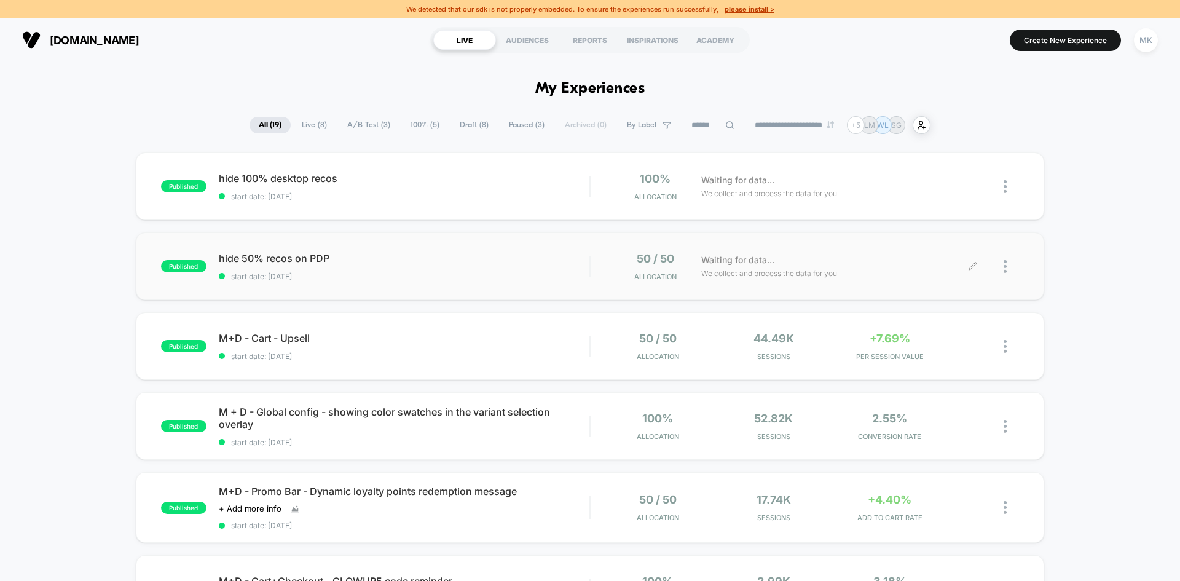
click at [1002, 269] on div at bounding box center [996, 266] width 46 height 29
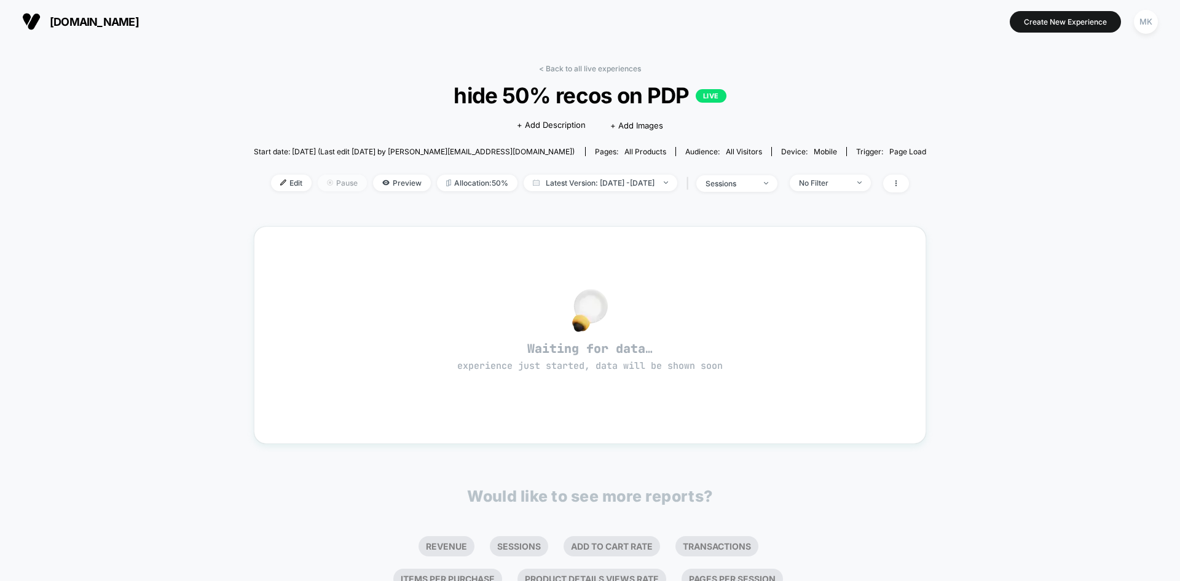
click at [321, 183] on span "Pause" at bounding box center [342, 183] width 49 height 17
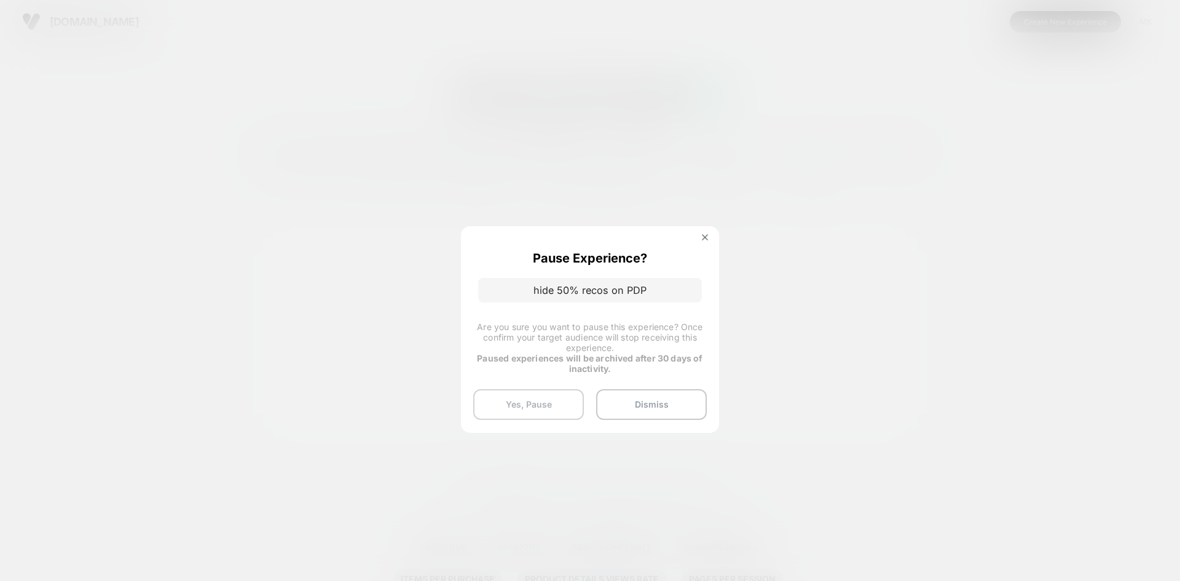
click at [535, 402] on button "Yes, Pause" at bounding box center [528, 404] width 111 height 31
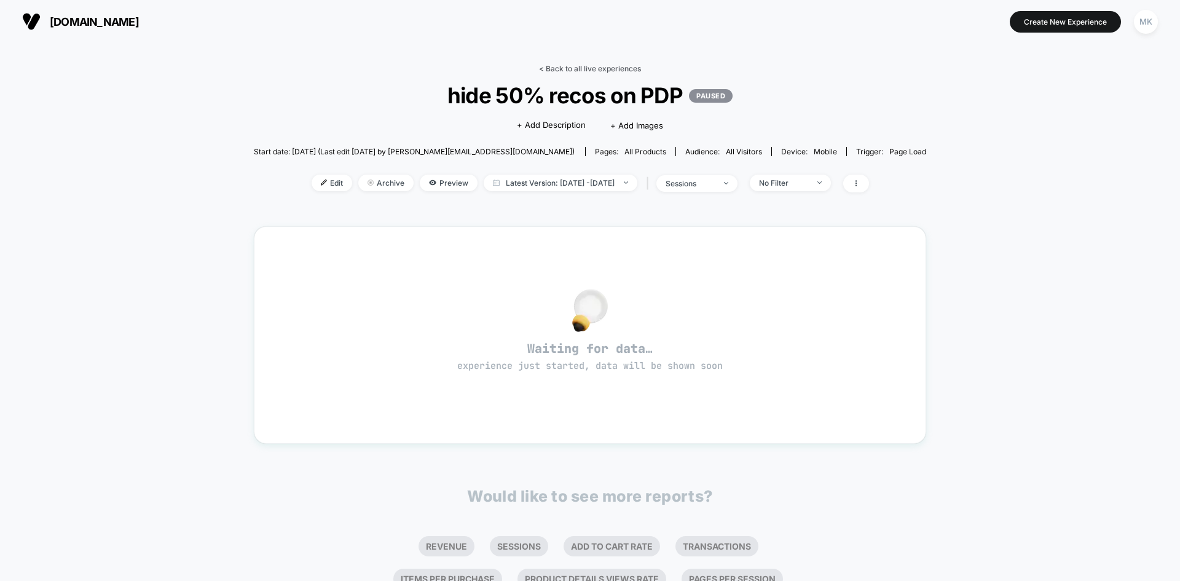
click at [573, 65] on link "< Back to all live experiences" at bounding box center [590, 68] width 102 height 9
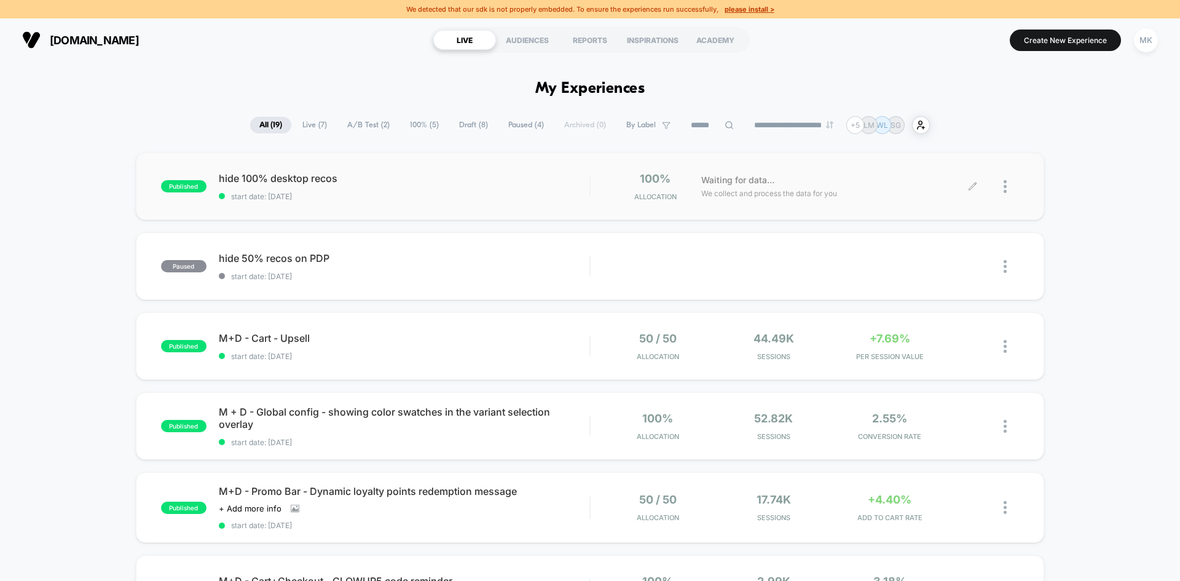
click at [1002, 189] on div at bounding box center [996, 186] width 46 height 29
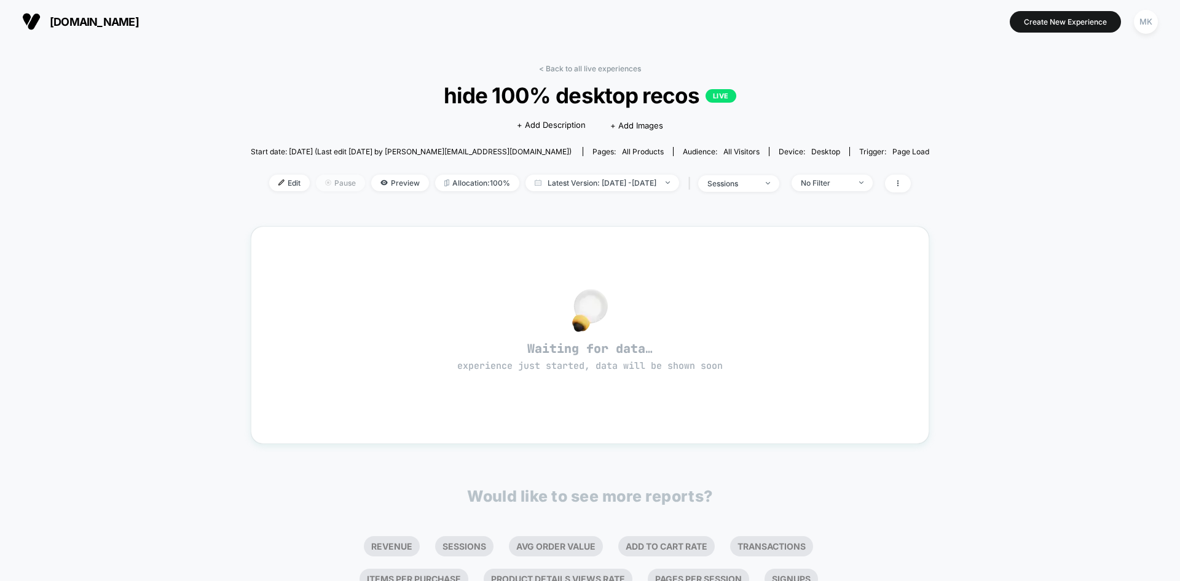
click at [316, 186] on span "Pause" at bounding box center [340, 183] width 49 height 17
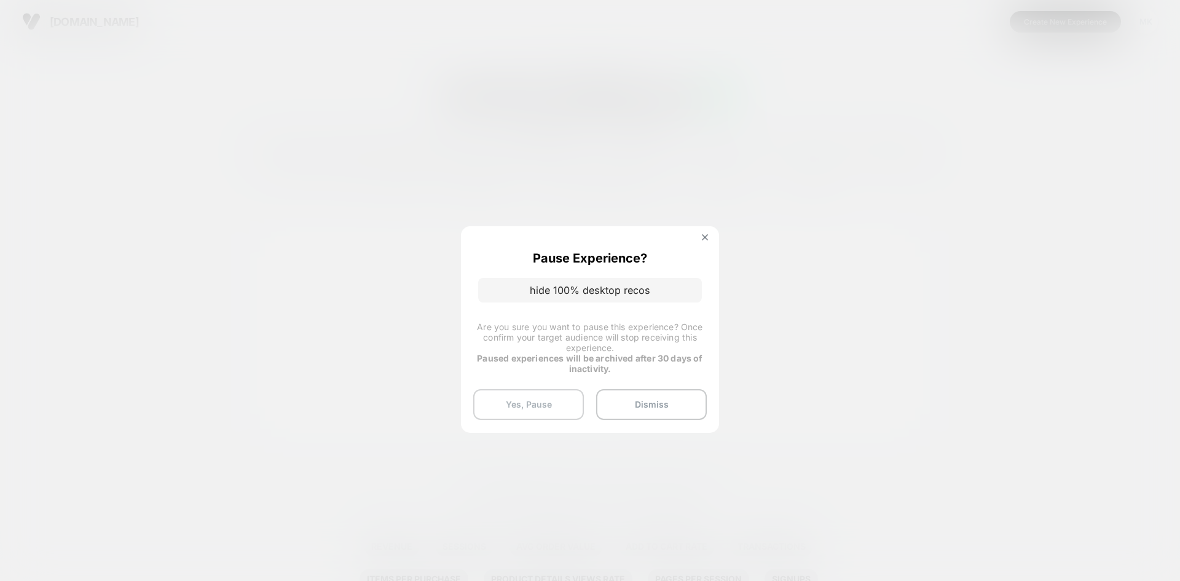
click at [543, 408] on button "Yes, Pause" at bounding box center [528, 404] width 111 height 31
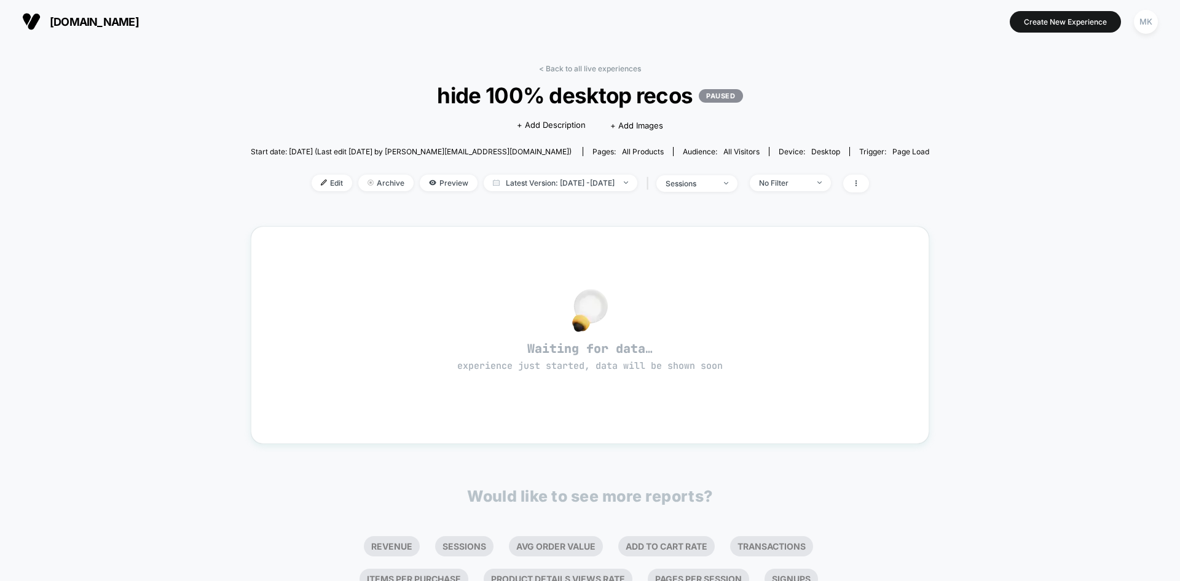
click at [39, 20] on img at bounding box center [31, 21] width 18 height 18
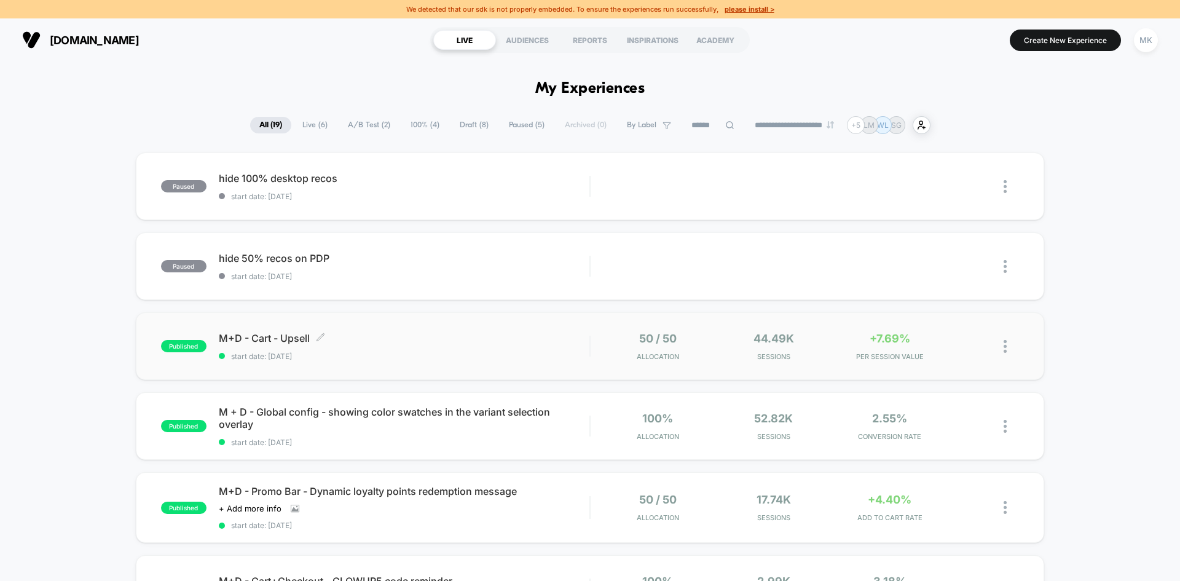
click at [544, 356] on span "start date: [DATE]" at bounding box center [404, 356] width 371 height 9
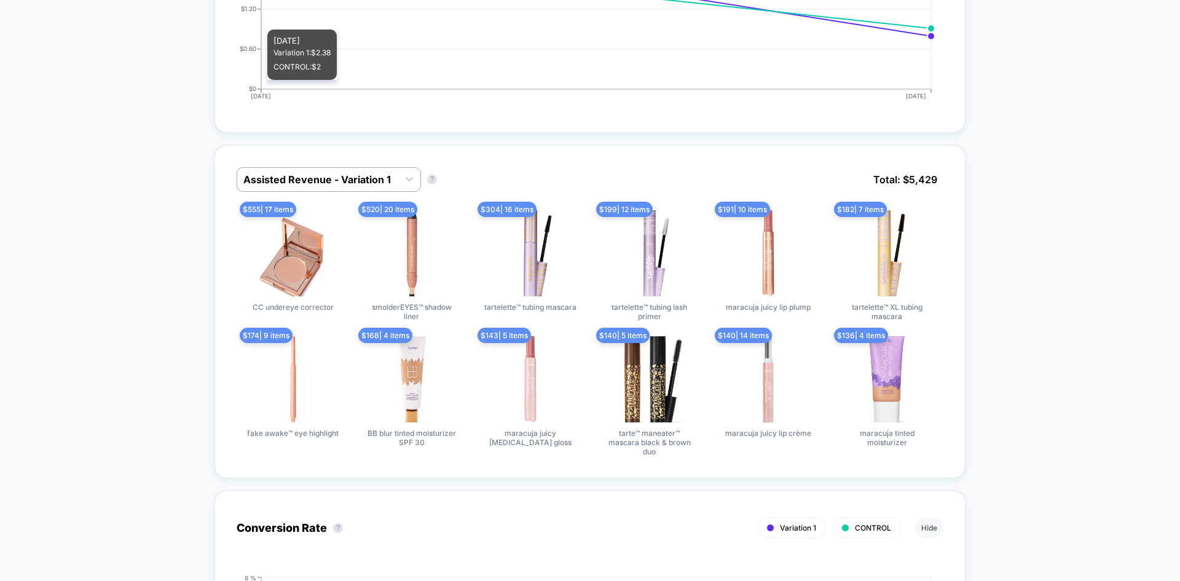
scroll to position [738, 0]
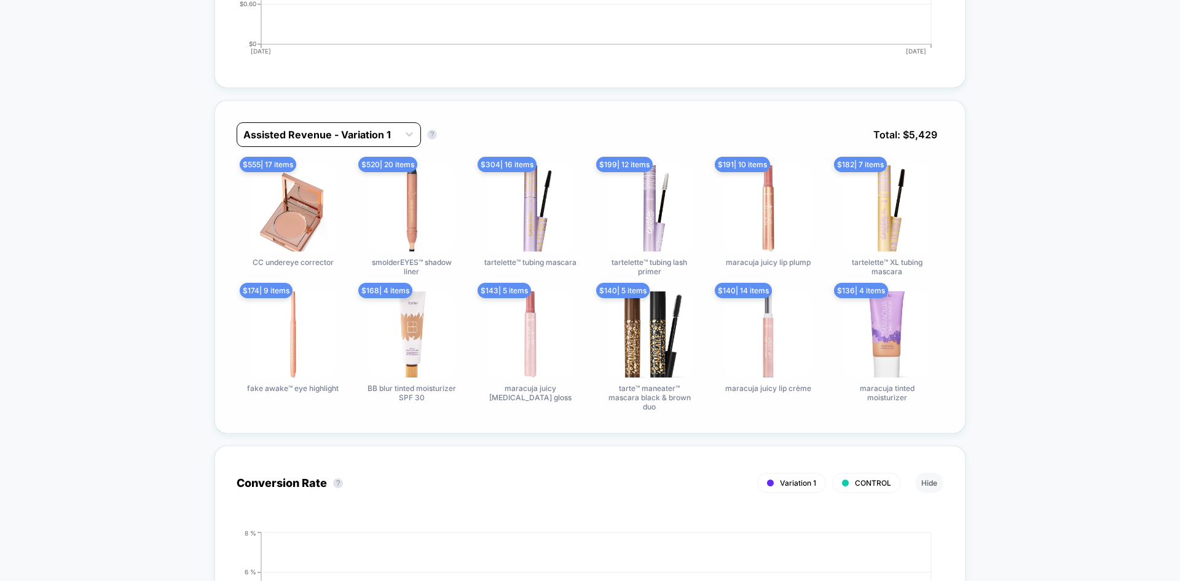
click at [364, 127] on div at bounding box center [317, 134] width 149 height 15
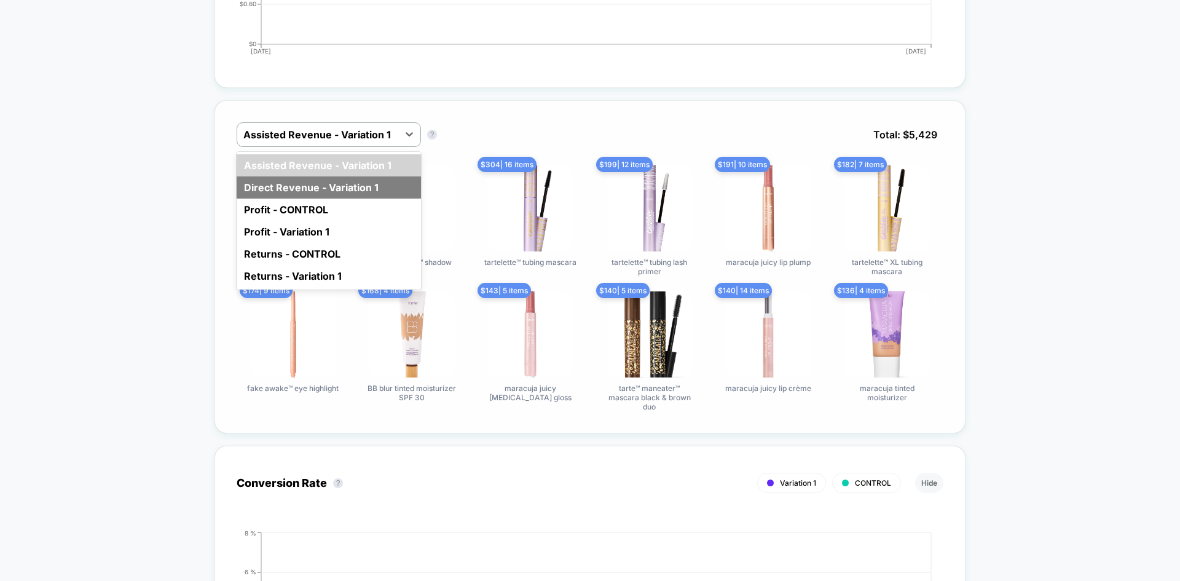
click at [372, 197] on div "Direct Revenue - Variation 1" at bounding box center [329, 187] width 184 height 22
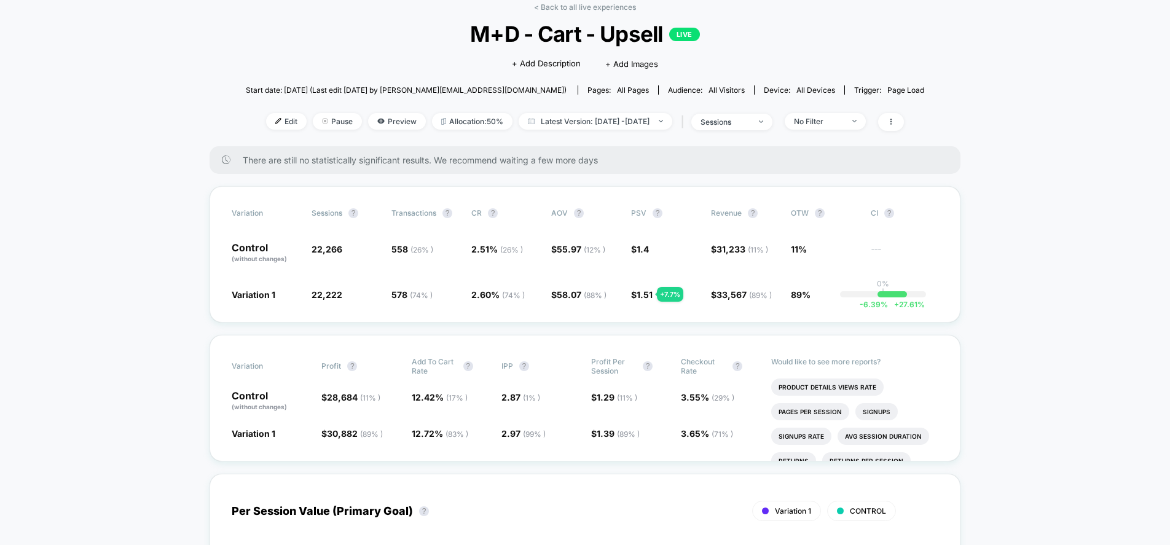
scroll to position [0, 0]
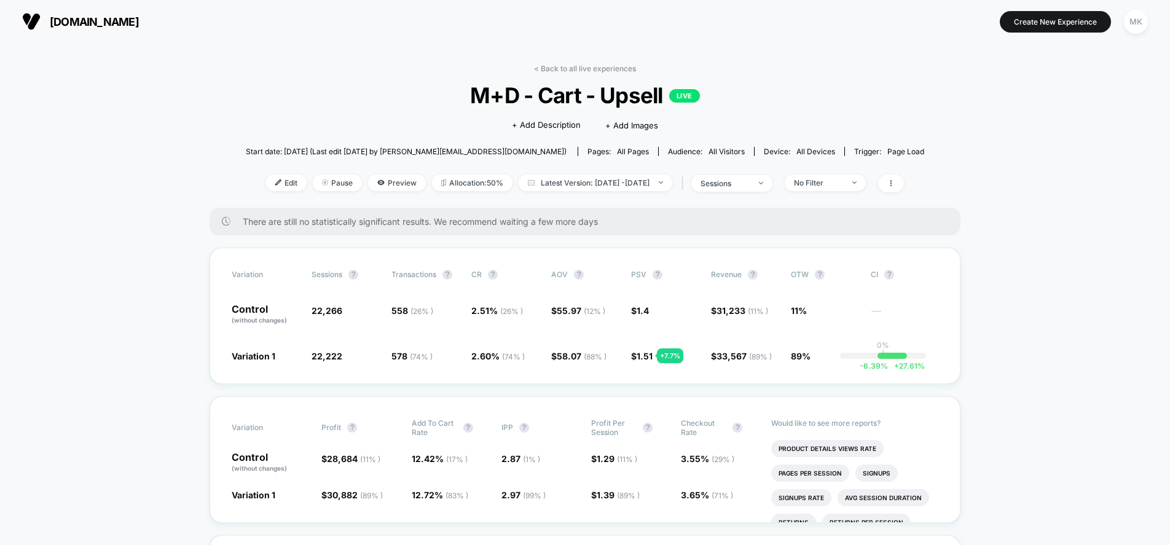
click at [25, 23] on img at bounding box center [31, 21] width 18 height 18
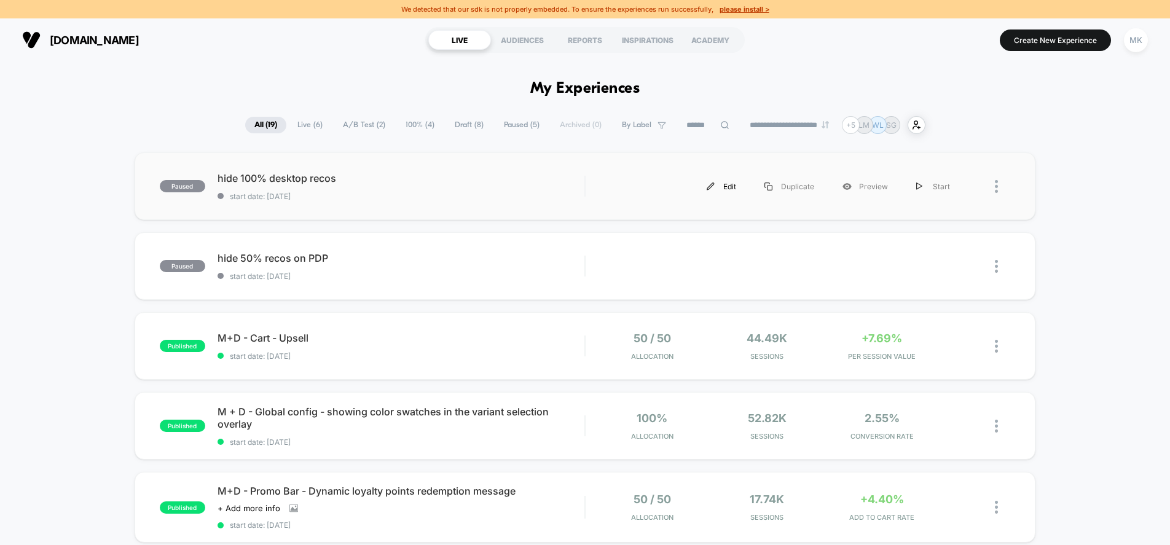
click at [715, 184] on img at bounding box center [711, 187] width 8 height 8
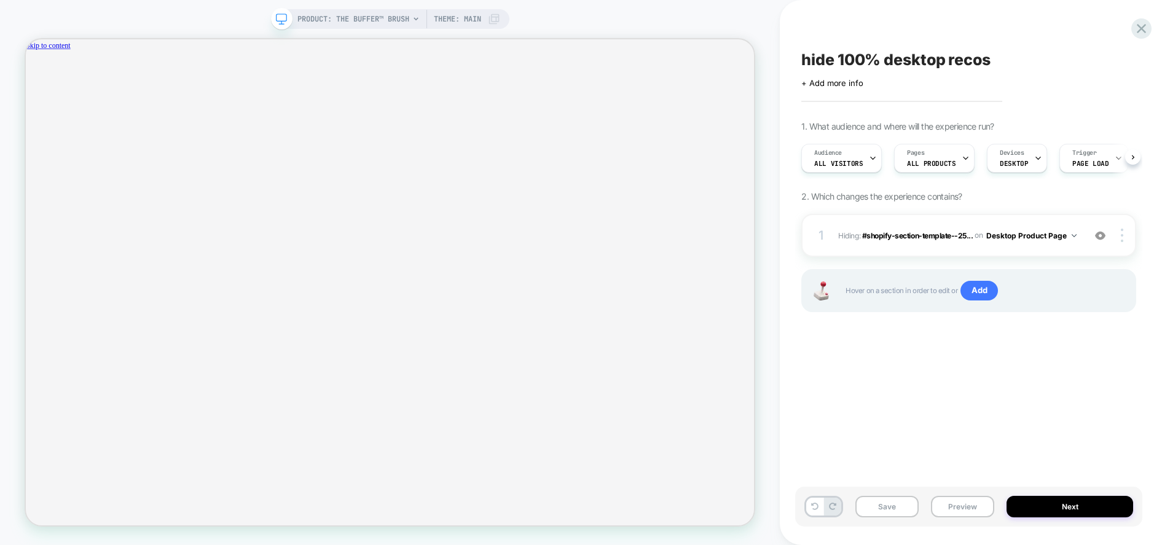
click at [495, 21] on icon at bounding box center [494, 19] width 12 height 12
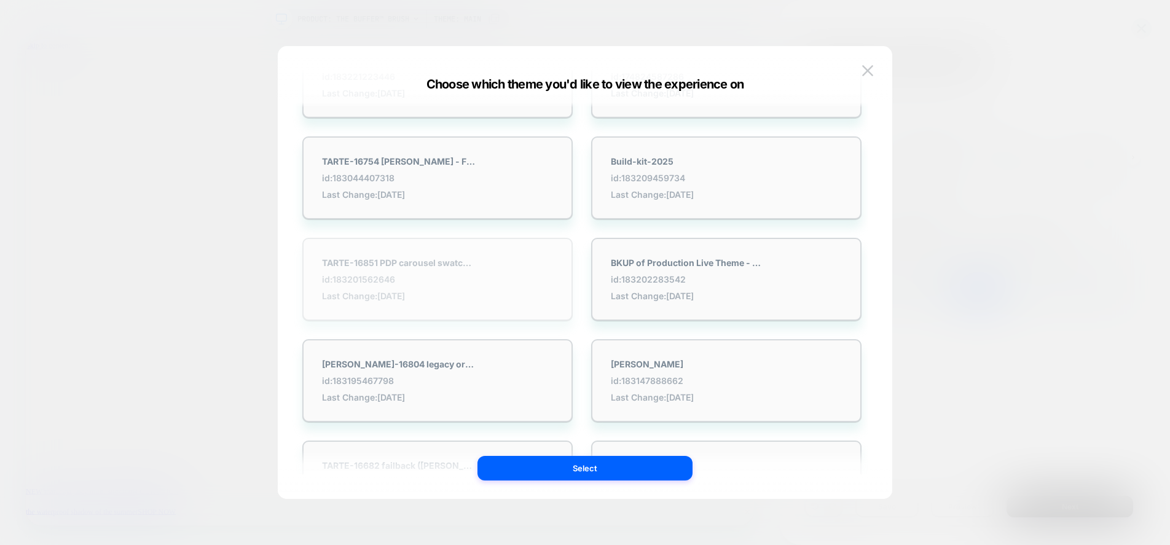
click at [459, 273] on div "TARTE-16851 PDP carousel swatch issue id: 183201562646 Last Change: 8/19/2025" at bounding box center [399, 280] width 154 height 44
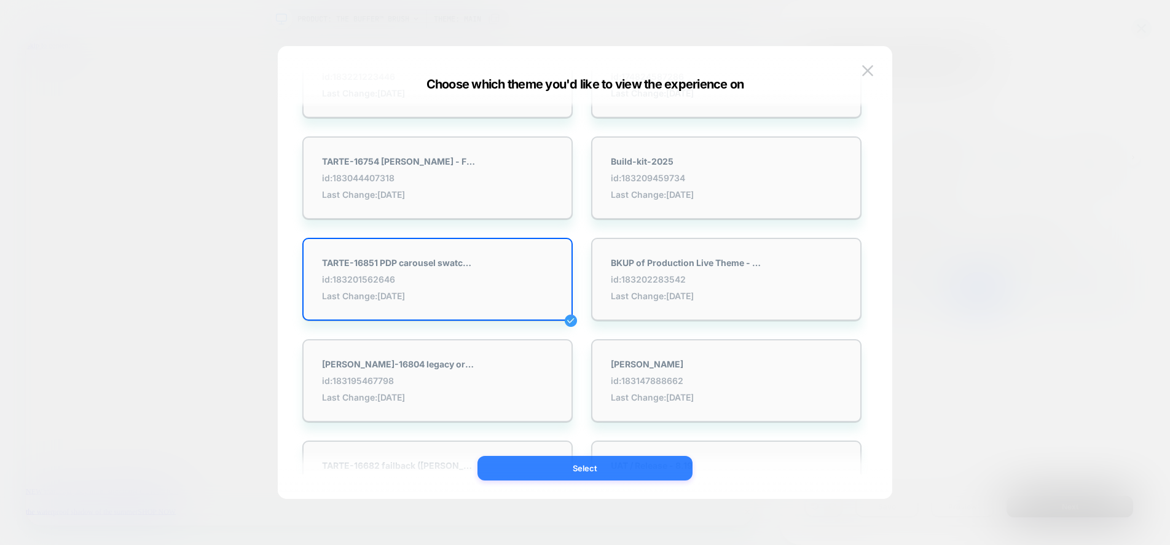
click at [590, 463] on button "Select" at bounding box center [585, 468] width 215 height 25
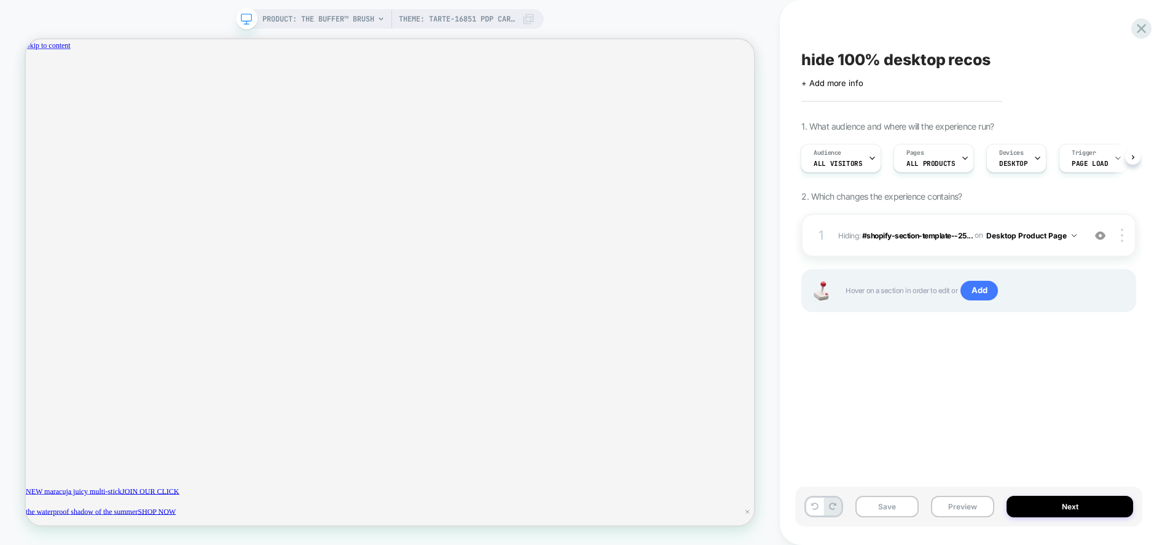
scroll to position [0, 1]
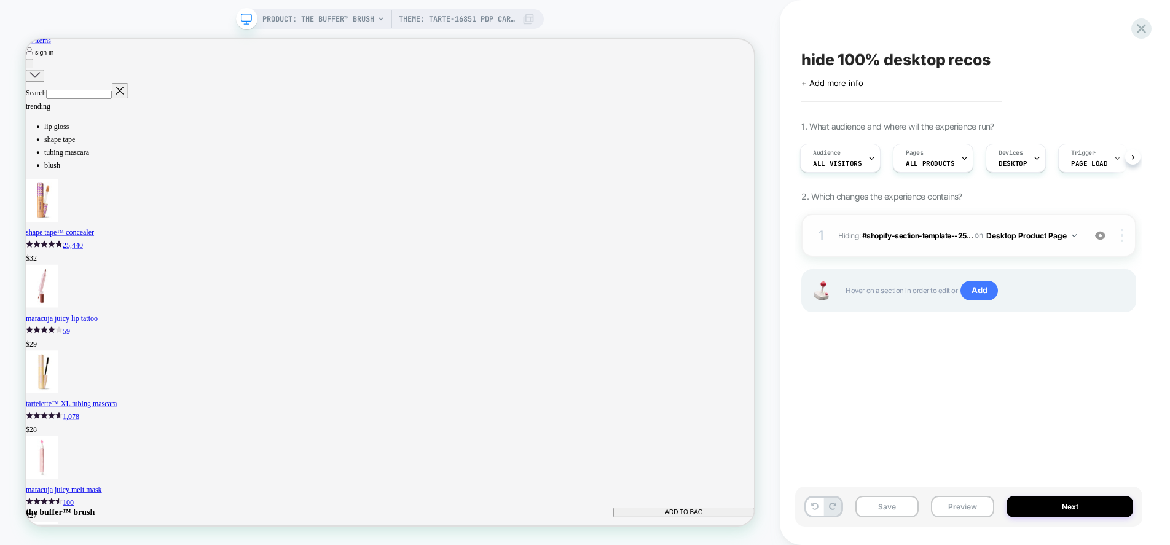
click at [1121, 232] on img at bounding box center [1122, 236] width 2 height 14
click at [1121, 237] on img at bounding box center [1122, 236] width 2 height 14
click at [1117, 234] on div at bounding box center [1123, 236] width 23 height 14
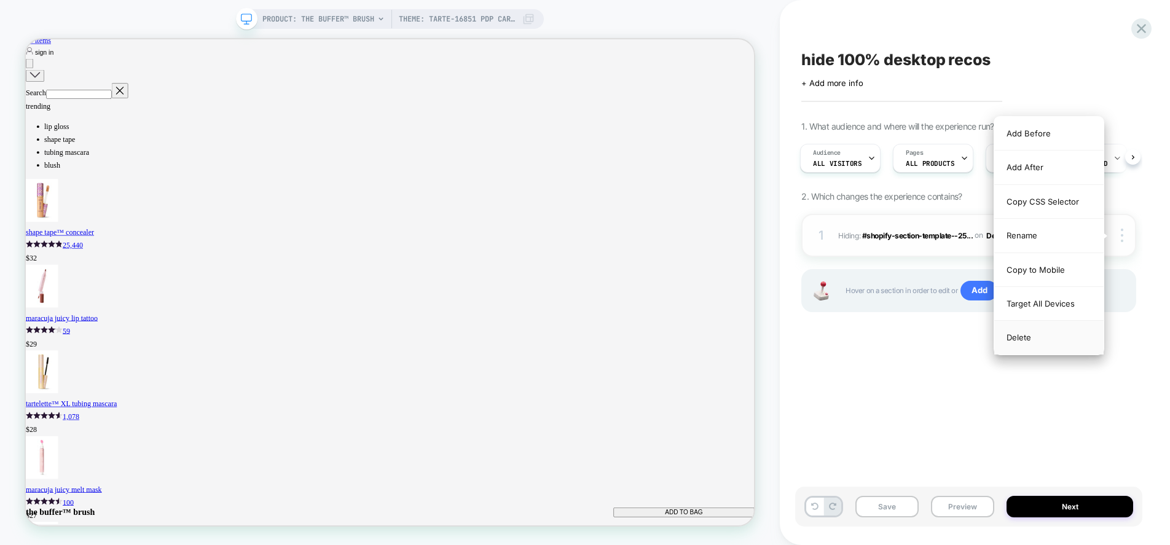
click at [1047, 334] on div "Delete" at bounding box center [1048, 337] width 109 height 33
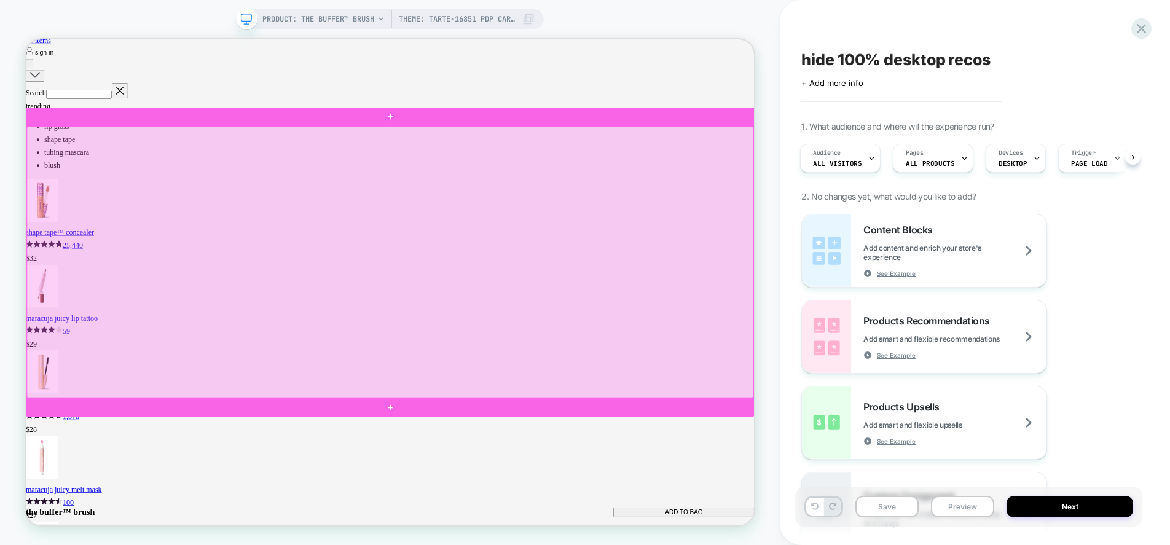
drag, startPoint x: 207, startPoint y: 293, endPoint x: 124, endPoint y: 288, distance: 82.5
click at [124, 288] on div at bounding box center [511, 336] width 969 height 362
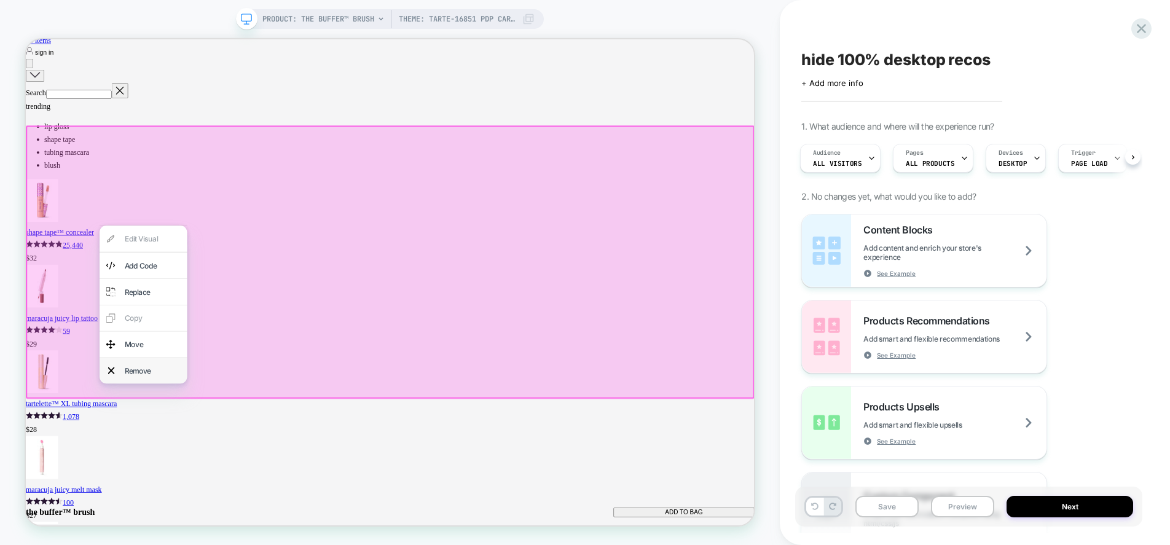
click at [181, 474] on div "Remove" at bounding box center [194, 481] width 75 height 17
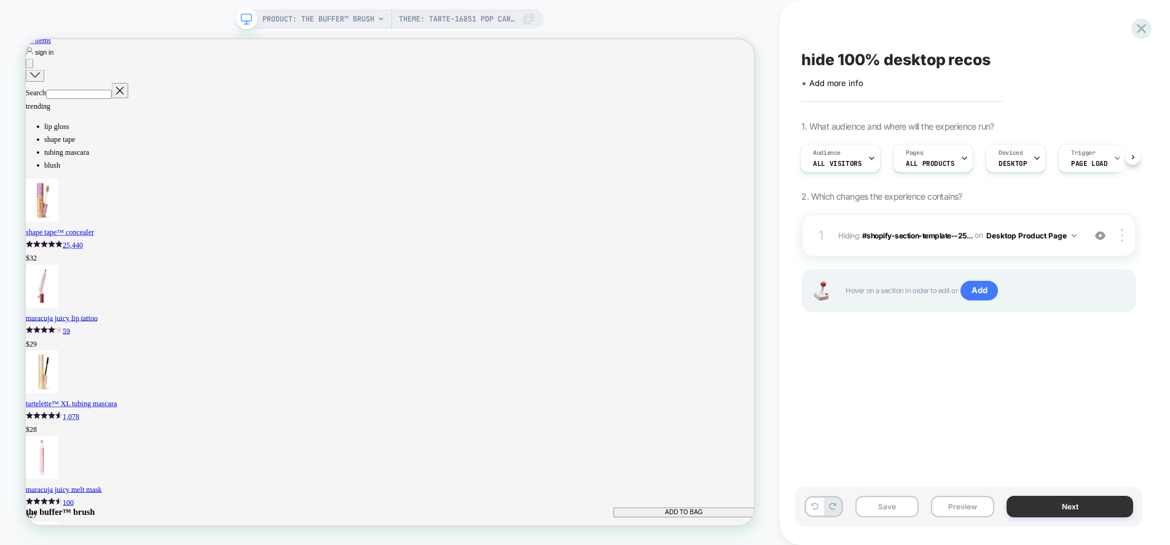
click at [1035, 509] on button "Next" at bounding box center [1070, 507] width 127 height 22
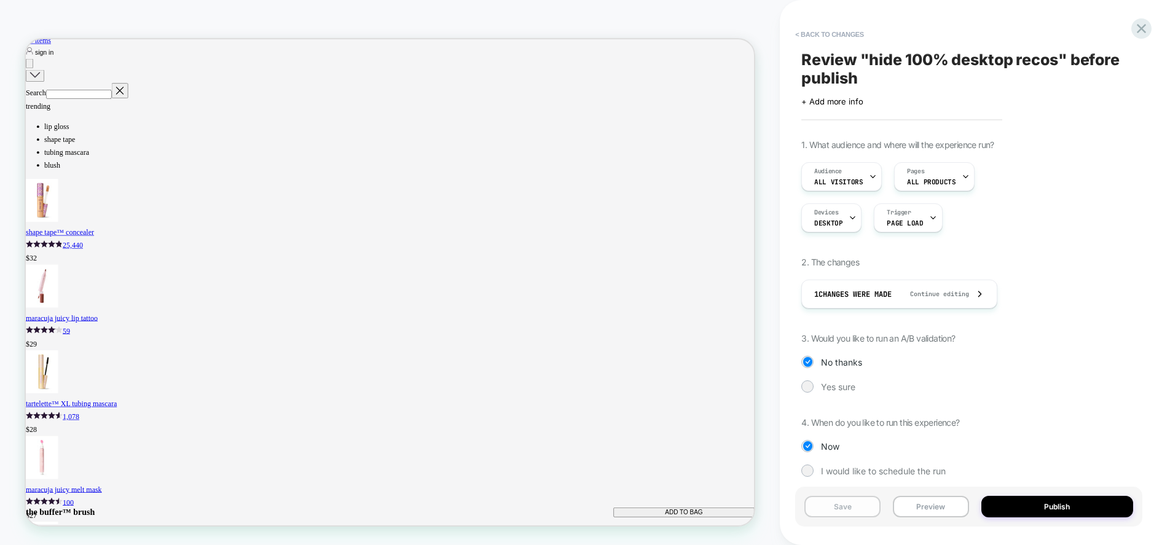
click at [845, 513] on button "Save" at bounding box center [842, 507] width 76 height 22
click at [934, 508] on button "Preview" at bounding box center [931, 507] width 76 height 22
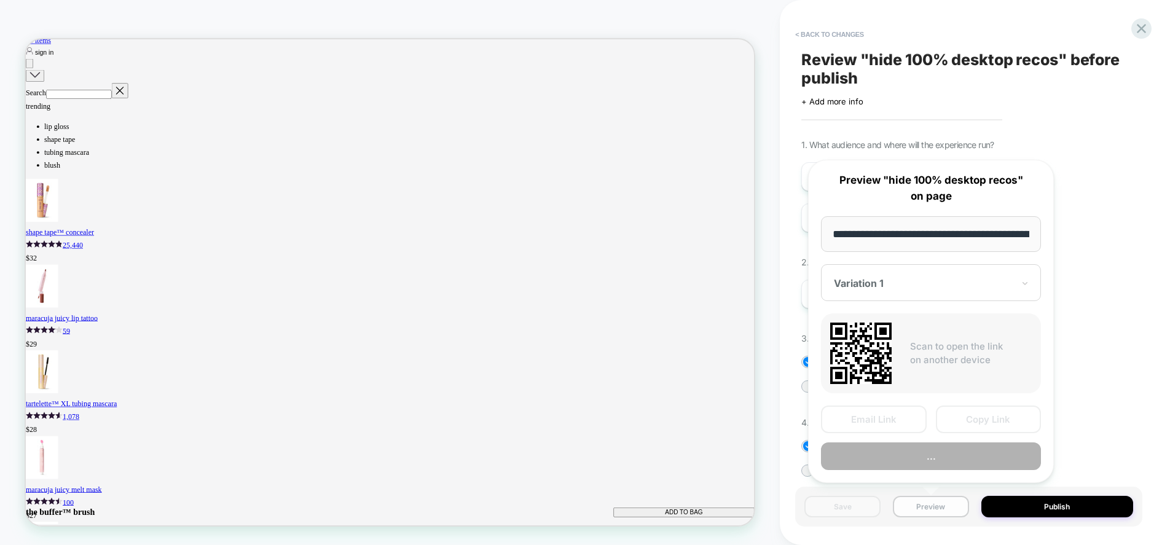
scroll to position [0, 235]
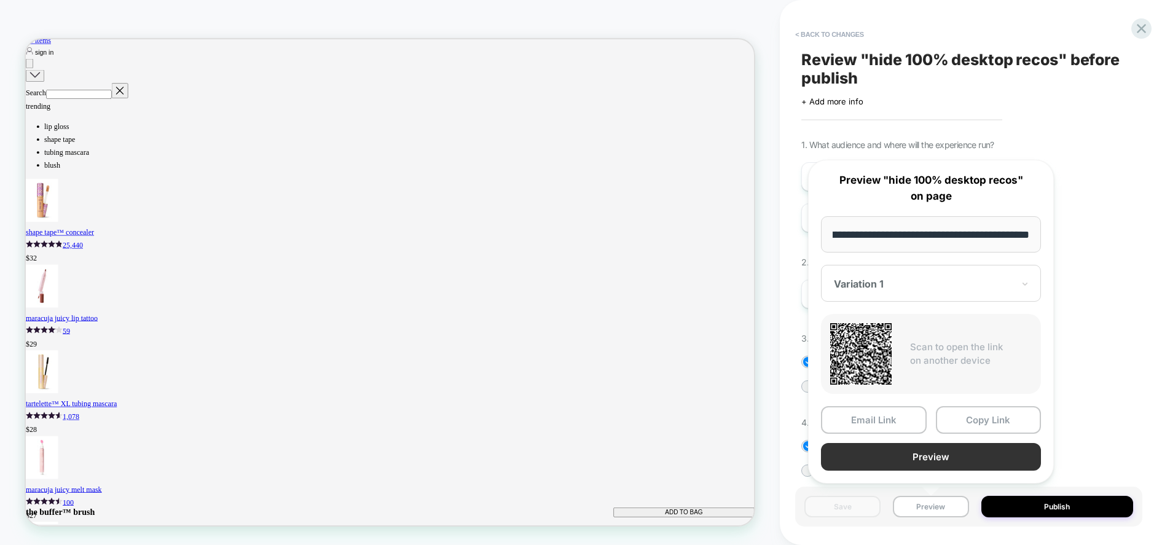
click at [932, 457] on button "Preview" at bounding box center [931, 457] width 220 height 28
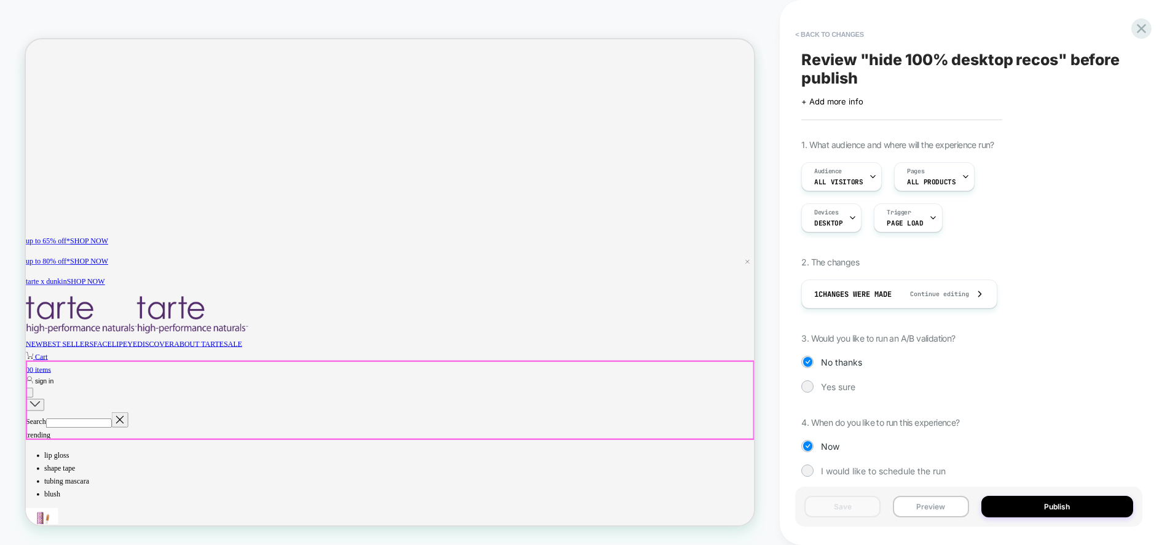
scroll to position [0, 0]
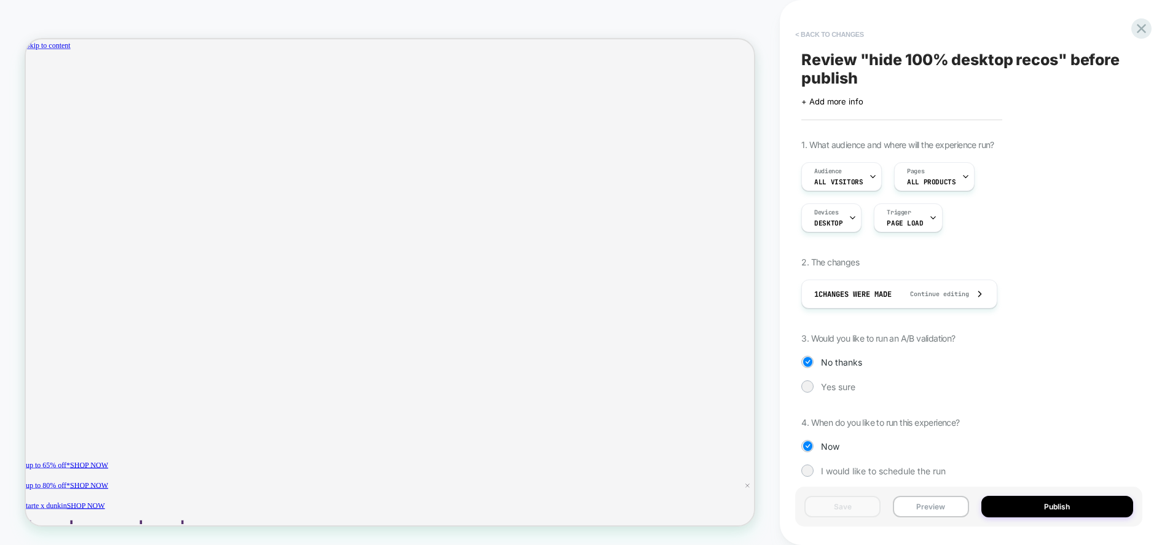
click at [843, 34] on button "< Back to changes" at bounding box center [829, 35] width 81 height 20
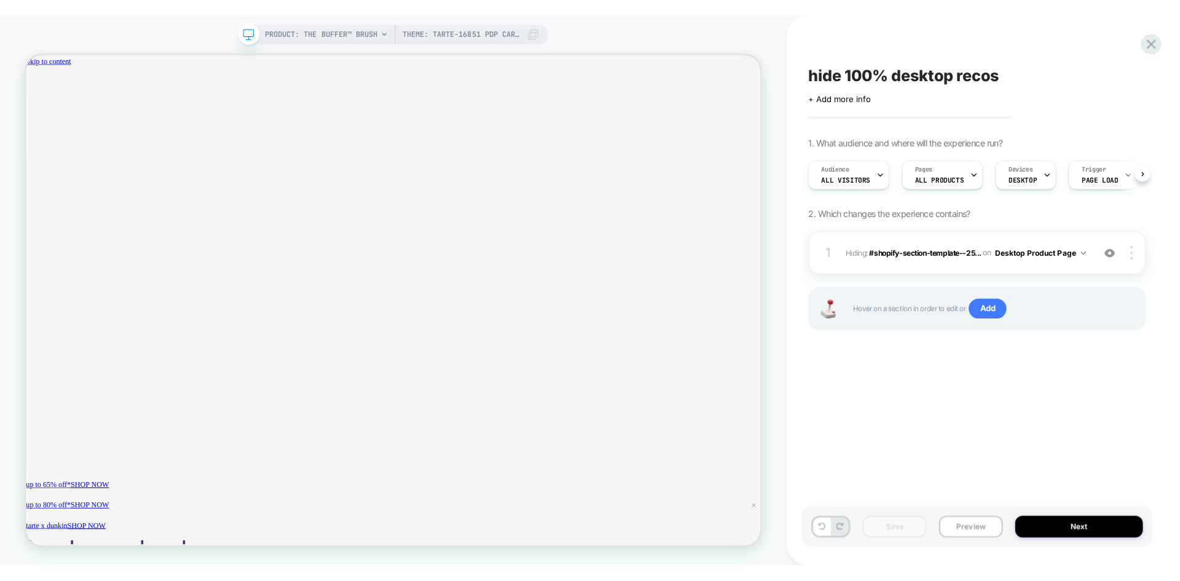
scroll to position [0, 1]
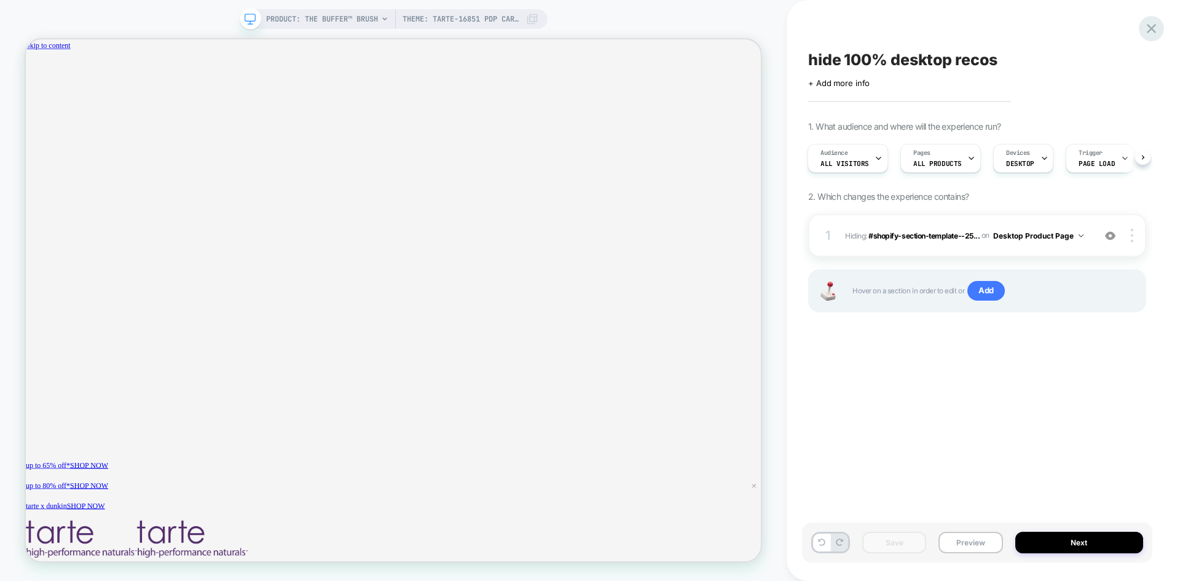
click at [1152, 29] on icon at bounding box center [1151, 28] width 9 height 9
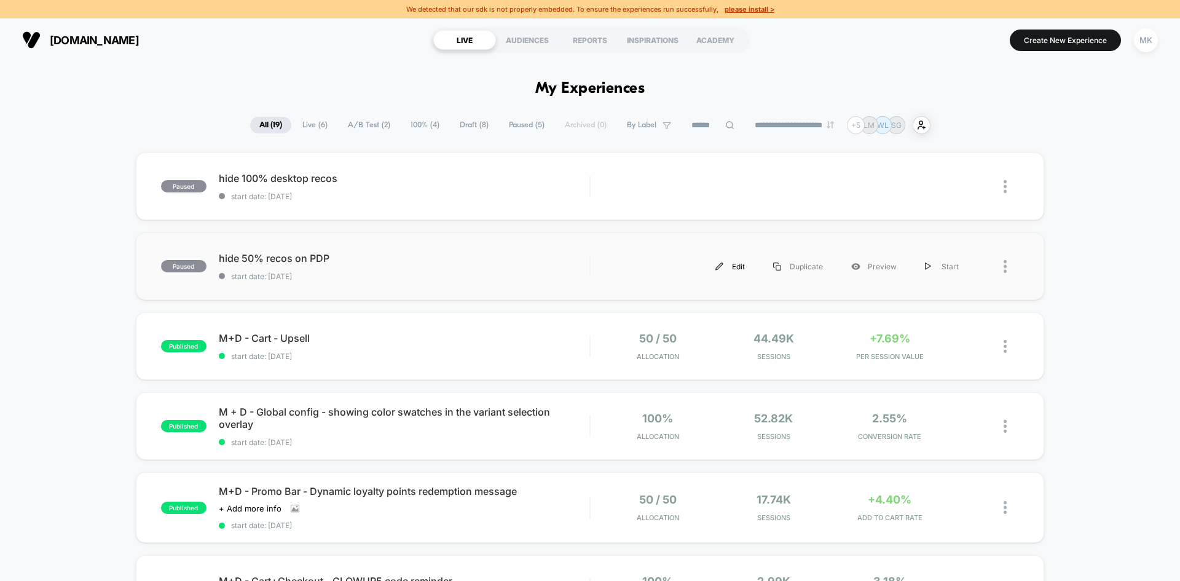
click at [728, 268] on div "Edit" at bounding box center [730, 267] width 58 height 28
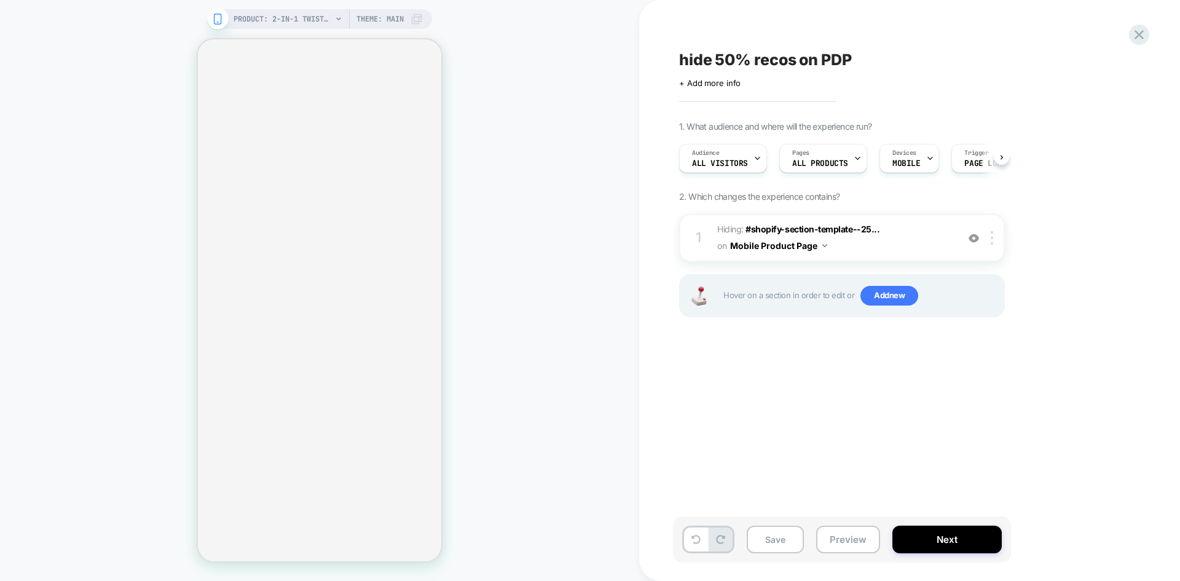
scroll to position [0, 1]
click at [417, 18] on icon at bounding box center [417, 19] width 12 height 12
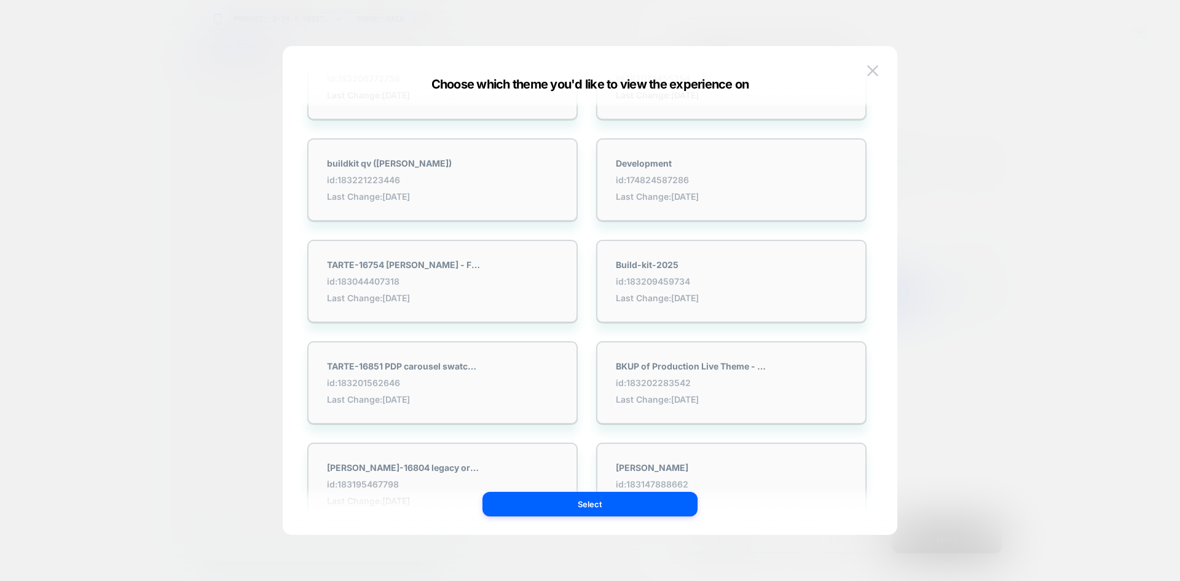
scroll to position [0, 433]
click at [508, 380] on div "TARTE-16851 PDP carousel swatch issue id: 183201562646 Last Change: 8/19/2025" at bounding box center [442, 382] width 270 height 83
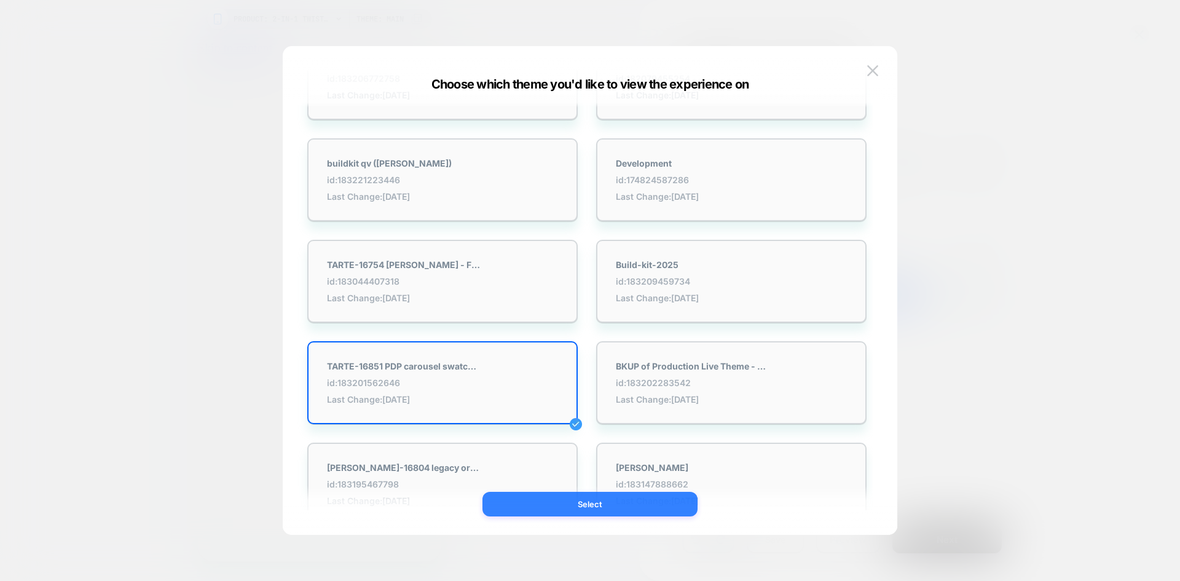
click at [566, 500] on button "Select" at bounding box center [589, 504] width 215 height 25
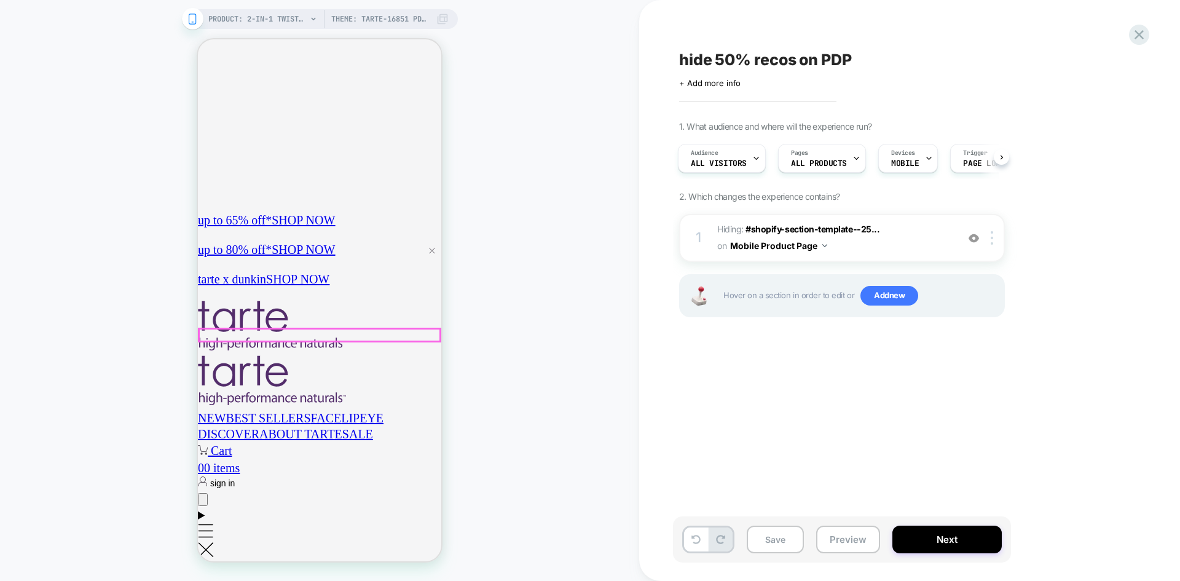
scroll to position [0, 0]
click at [994, 236] on div at bounding box center [994, 238] width 20 height 14
click at [990, 242] on div at bounding box center [994, 238] width 20 height 14
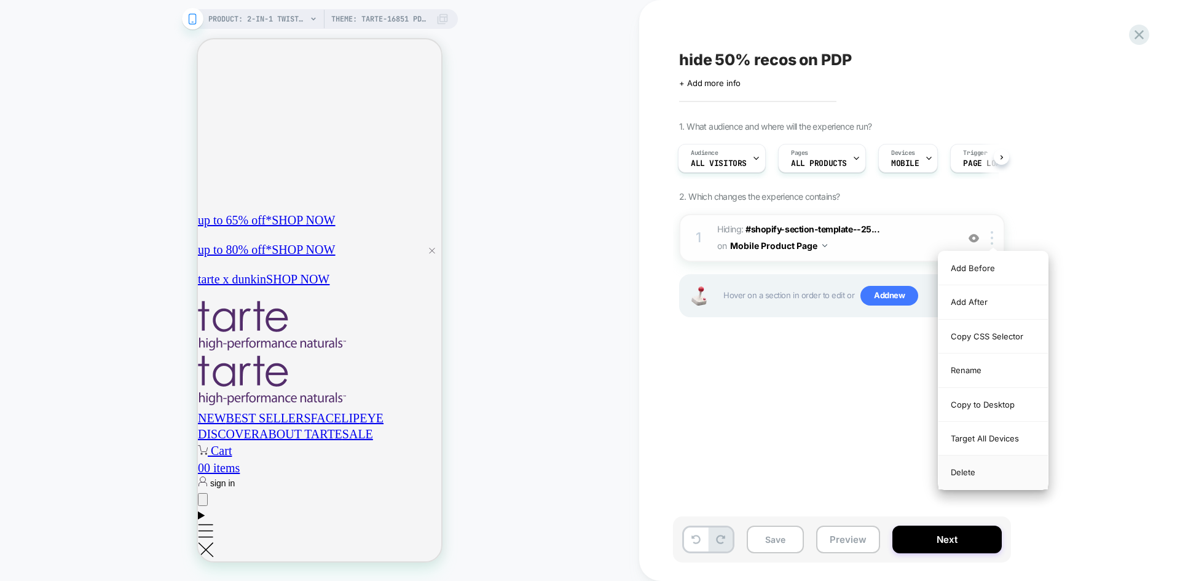
click at [977, 473] on div "Delete" at bounding box center [992, 471] width 109 height 33
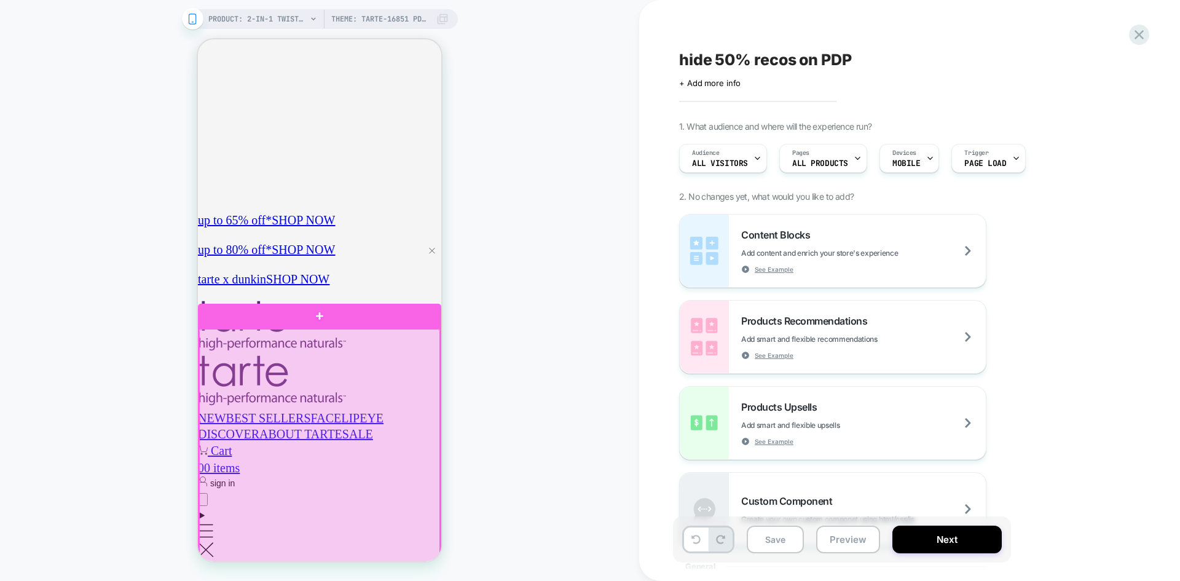
click at [308, 370] on div at bounding box center [319, 472] width 241 height 286
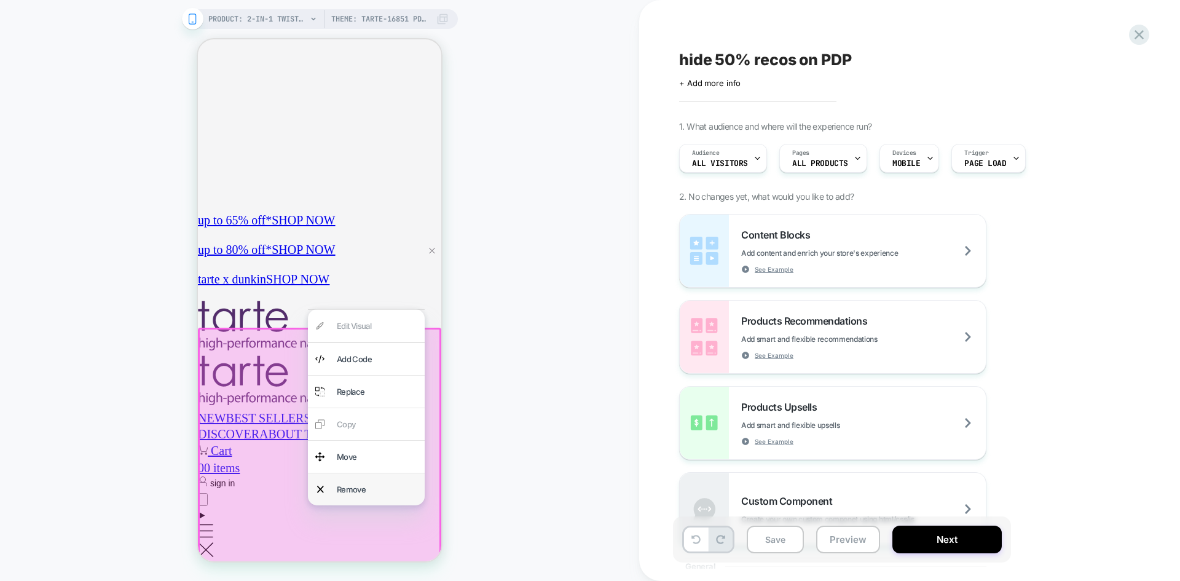
click at [355, 484] on div "Remove" at bounding box center [377, 489] width 81 height 17
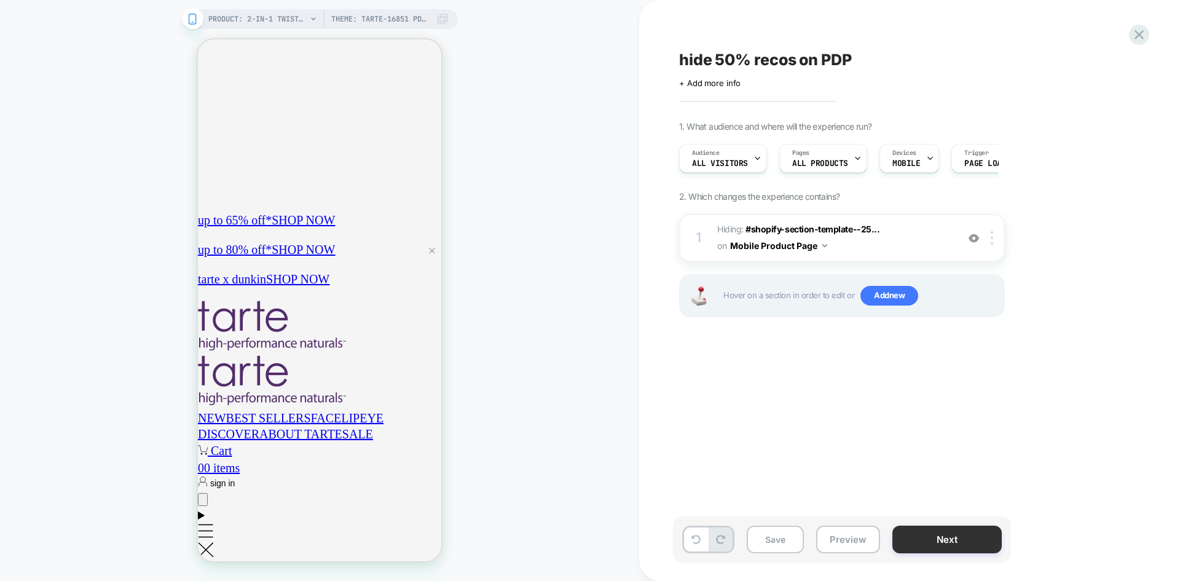
click at [953, 545] on button "Next" at bounding box center [946, 539] width 109 height 28
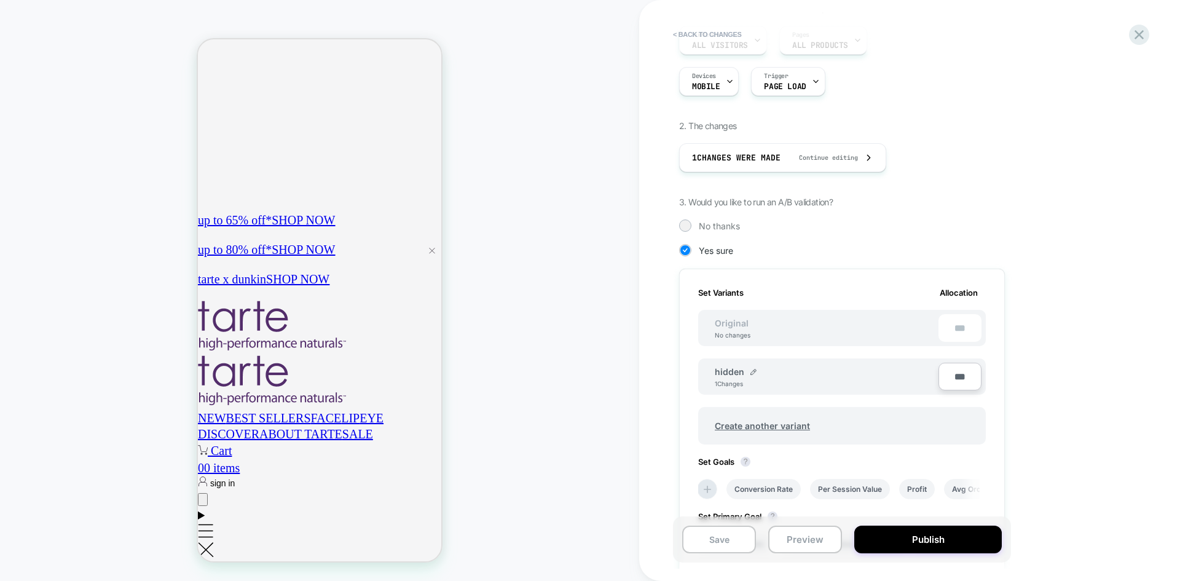
scroll to position [123, 0]
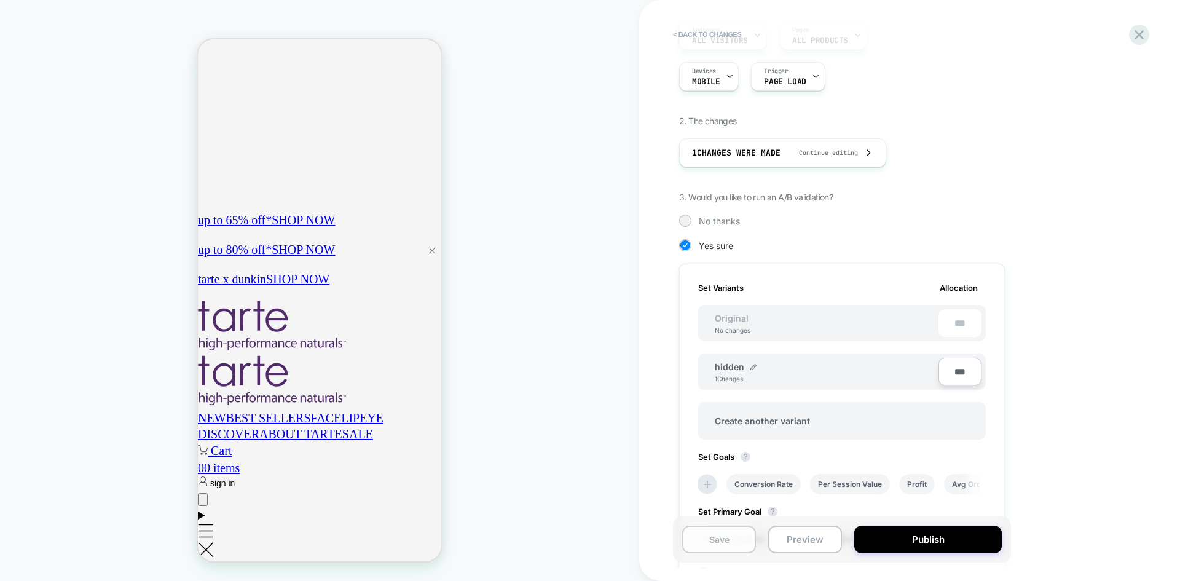
click at [712, 541] on button "Save" at bounding box center [719, 539] width 74 height 28
click at [802, 537] on button "Preview" at bounding box center [805, 539] width 74 height 28
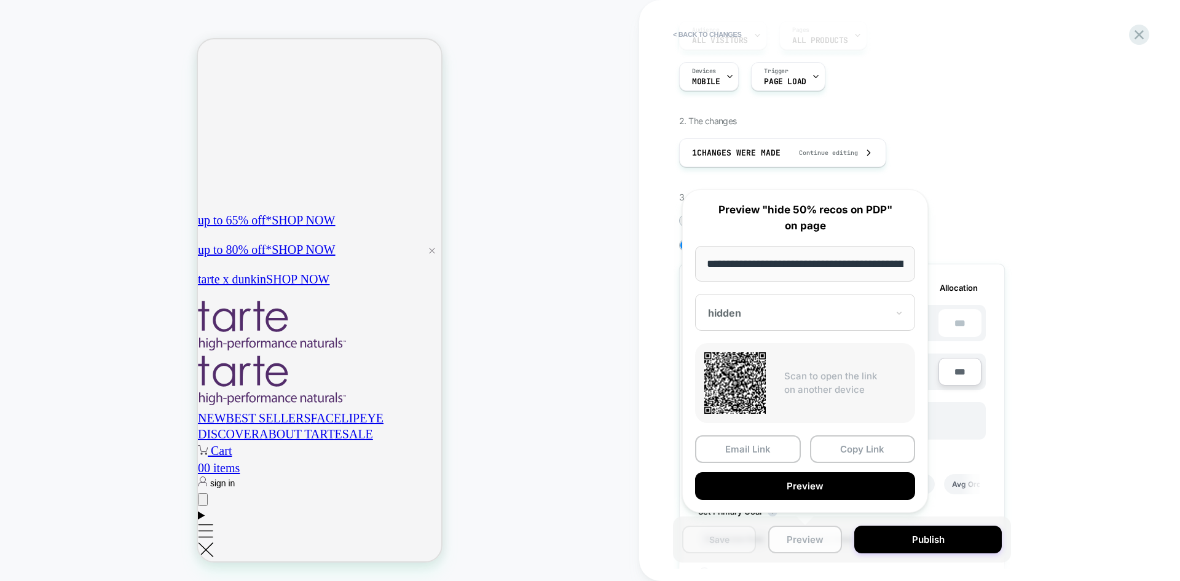
scroll to position [0, 232]
click at [785, 484] on button "Preview" at bounding box center [805, 487] width 220 height 28
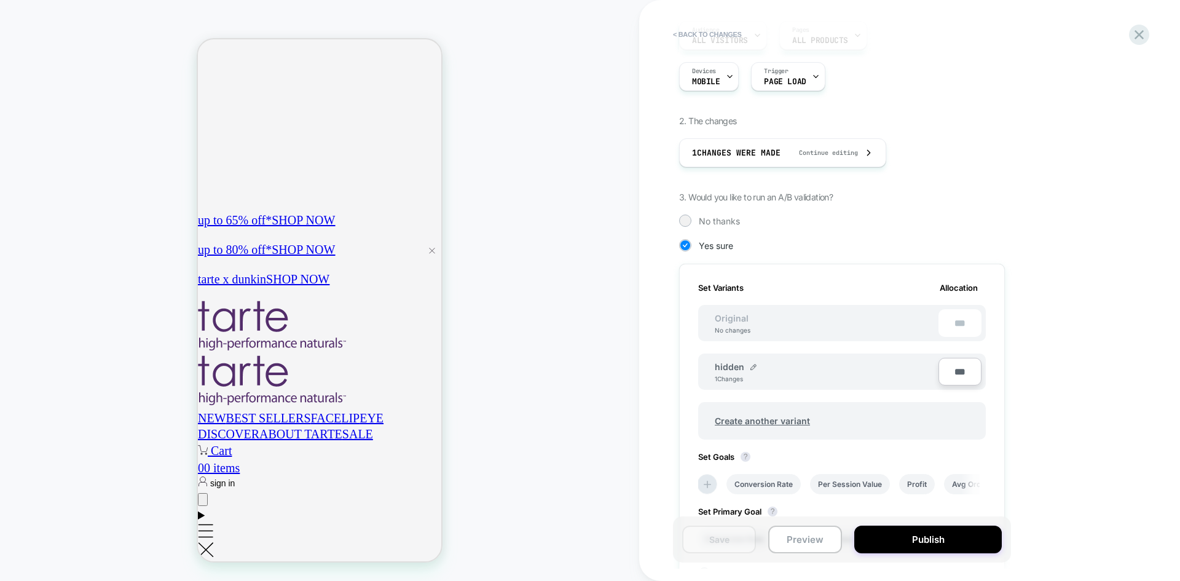
click at [543, 377] on div "PRODUCT: 2-in-1 twist tool Theme: TARTE-16851 PDP carousel swatch issue PRODUCT…" at bounding box center [319, 290] width 639 height 556
click at [1133, 34] on icon at bounding box center [1139, 34] width 17 height 17
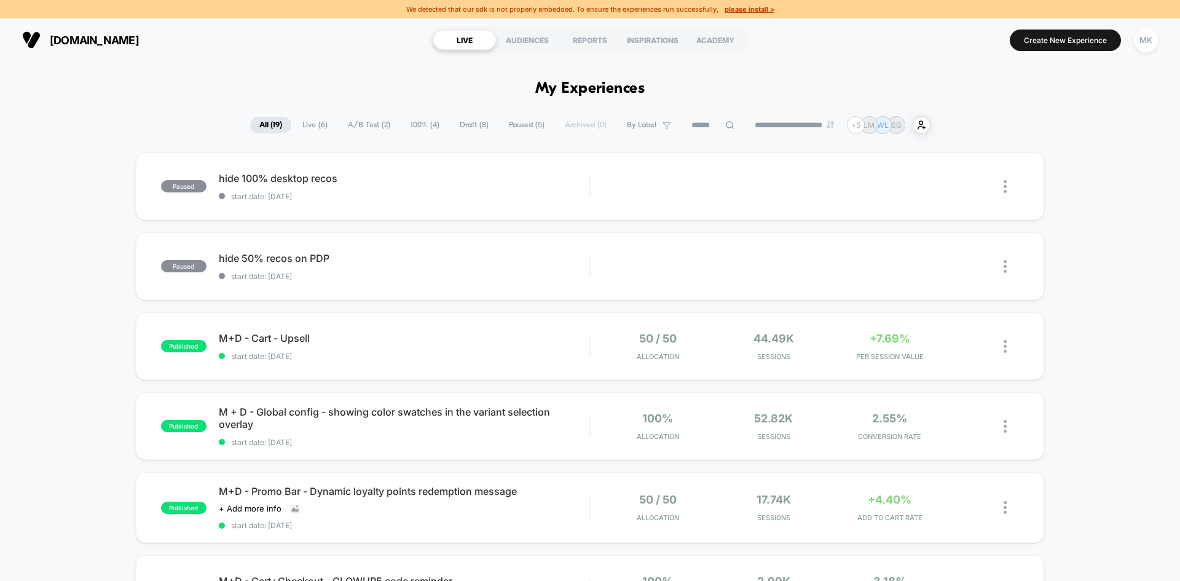
click at [743, 12] on u "please install >" at bounding box center [750, 9] width 50 height 9
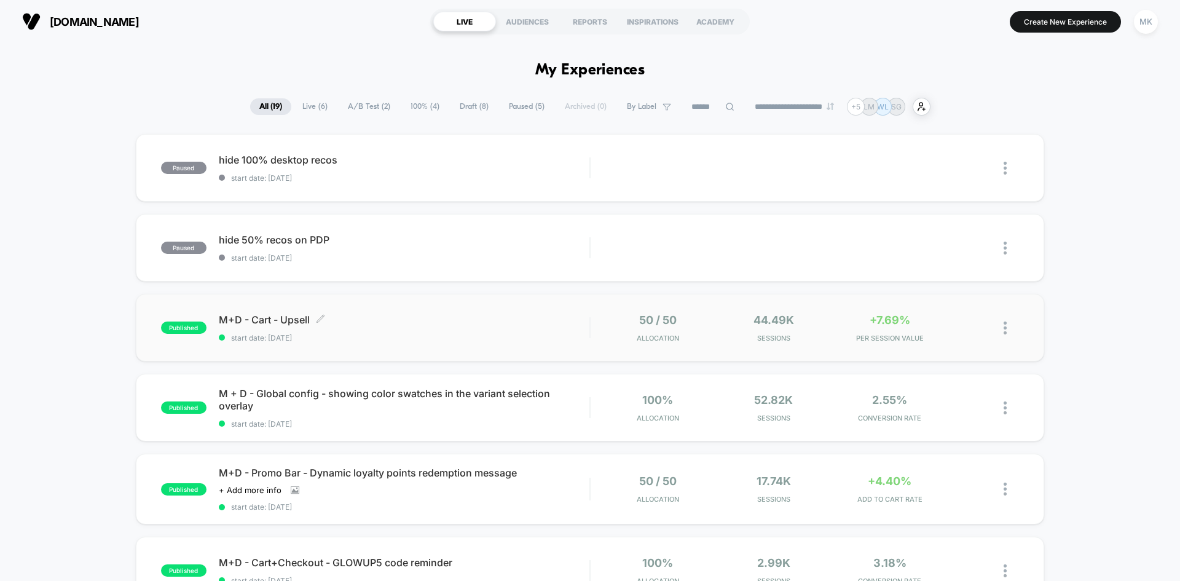
click at [456, 331] on div "M+D - Cart - Upsell Click to edit experience details Click to edit experience d…" at bounding box center [404, 327] width 371 height 29
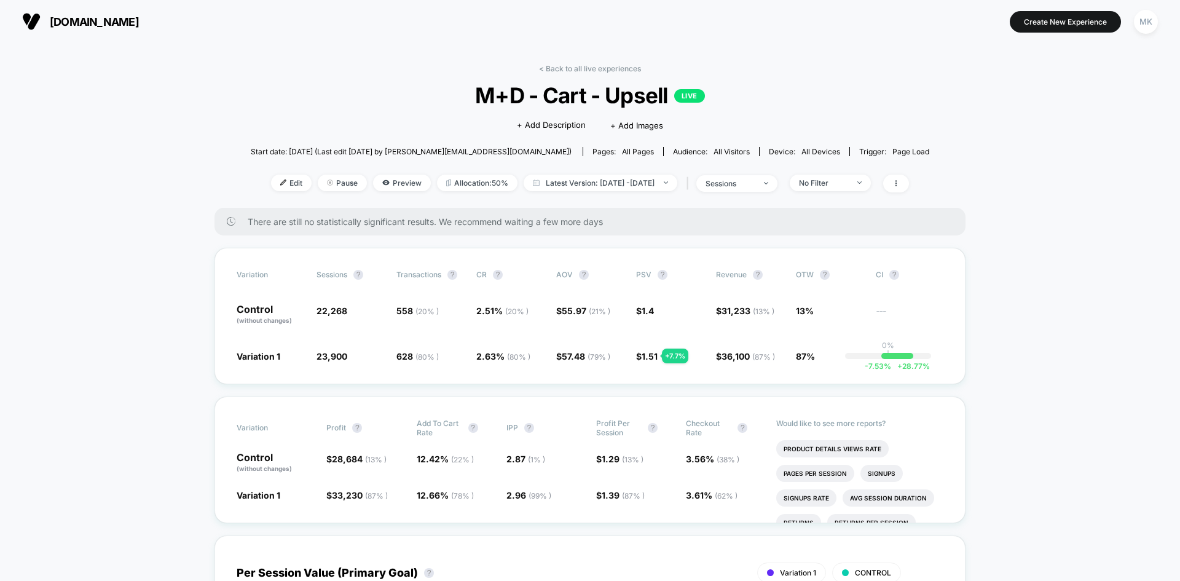
drag, startPoint x: 130, startPoint y: 28, endPoint x: 142, endPoint y: 37, distance: 14.5
click at [130, 28] on button "[DOMAIN_NAME]" at bounding box center [80, 22] width 124 height 20
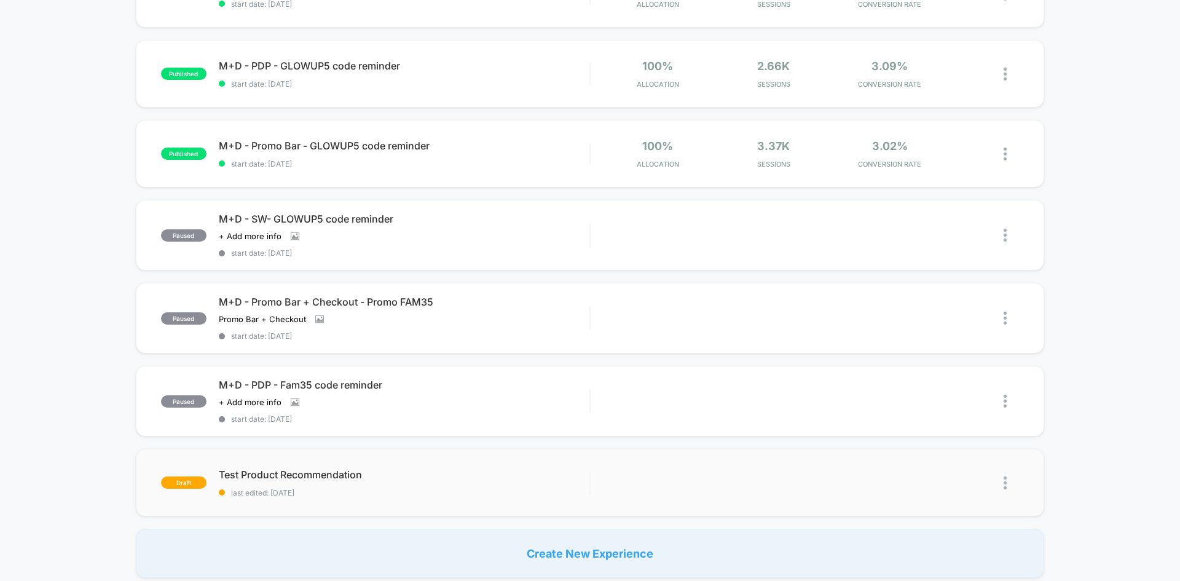
scroll to position [615, 0]
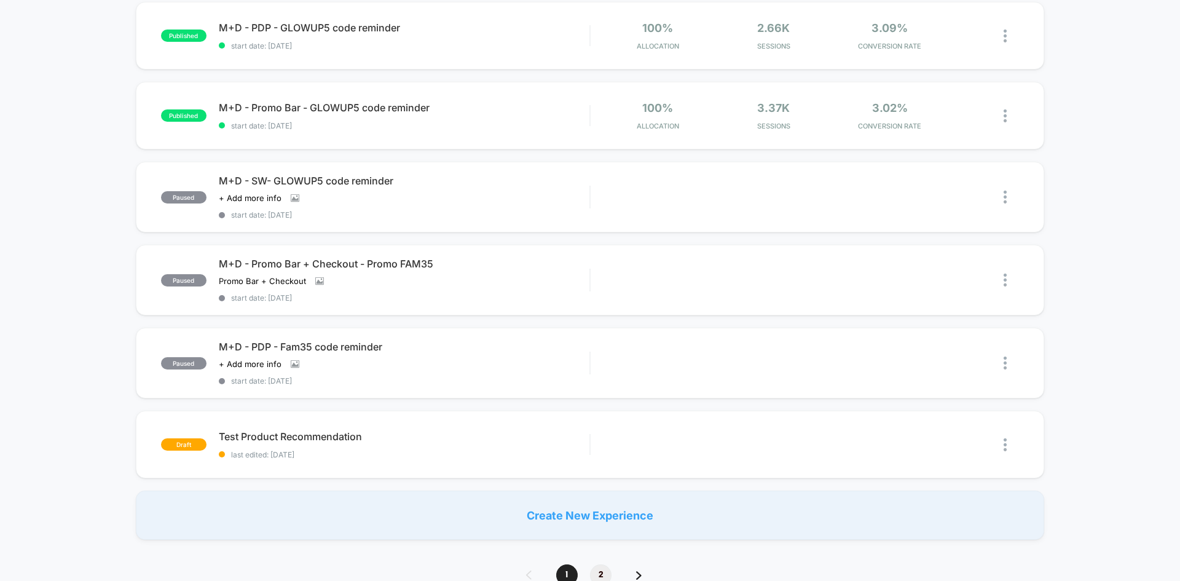
click at [600, 575] on span "2" at bounding box center [601, 575] width 22 height 22
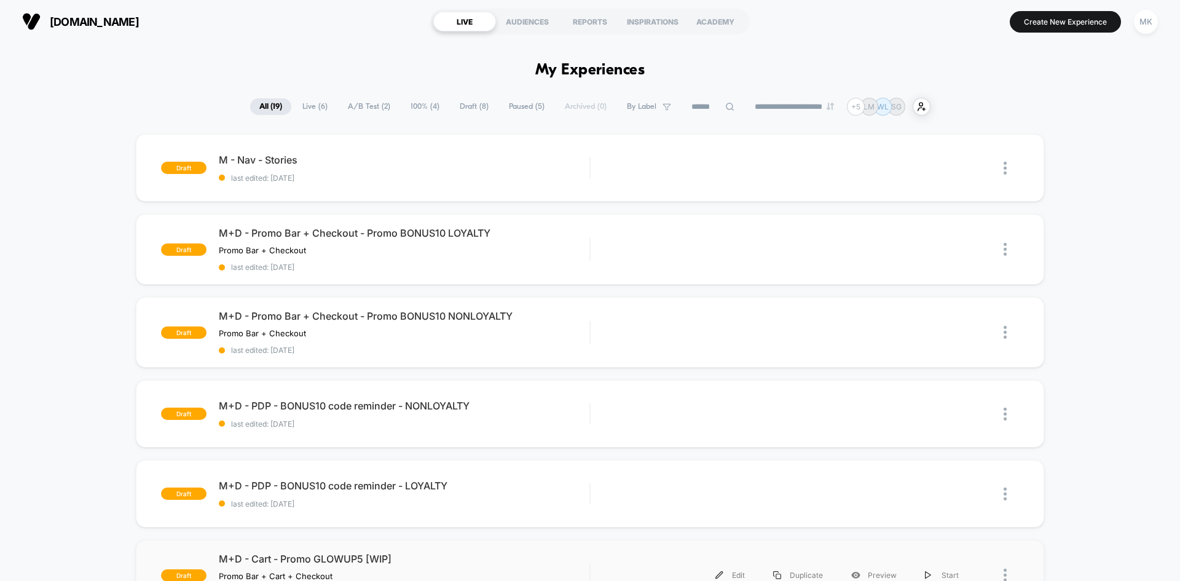
scroll to position [0, 0]
click at [734, 166] on div "Edit" at bounding box center [730, 168] width 58 height 28
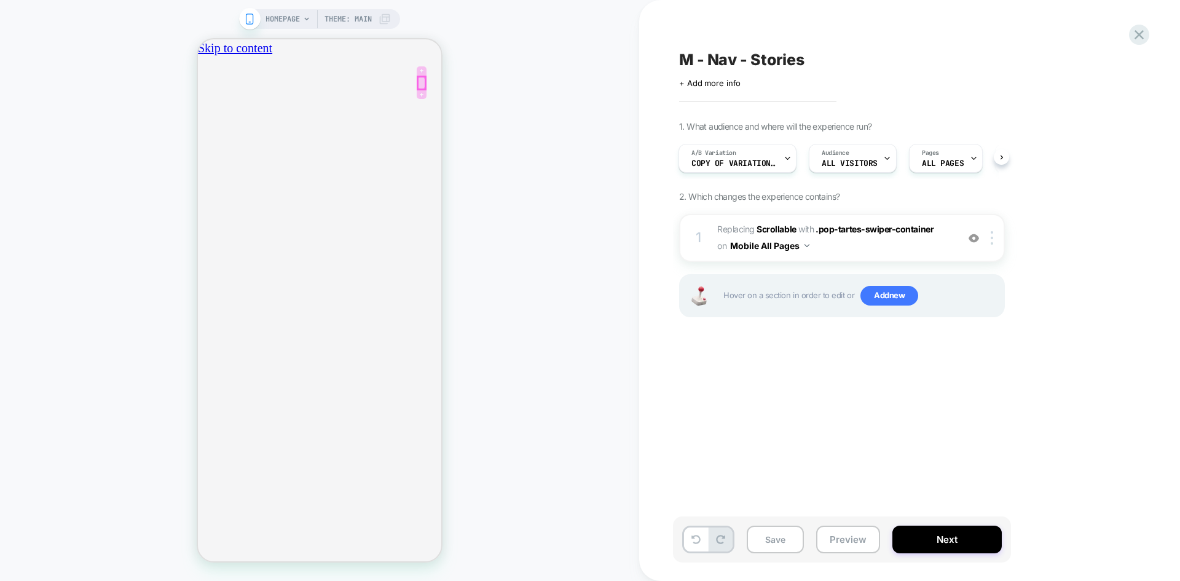
click at [425, 81] on div at bounding box center [421, 83] width 7 height 12
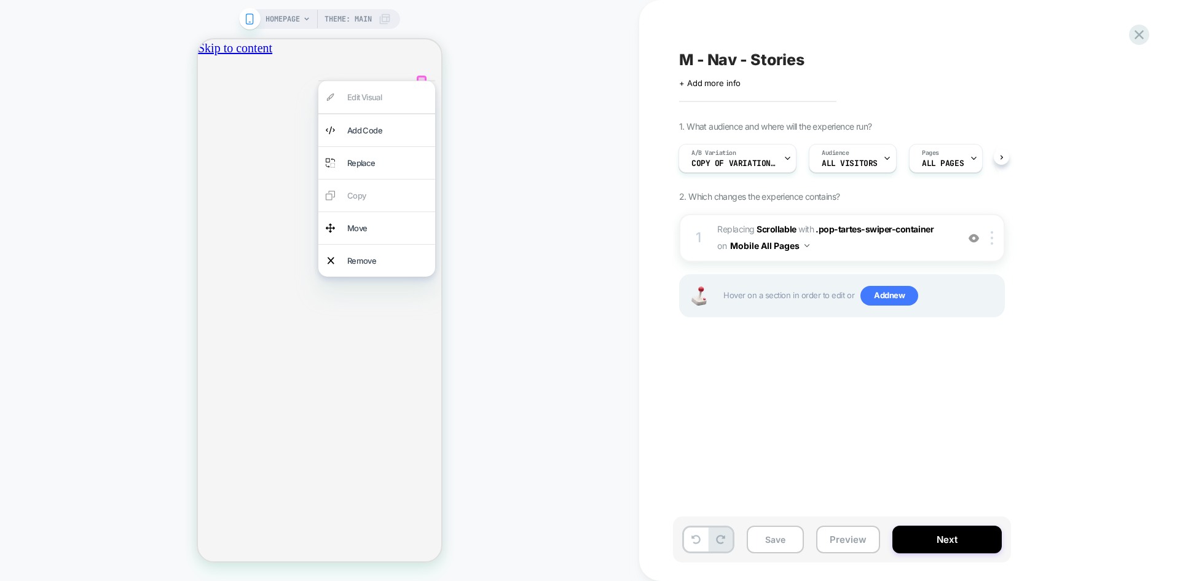
scroll to position [0, 433]
click at [479, 69] on div "HOMEPAGE Theme: MAIN" at bounding box center [319, 290] width 639 height 556
click at [569, 168] on div "HOMEPAGE Theme: MAIN" at bounding box center [319, 290] width 639 height 556
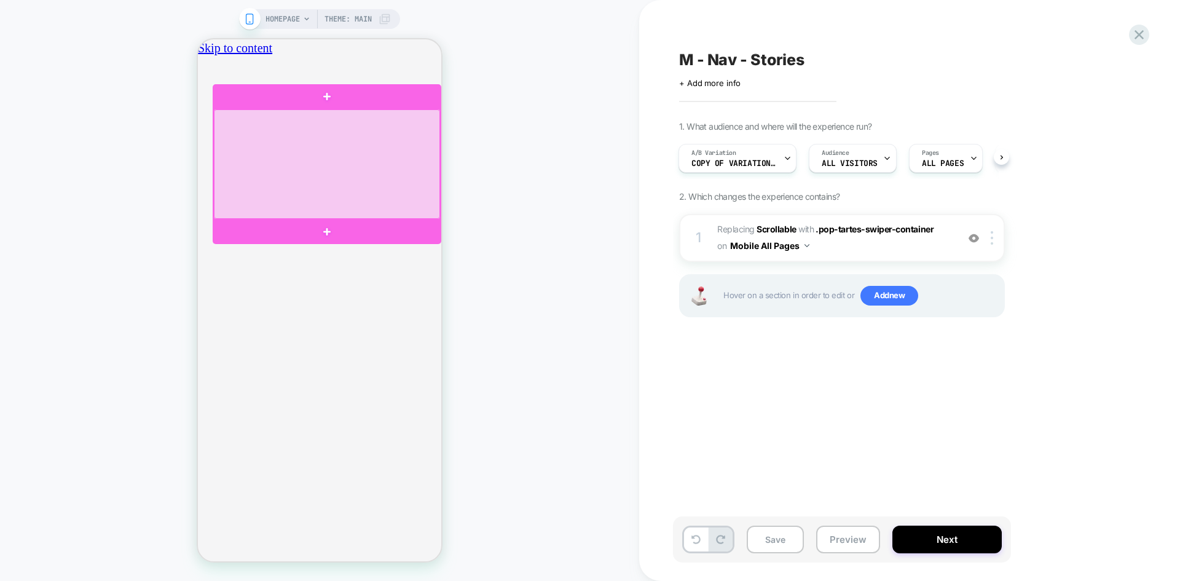
scroll to position [0, 216]
click at [254, 145] on div at bounding box center [327, 163] width 226 height 109
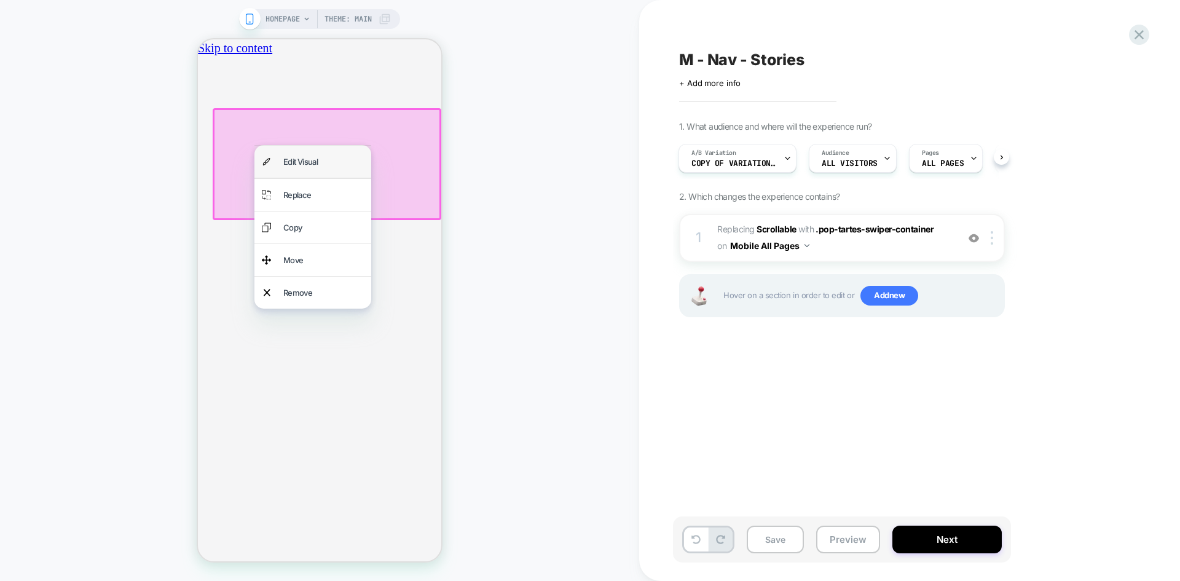
click at [316, 161] on div "Edit Visual" at bounding box center [323, 161] width 81 height 17
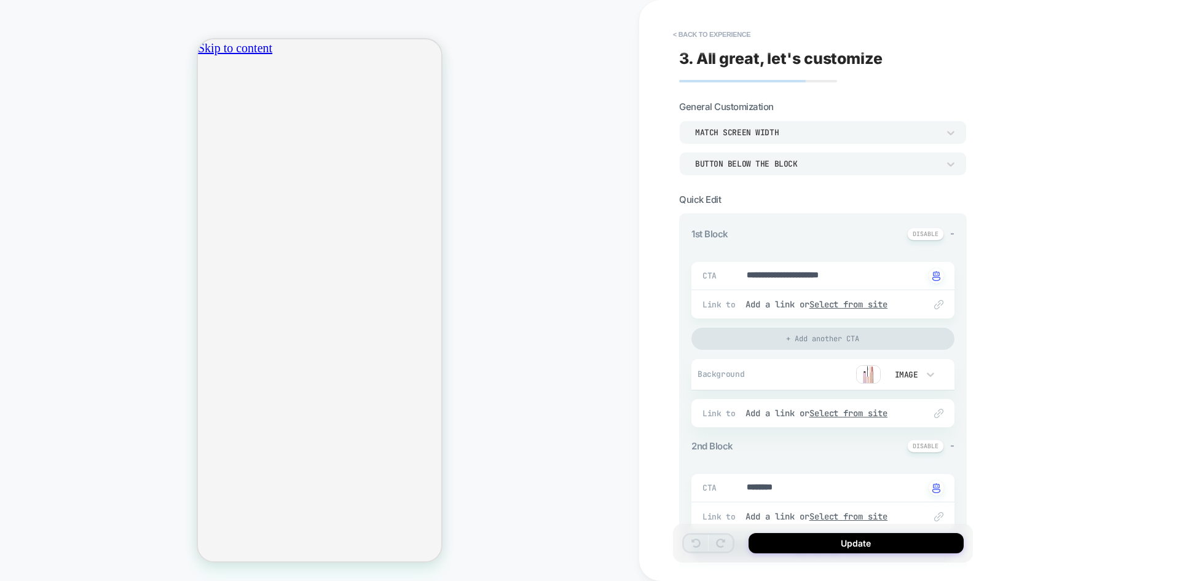
scroll to position [0, 216]
click at [124, 370] on div "HOMEPAGE Theme: MAIN" at bounding box center [319, 290] width 639 height 556
type textarea "*"
drag, startPoint x: 862, startPoint y: 275, endPoint x: 741, endPoint y: 272, distance: 121.1
paste textarea "*"
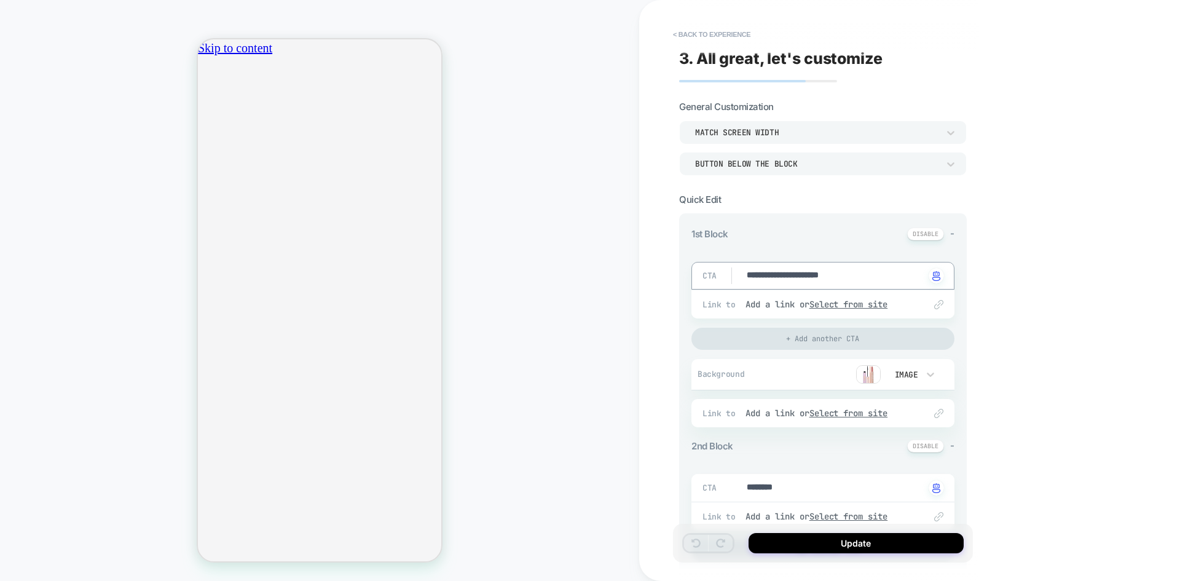
type textarea "**********"
type textarea "*"
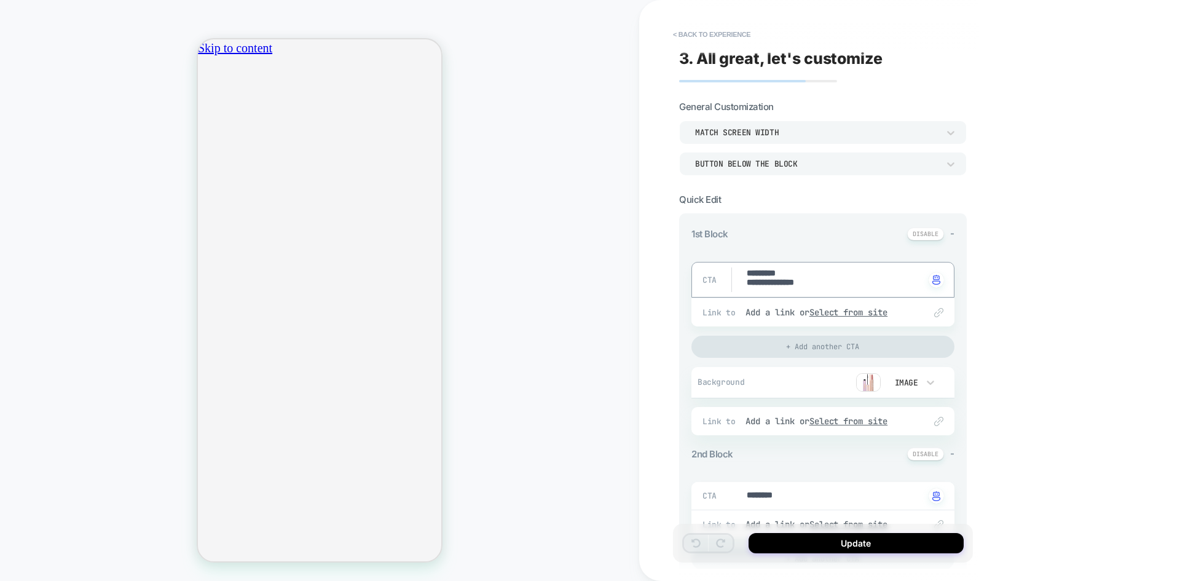
type textarea "**********"
type textarea "*"
click at [897, 382] on div "Image" at bounding box center [905, 382] width 26 height 10
click at [870, 386] on div at bounding box center [590, 290] width 1180 height 581
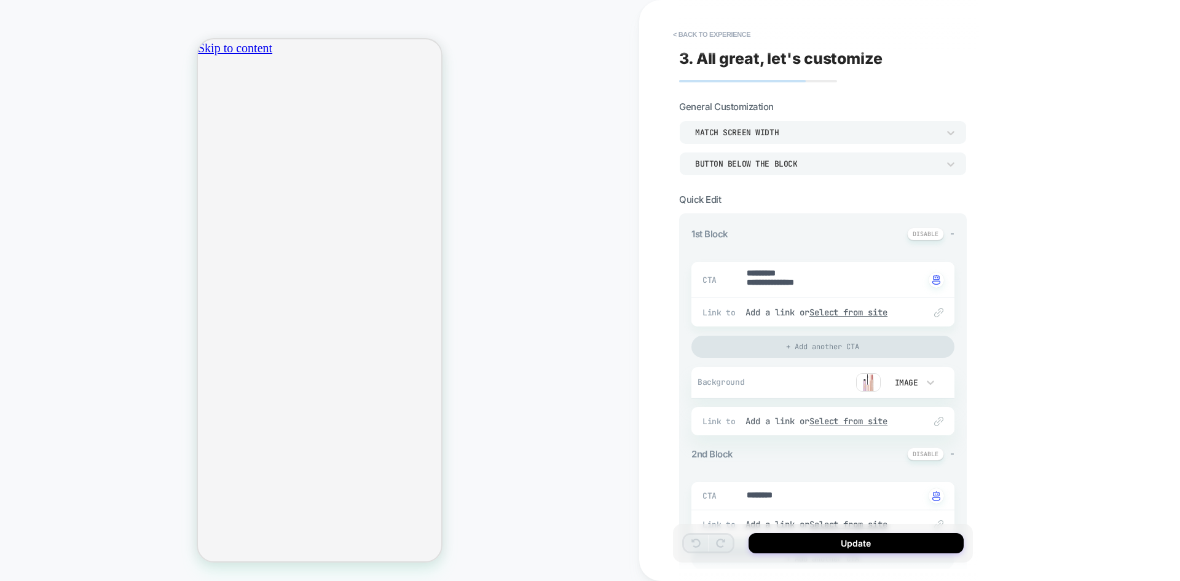
click at [867, 384] on img at bounding box center [868, 382] width 25 height 18
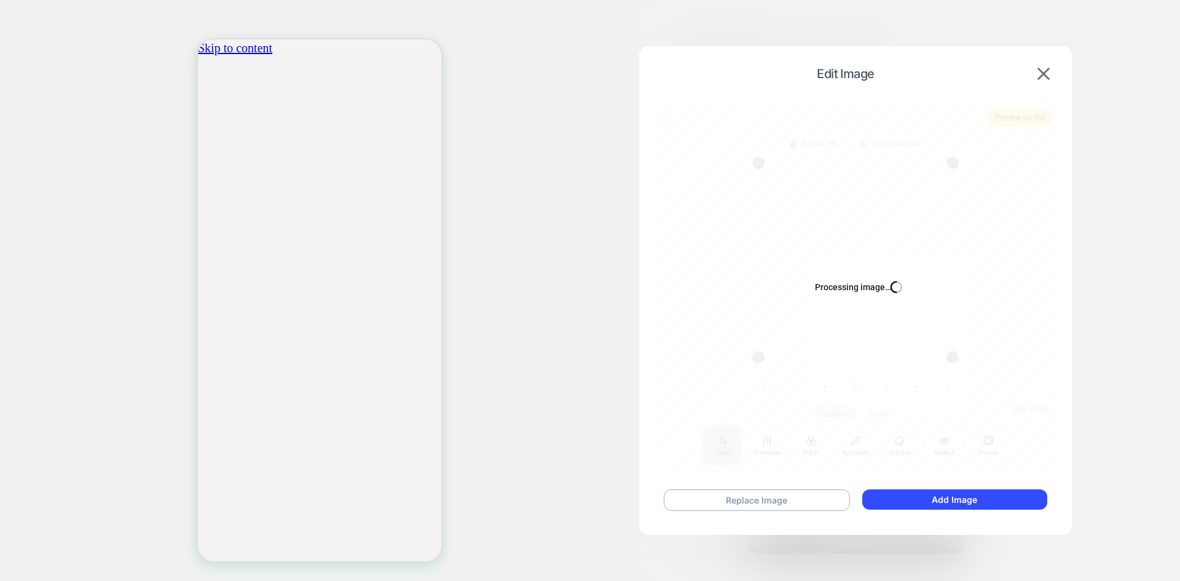
scroll to position [0, 216]
click at [763, 497] on button "Replace Image" at bounding box center [757, 500] width 186 height 22
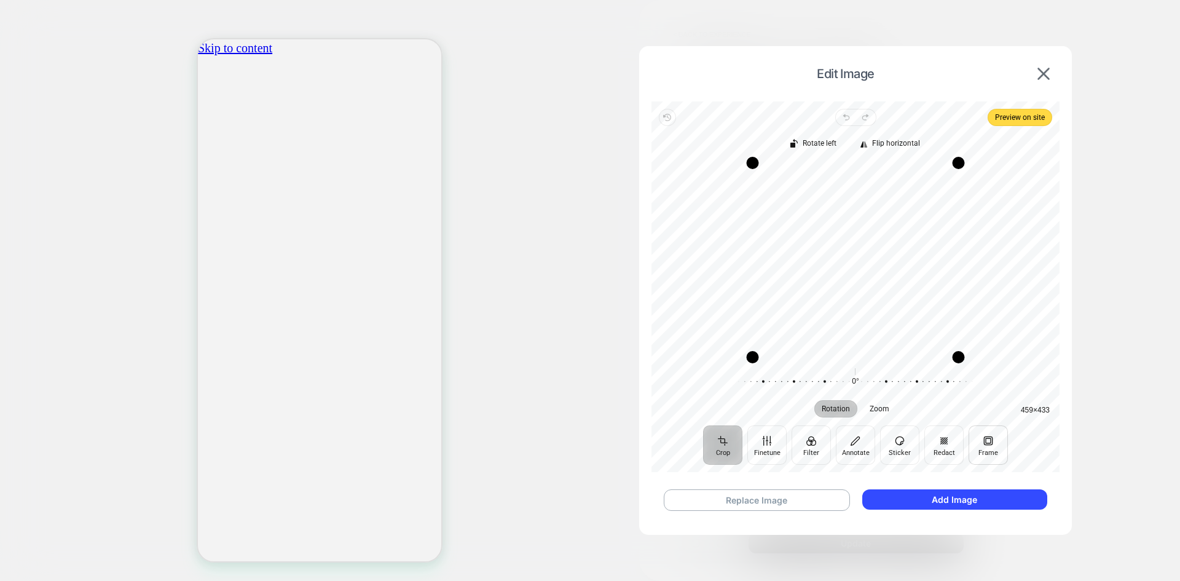
scroll to position [0, 0]
click at [987, 440] on button "Frame" at bounding box center [988, 444] width 39 height 39
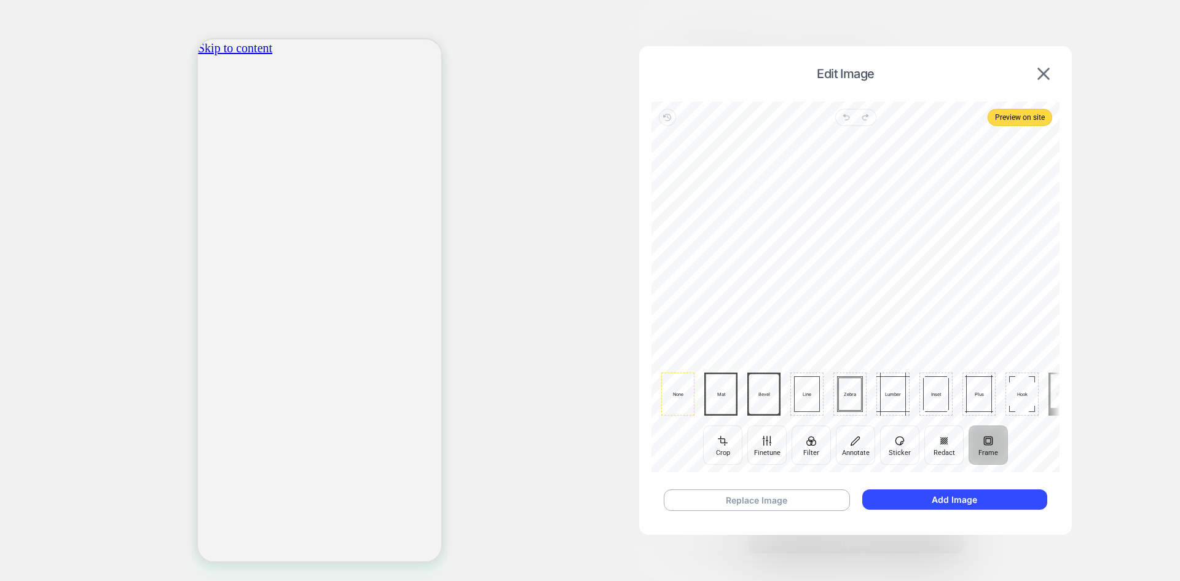
scroll to position [0, 433]
drag, startPoint x: 835, startPoint y: 216, endPoint x: 865, endPoint y: 361, distance: 147.5
click at [866, 360] on div "None Mat Bevel Line Zebra Lumber Inset Plus Hook Polaroid" at bounding box center [855, 275] width 408 height 299
click at [687, 396] on span "None" at bounding box center [678, 394] width 25 height 6
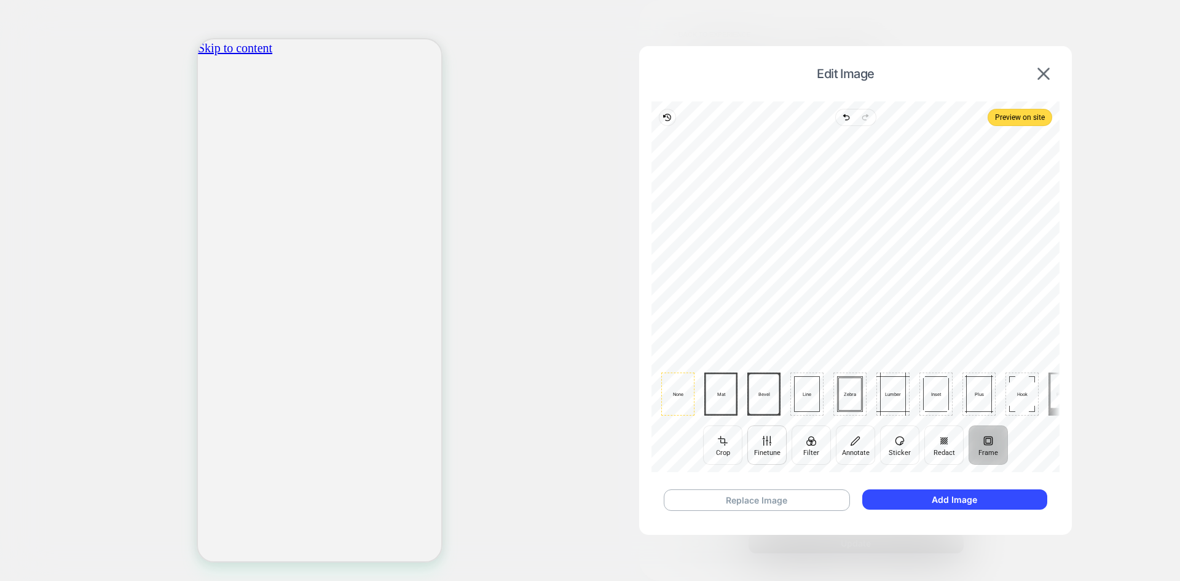
click at [769, 452] on button "Finetune" at bounding box center [766, 444] width 39 height 39
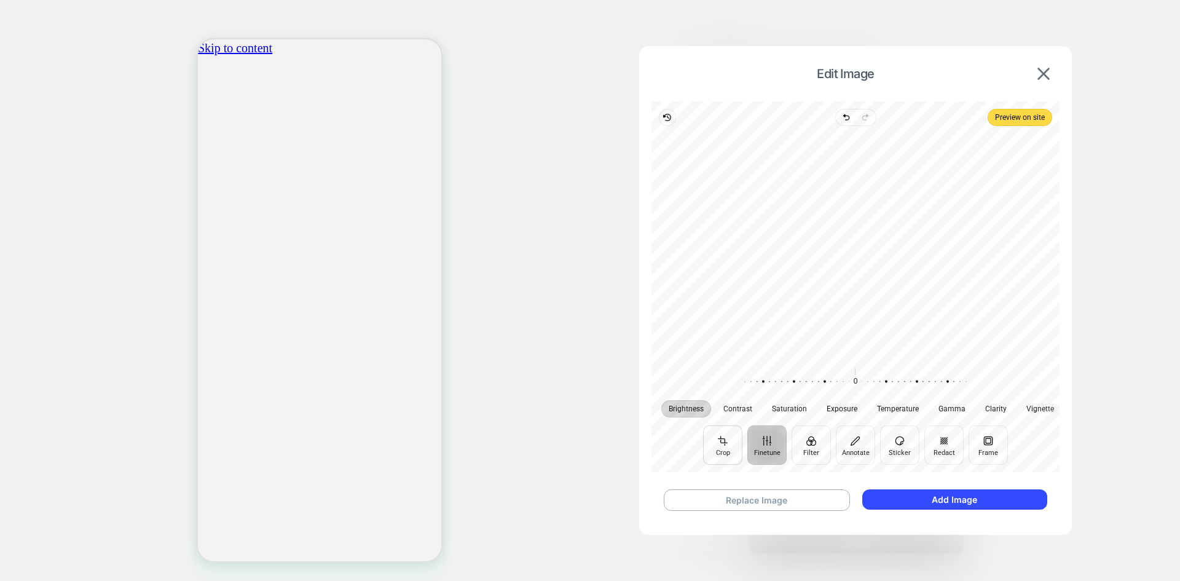
click at [721, 443] on button "Crop" at bounding box center [722, 444] width 39 height 39
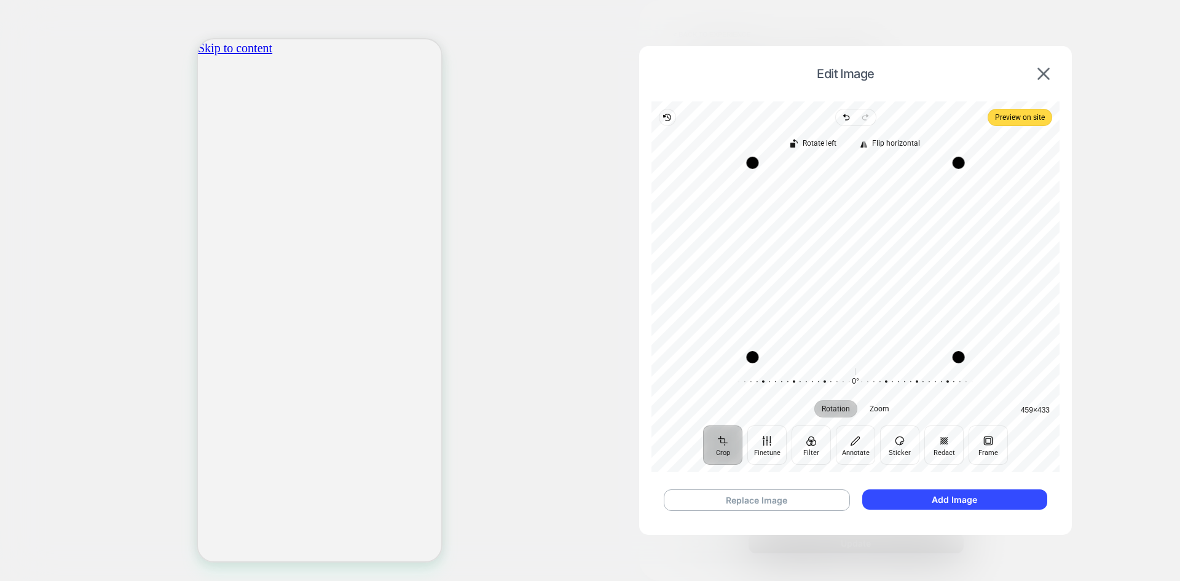
scroll to position [0, 216]
drag, startPoint x: 850, startPoint y: 224, endPoint x: 851, endPoint y: 244, distance: 19.7
click at [851, 244] on div "Recenter" at bounding box center [855, 260] width 388 height 194
click at [967, 494] on button "Add Image" at bounding box center [954, 499] width 185 height 20
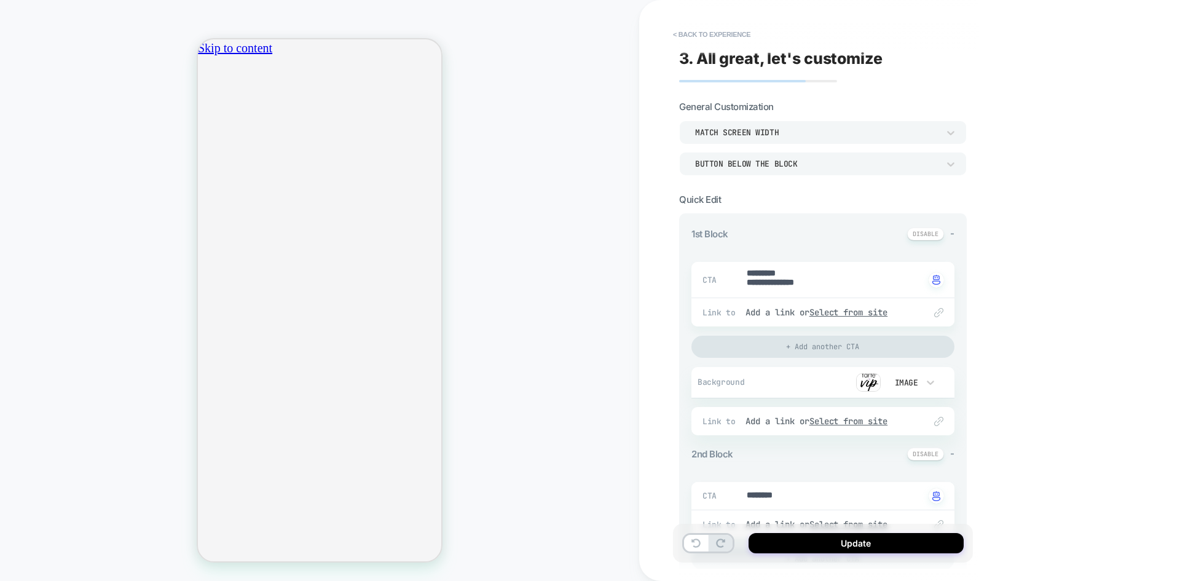
scroll to position [0, 0]
click at [873, 389] on img at bounding box center [868, 382] width 25 height 18
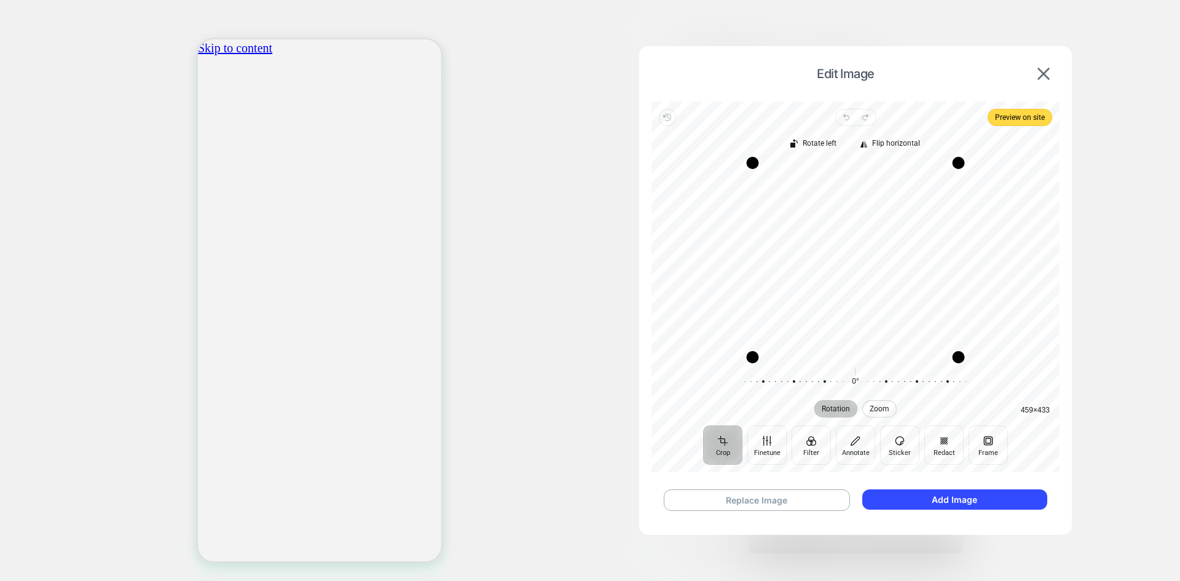
click at [873, 406] on span "Zoom" at bounding box center [880, 408] width 20 height 7
click at [997, 452] on button "Frame" at bounding box center [988, 444] width 39 height 39
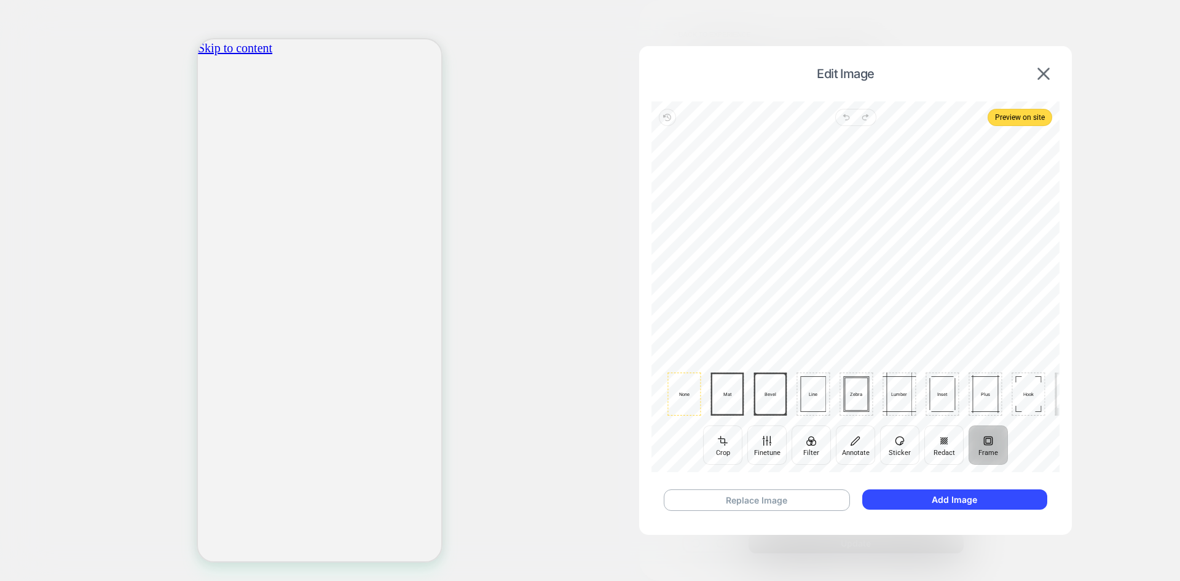
drag, startPoint x: 1049, startPoint y: 404, endPoint x: 1115, endPoint y: 414, distance: 67.1
click at [880, 391] on div "Edit Image Revert Undo Redo Preview on site Crop Finetune Filter Annotate Stick…" at bounding box center [819, 382] width 122 height 18
click at [675, 400] on div "None" at bounding box center [677, 393] width 33 height 43
click at [769, 452] on button "Finetune" at bounding box center [766, 444] width 39 height 39
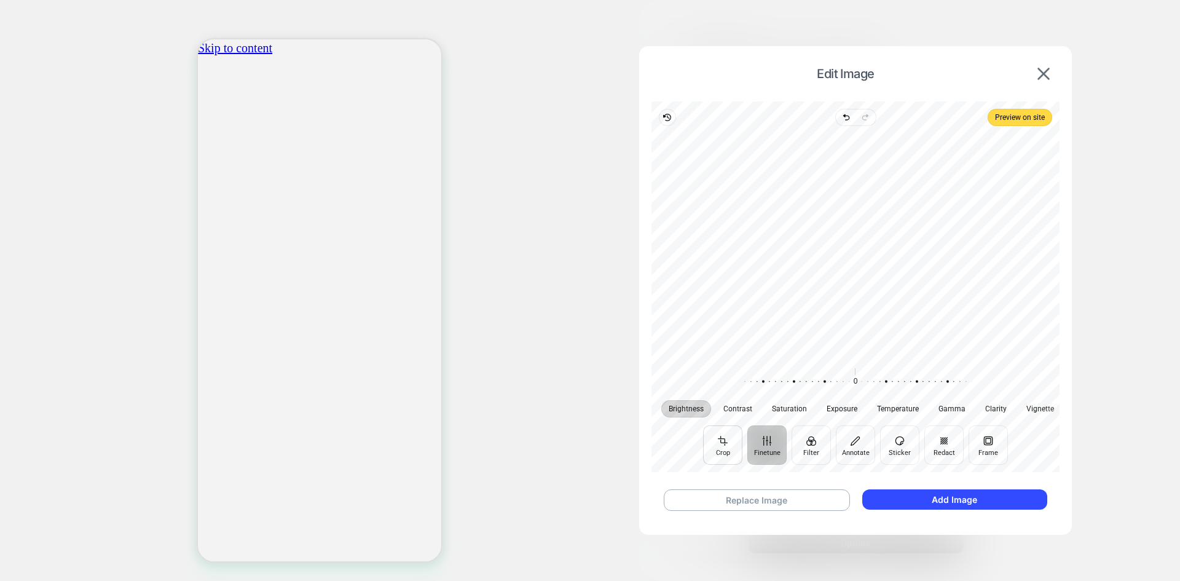
scroll to position [0, 216]
click at [726, 452] on button "Crop" at bounding box center [722, 444] width 39 height 39
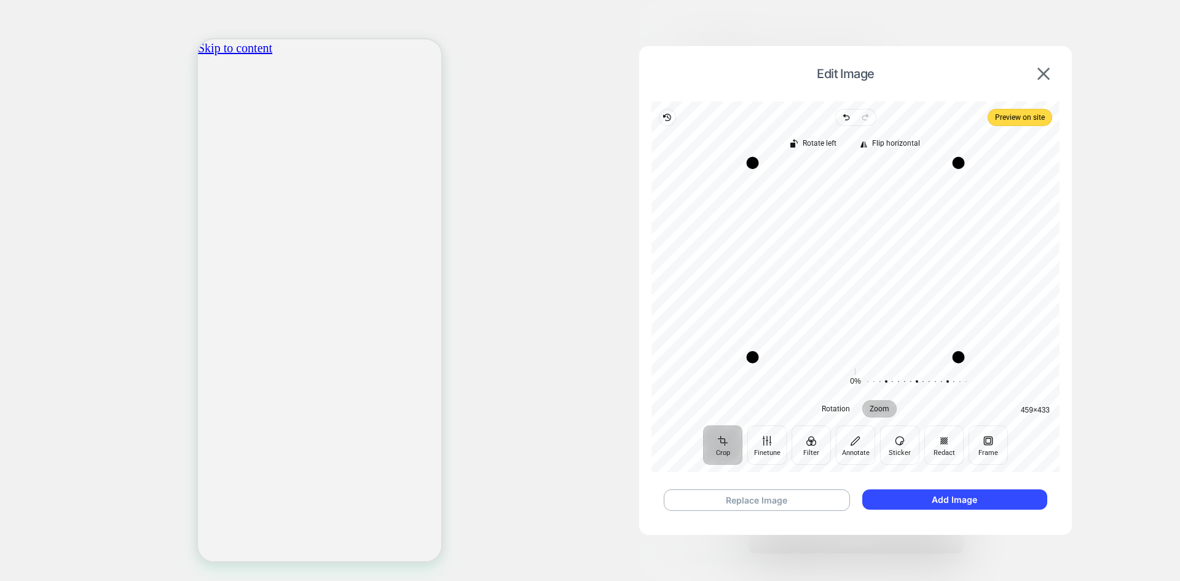
scroll to position [0, 0]
click at [1041, 81] on div "Edit Image" at bounding box center [855, 73] width 408 height 31
click at [1043, 73] on img at bounding box center [1043, 74] width 12 height 12
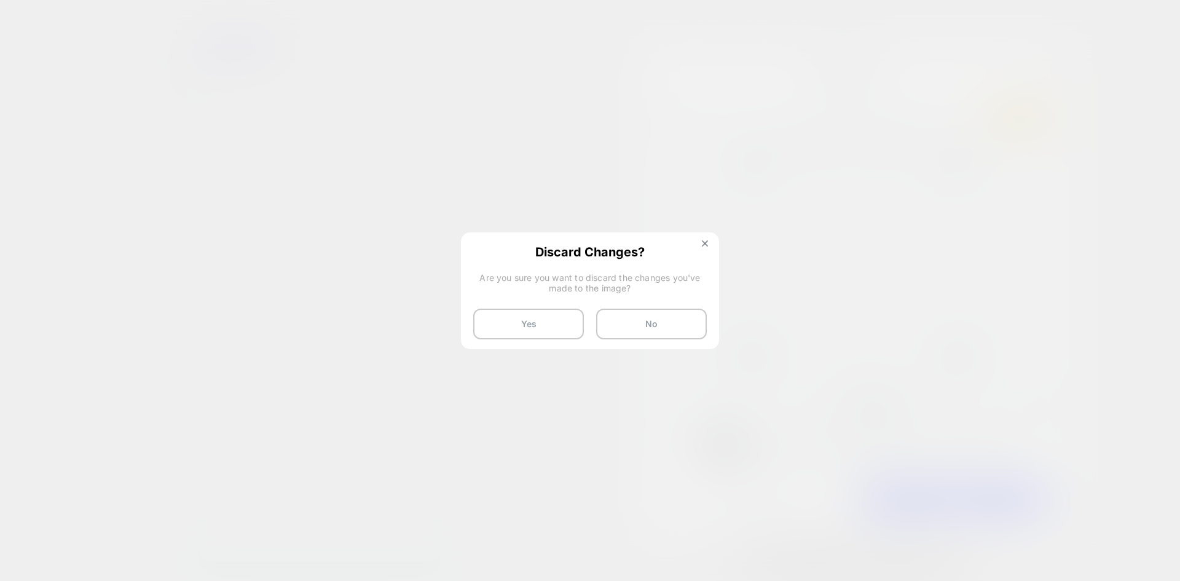
scroll to position [0, 216]
click at [675, 324] on button "No" at bounding box center [651, 324] width 111 height 31
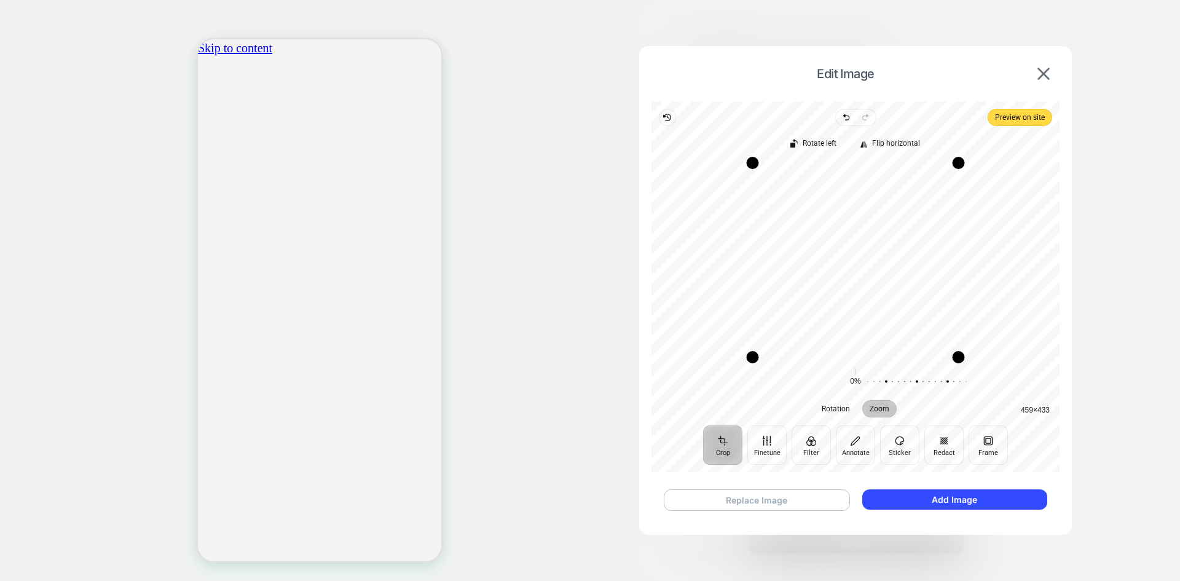
scroll to position [0, 433]
click at [813, 498] on button "Replace Image" at bounding box center [757, 500] width 186 height 22
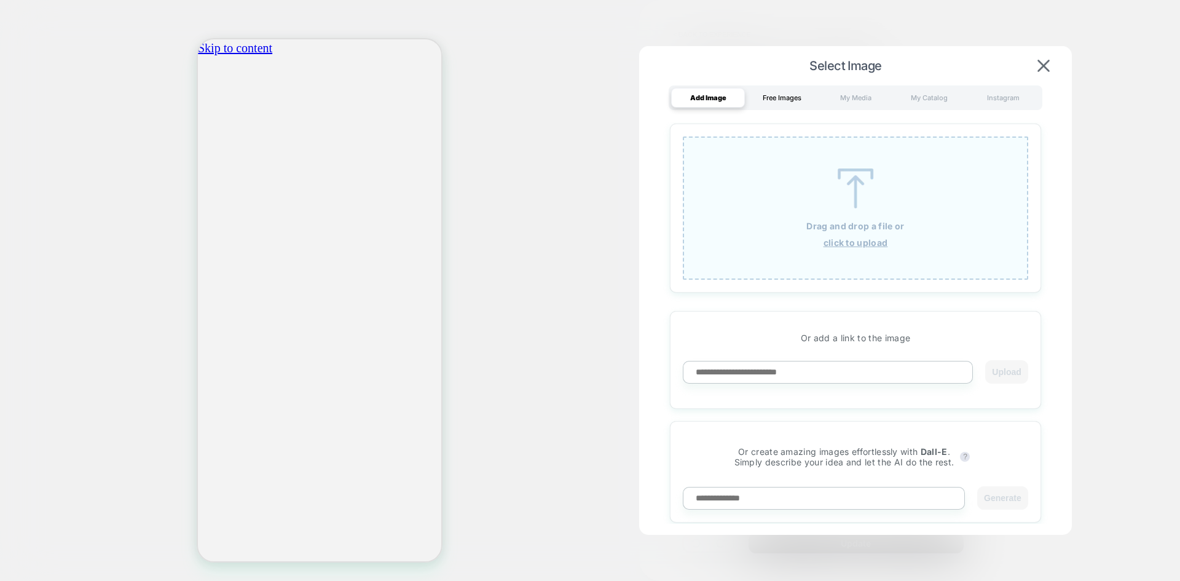
scroll to position [0, 0]
click at [1039, 69] on img at bounding box center [1043, 66] width 12 height 12
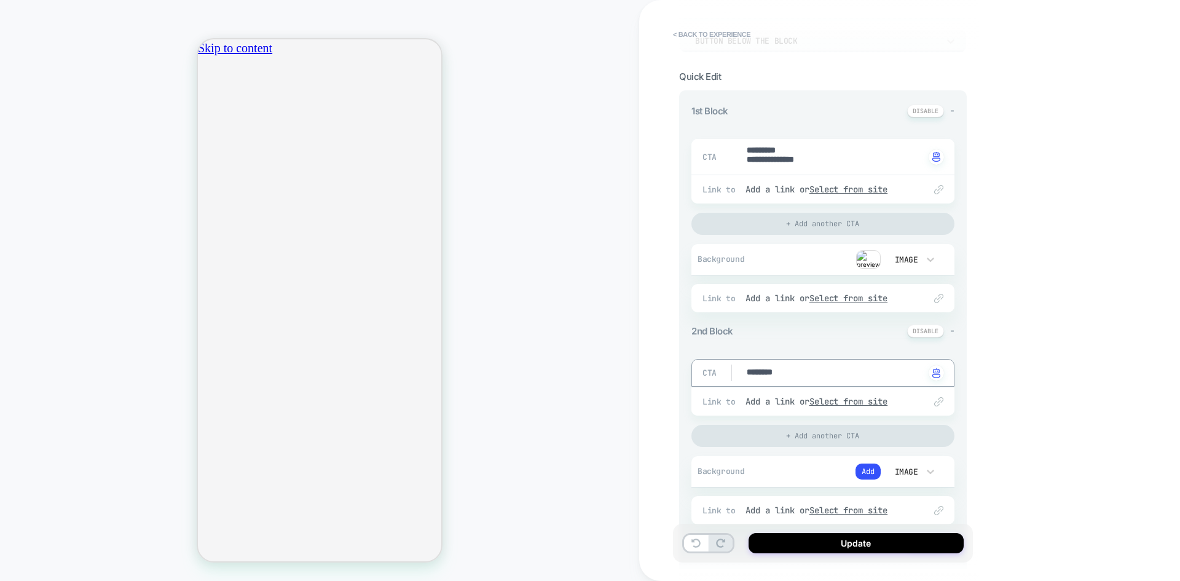
drag, startPoint x: 793, startPoint y: 373, endPoint x: 740, endPoint y: 374, distance: 53.5
drag, startPoint x: 825, startPoint y: 164, endPoint x: 731, endPoint y: 149, distance: 94.6
type textarea "*"
drag, startPoint x: 814, startPoint y: 372, endPoint x: 714, endPoint y: 371, distance: 100.2
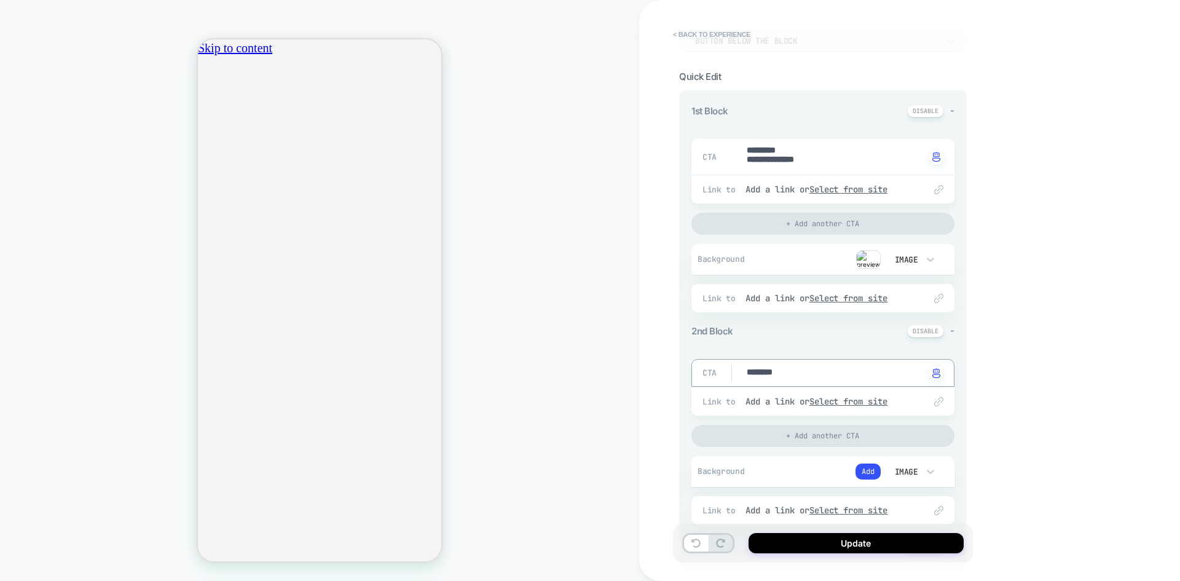
paste textarea "**********"
type textarea "**********"
type textarea "*"
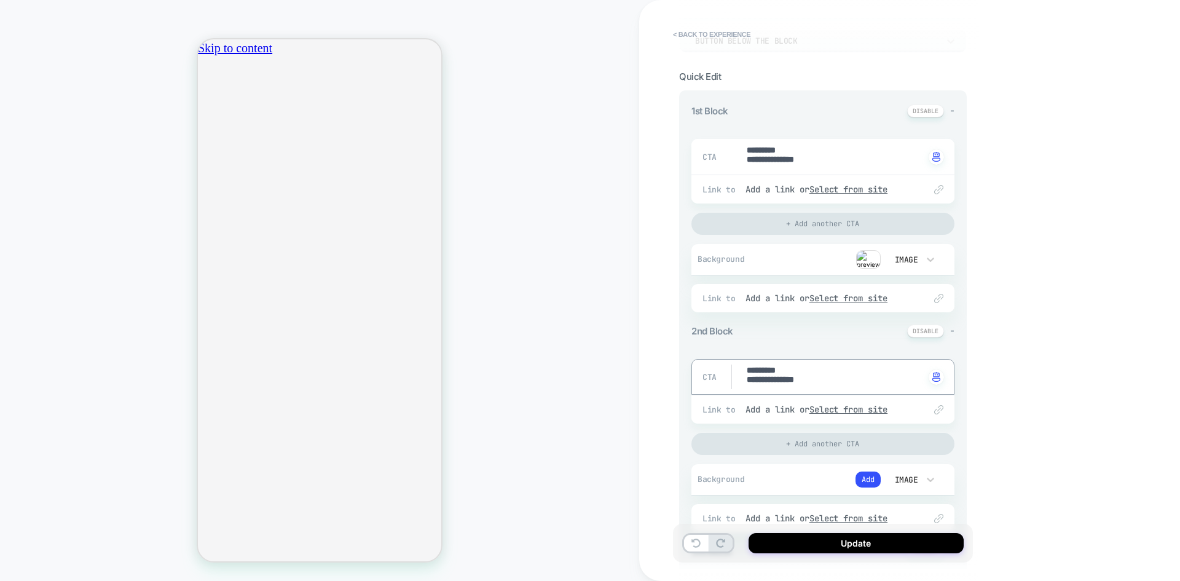
type textarea "**********"
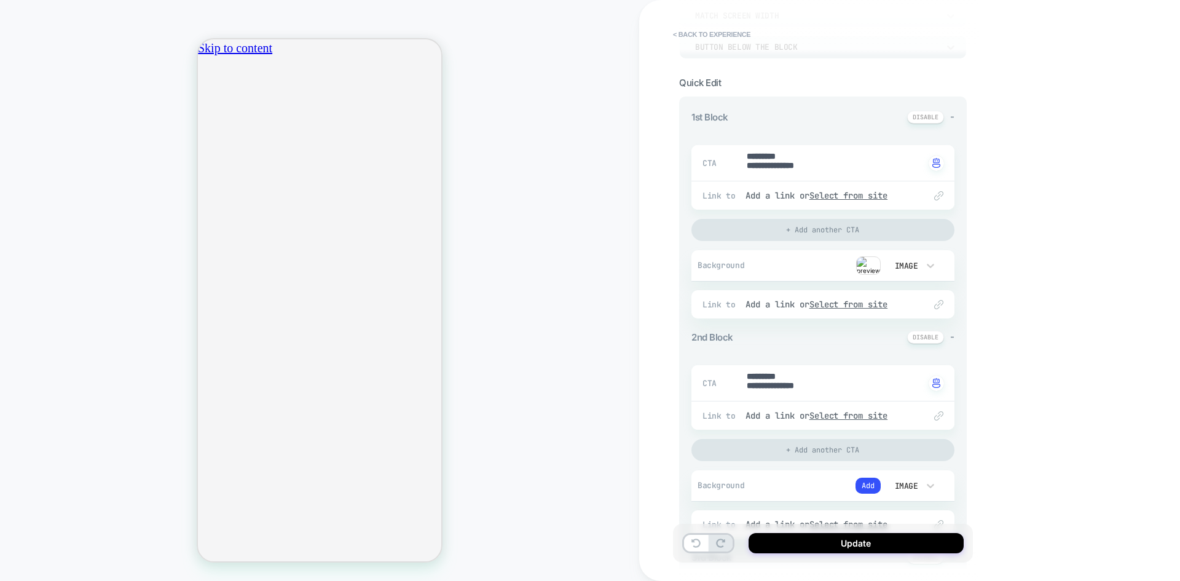
scroll to position [123, 0]
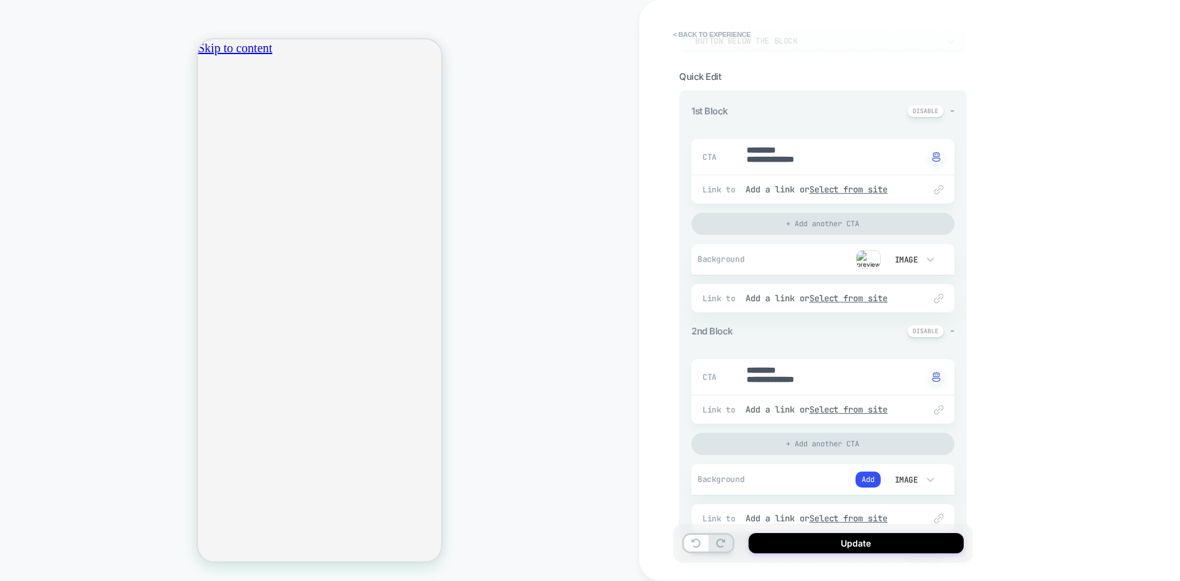
click at [908, 479] on div "Image" at bounding box center [905, 479] width 26 height 10
click at [893, 417] on div "Image" at bounding box center [912, 422] width 52 height 26
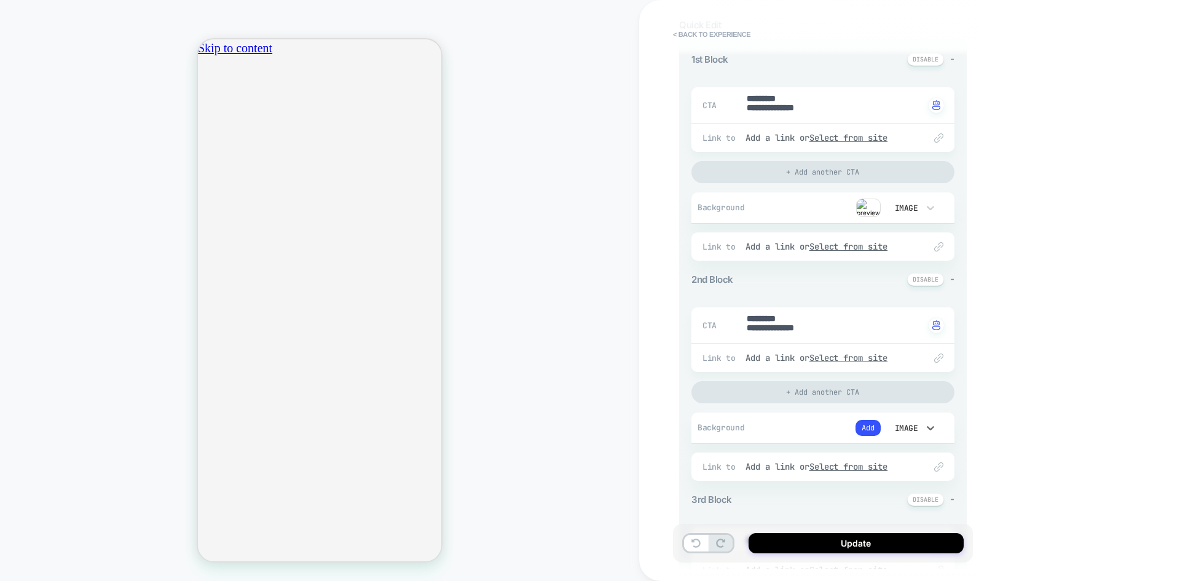
scroll to position [184, 0]
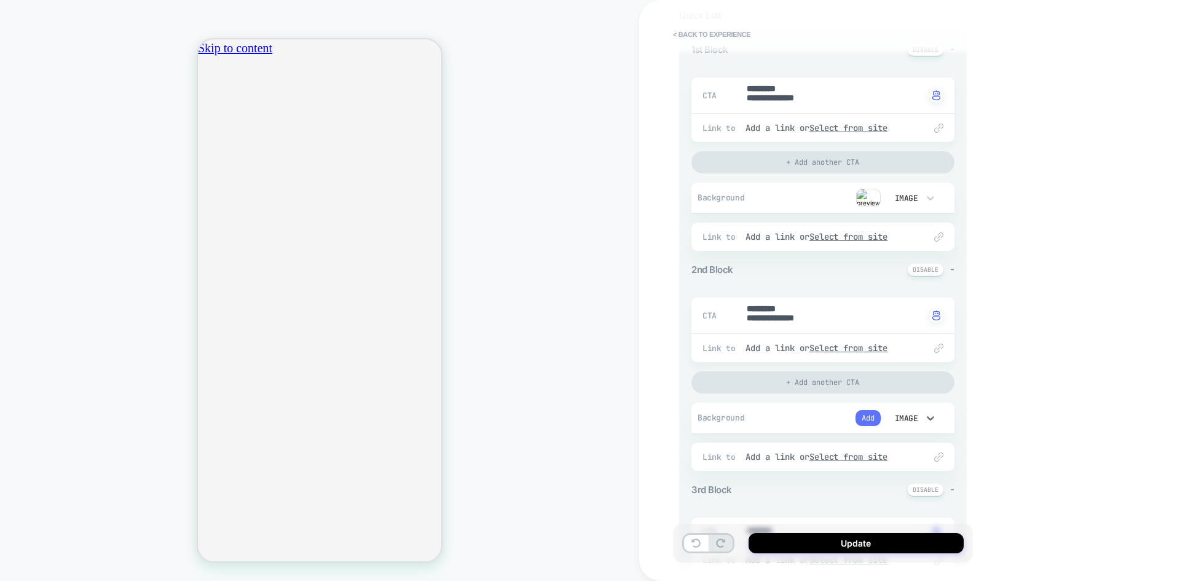
click at [872, 418] on button "Add" at bounding box center [868, 418] width 25 height 16
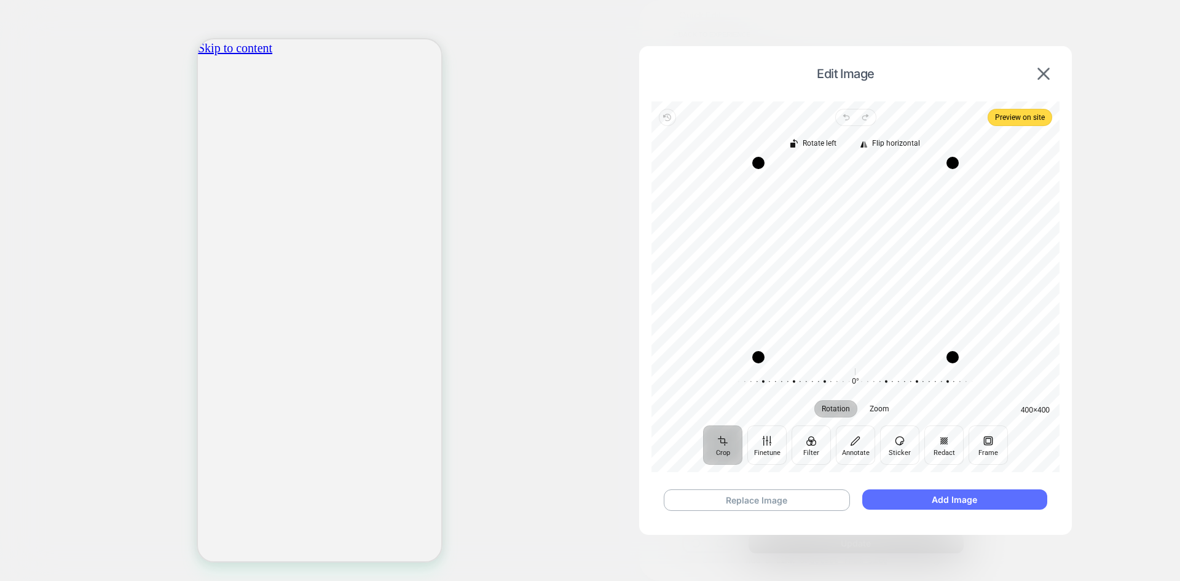
scroll to position [0, 0]
click at [985, 506] on button "Add Image" at bounding box center [954, 499] width 185 height 20
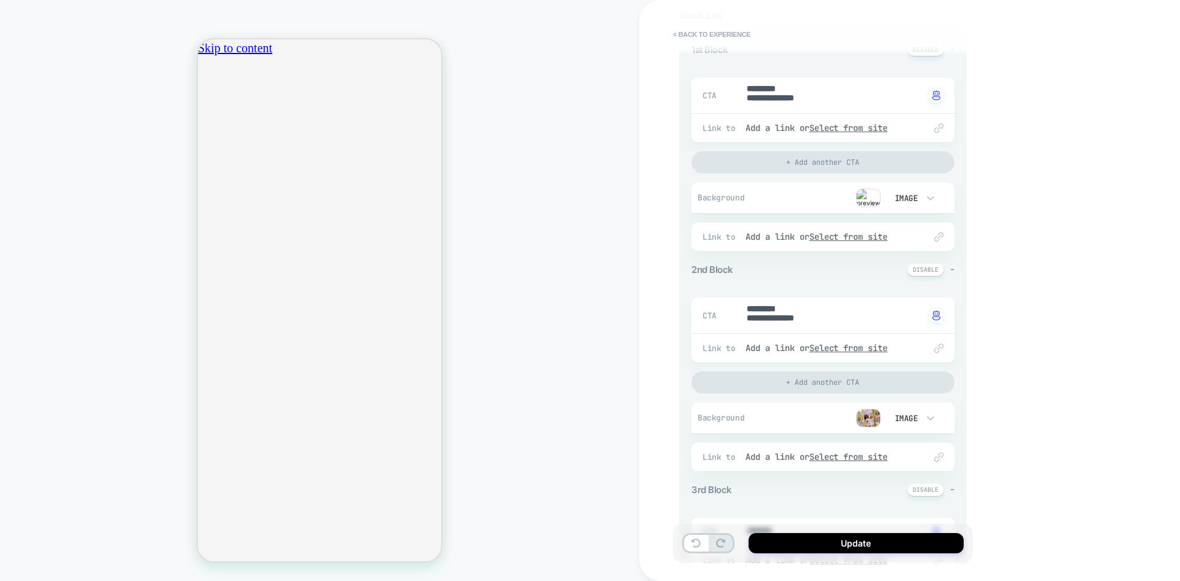
scroll to position [0, 433]
click at [52, 296] on div "HOMEPAGE Theme: MAIN" at bounding box center [319, 290] width 639 height 556
click at [907, 541] on button "Update" at bounding box center [856, 543] width 215 height 20
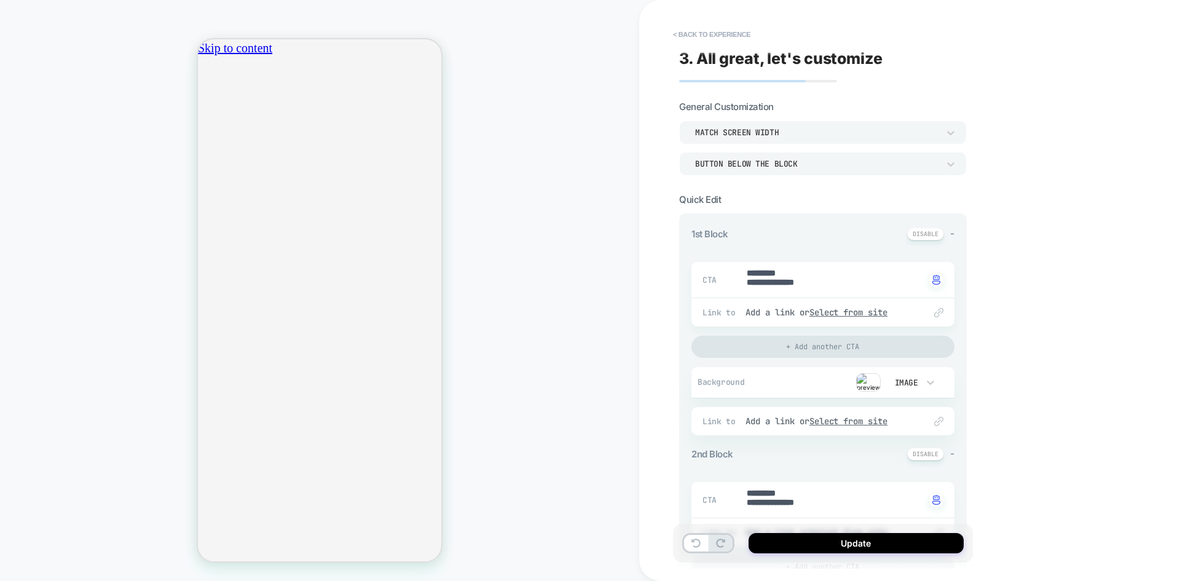
scroll to position [0, 0]
click at [915, 382] on div "Image" at bounding box center [905, 382] width 26 height 10
drag, startPoint x: 794, startPoint y: 378, endPoint x: 807, endPoint y: 377, distance: 12.9
click at [794, 379] on div at bounding box center [590, 290] width 1180 height 581
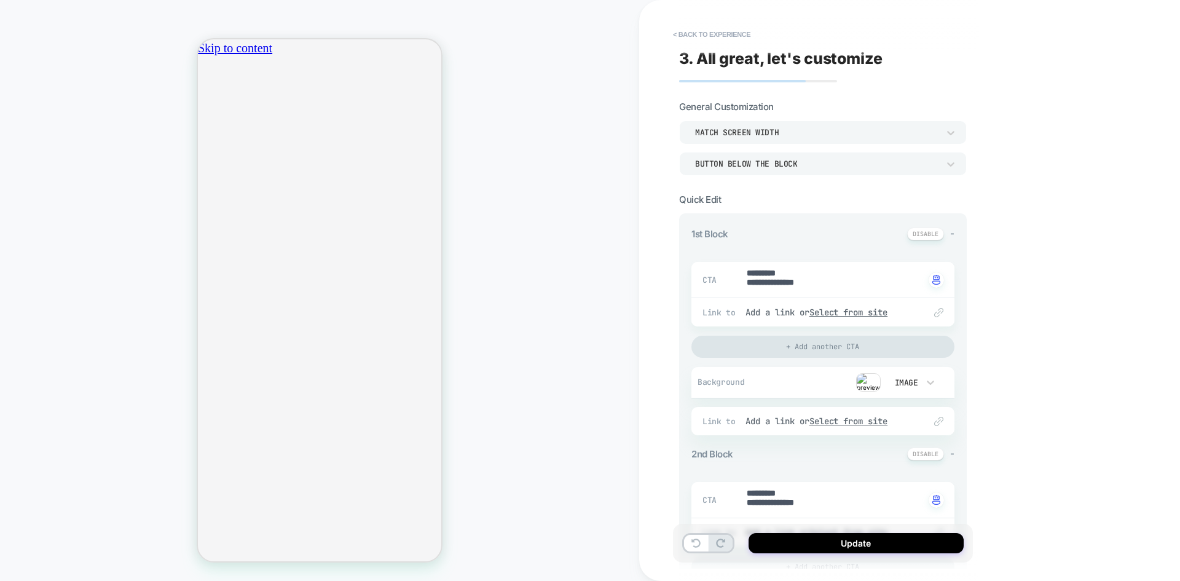
click at [862, 382] on img at bounding box center [868, 382] width 25 height 18
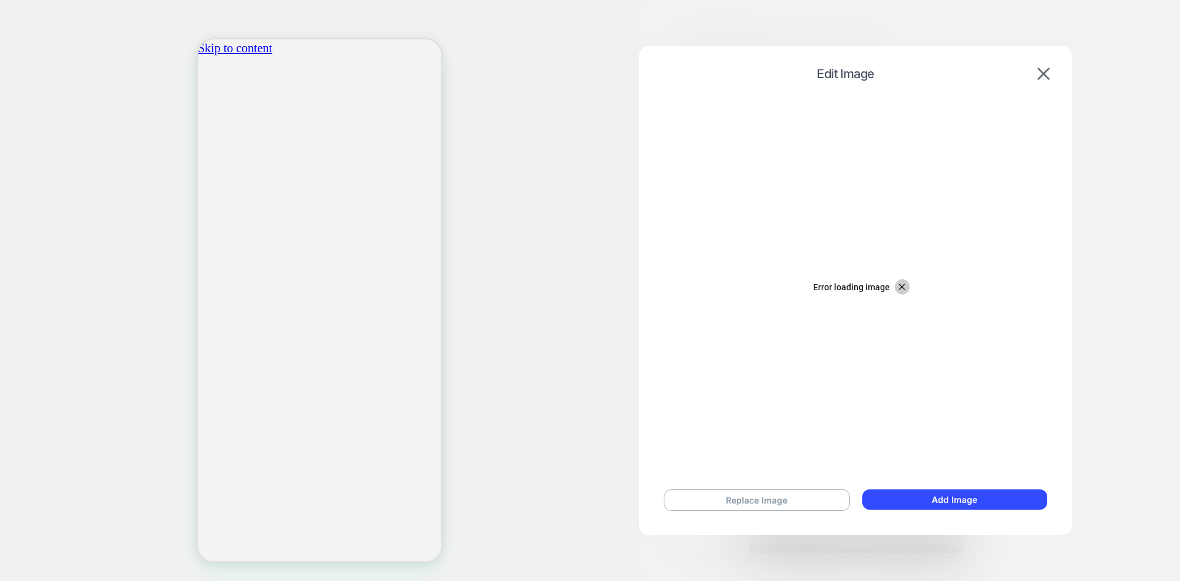
click at [899, 287] on icon "button" at bounding box center [902, 286] width 11 height 11
click at [773, 500] on button "Replace Image" at bounding box center [757, 500] width 186 height 22
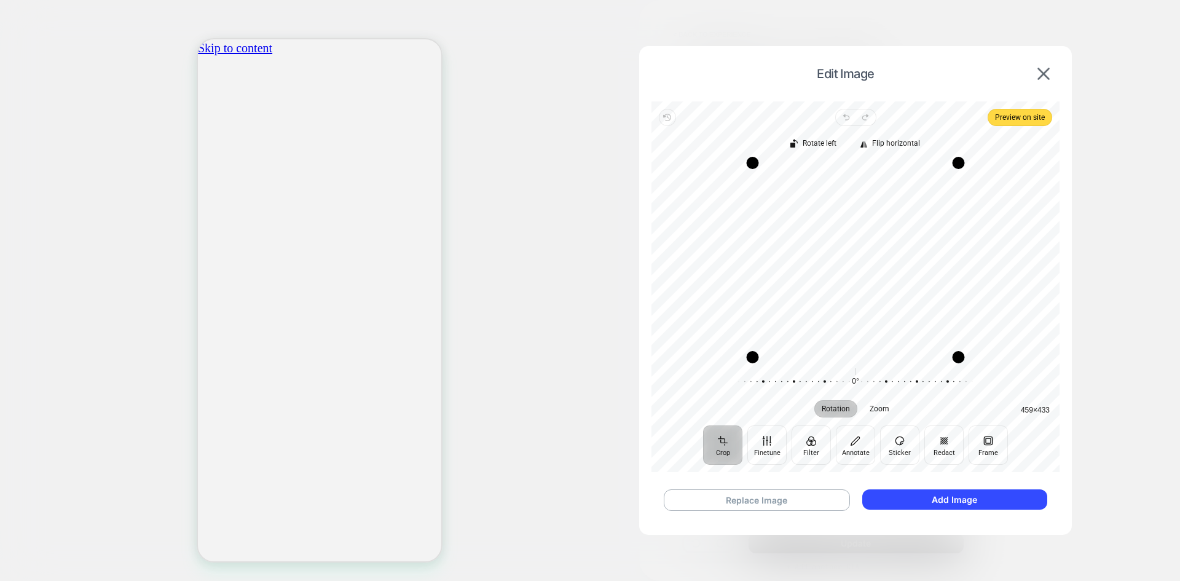
scroll to position [0, 0]
drag, startPoint x: 848, startPoint y: 217, endPoint x: 850, endPoint y: 237, distance: 20.4
click at [850, 237] on div "Recenter" at bounding box center [855, 260] width 388 height 194
click at [953, 503] on button "Add Image" at bounding box center [954, 499] width 185 height 20
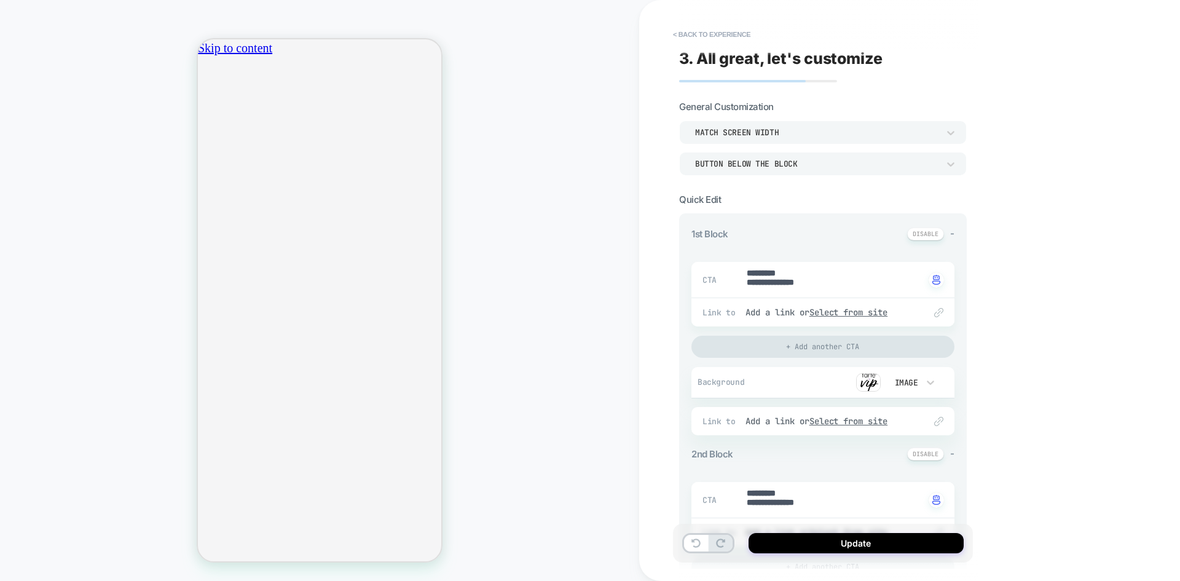
scroll to position [0, 0]
click at [872, 541] on button "Update" at bounding box center [856, 543] width 215 height 20
type textarea "*"
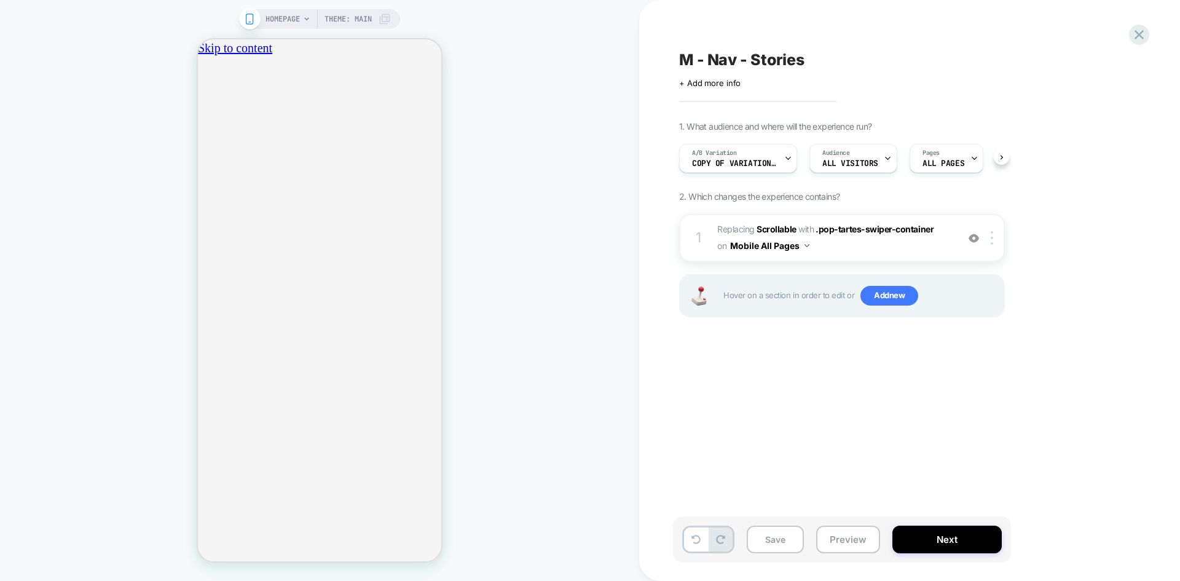
scroll to position [0, 1]
click at [777, 546] on button "Save" at bounding box center [775, 539] width 57 height 28
click at [859, 545] on button "Preview" at bounding box center [848, 539] width 64 height 28
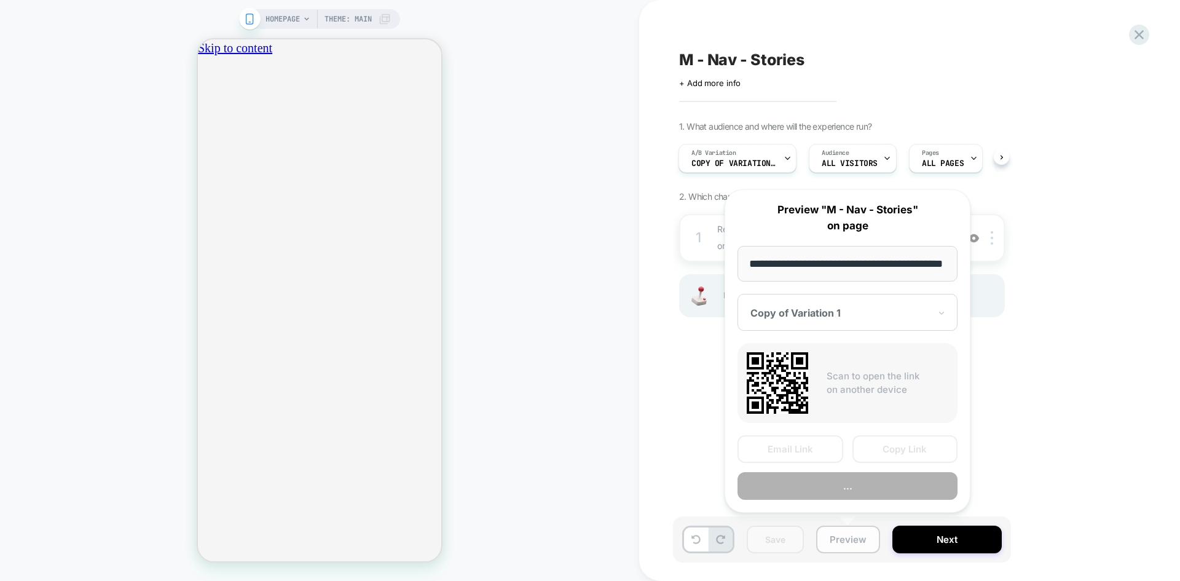
scroll to position [0, 37]
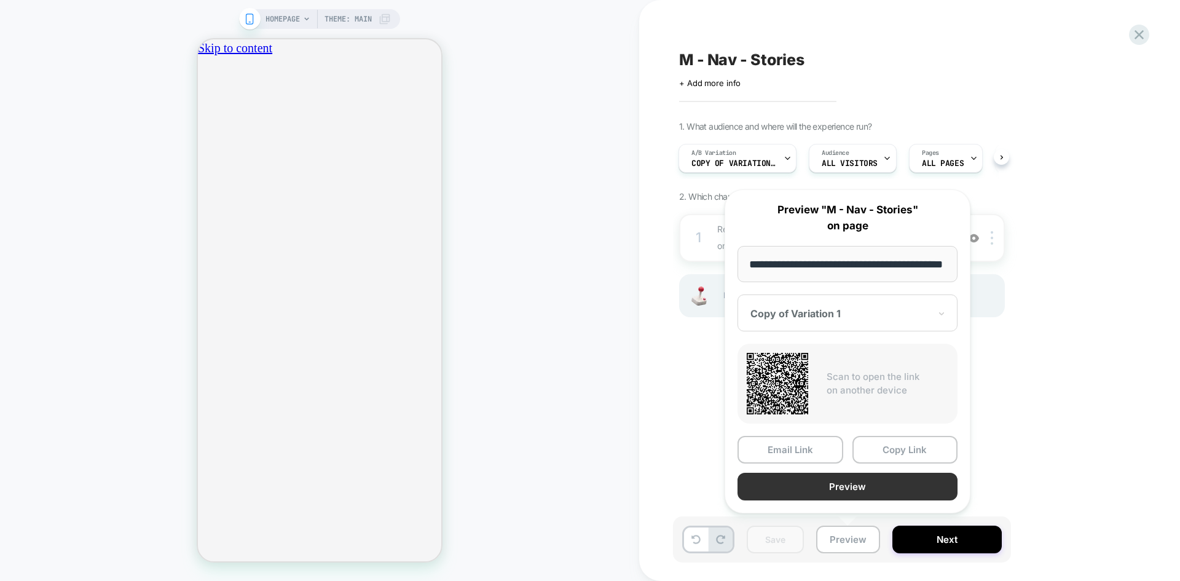
click at [825, 487] on button "Preview" at bounding box center [848, 487] width 220 height 28
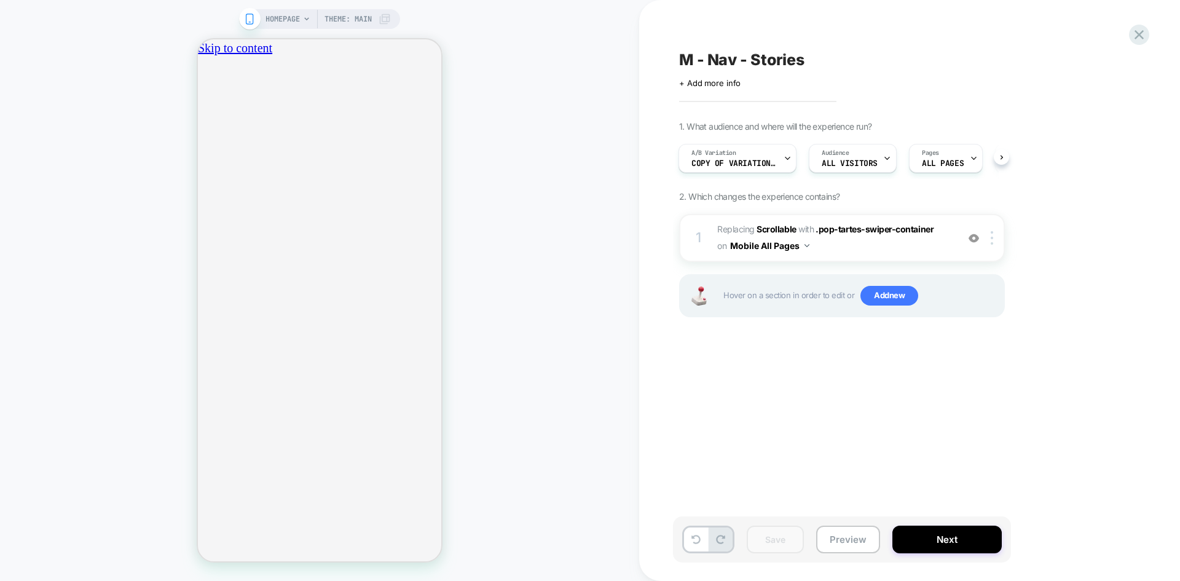
scroll to position [0, 433]
drag, startPoint x: 93, startPoint y: 120, endPoint x: 64, endPoint y: 87, distance: 44.0
click at [93, 120] on div "HOMEPAGE Theme: MAIN" at bounding box center [319, 290] width 639 height 556
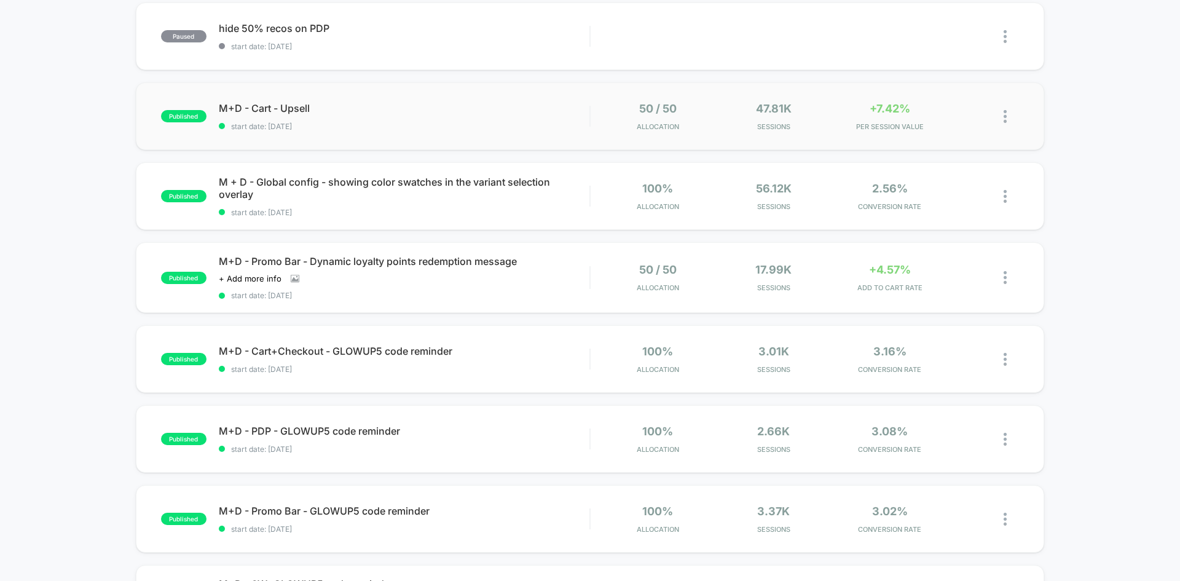
scroll to position [184, 0]
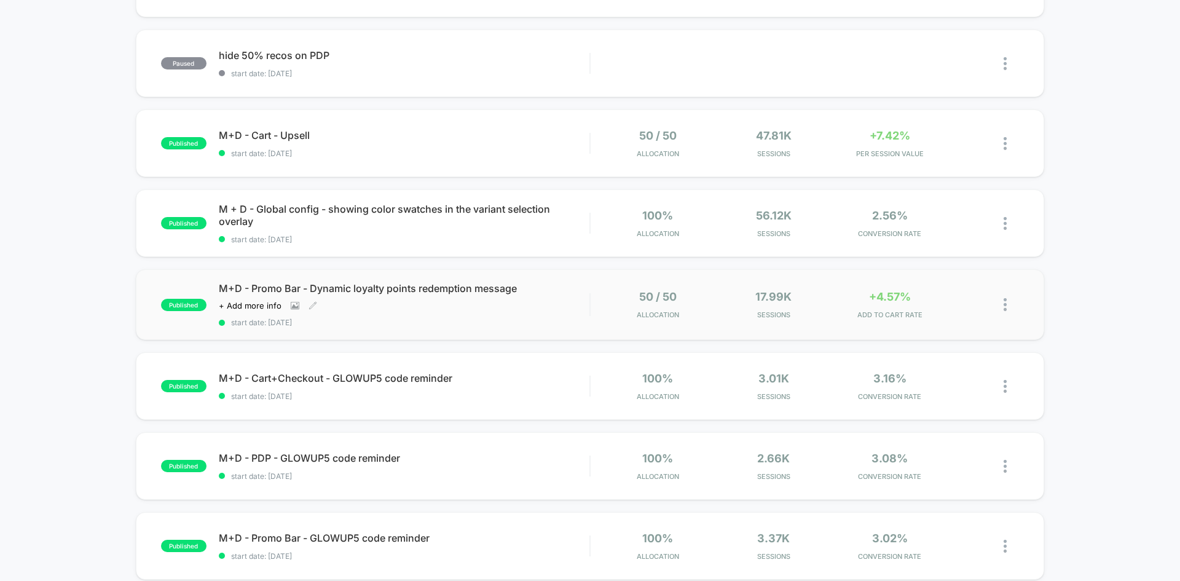
click at [444, 304] on div "Click to view images Click to edit experience details + Add more info" at bounding box center [348, 306] width 259 height 10
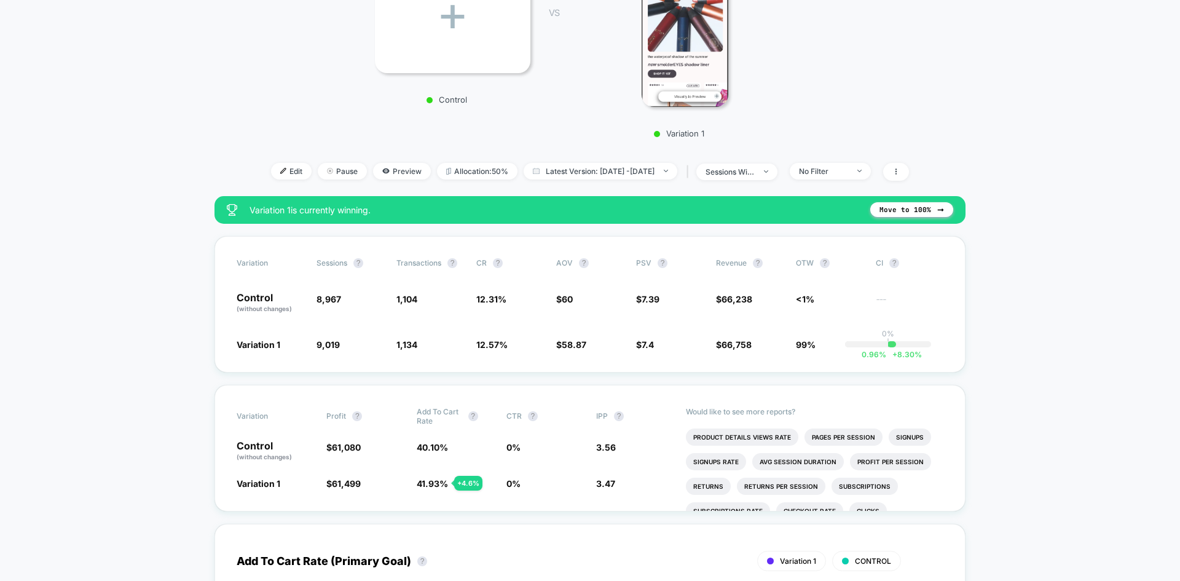
scroll to position [307, 0]
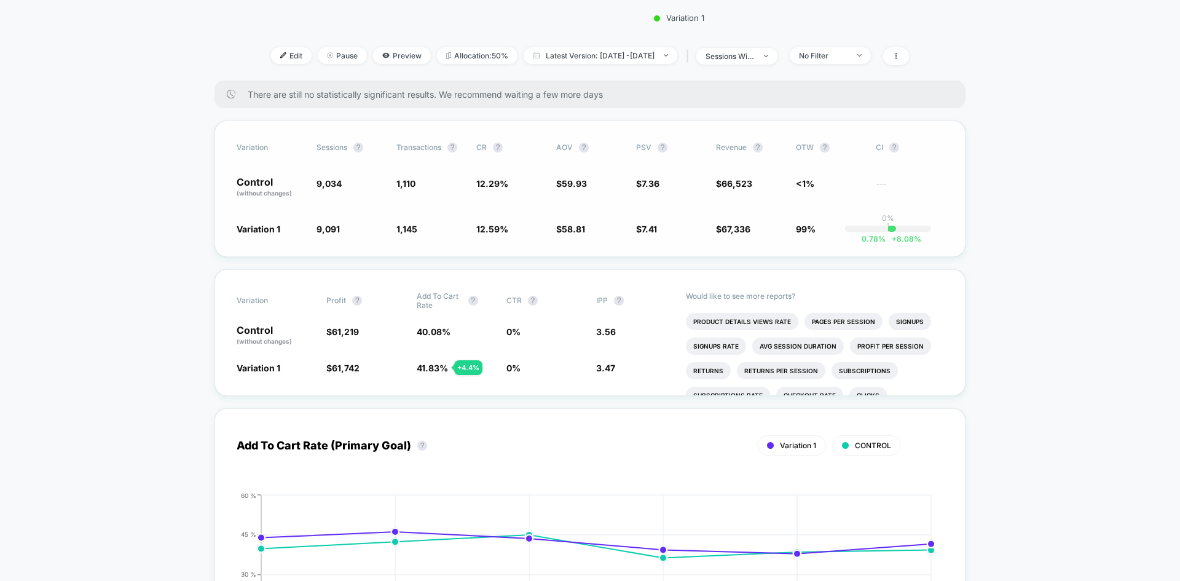
scroll to position [430, 0]
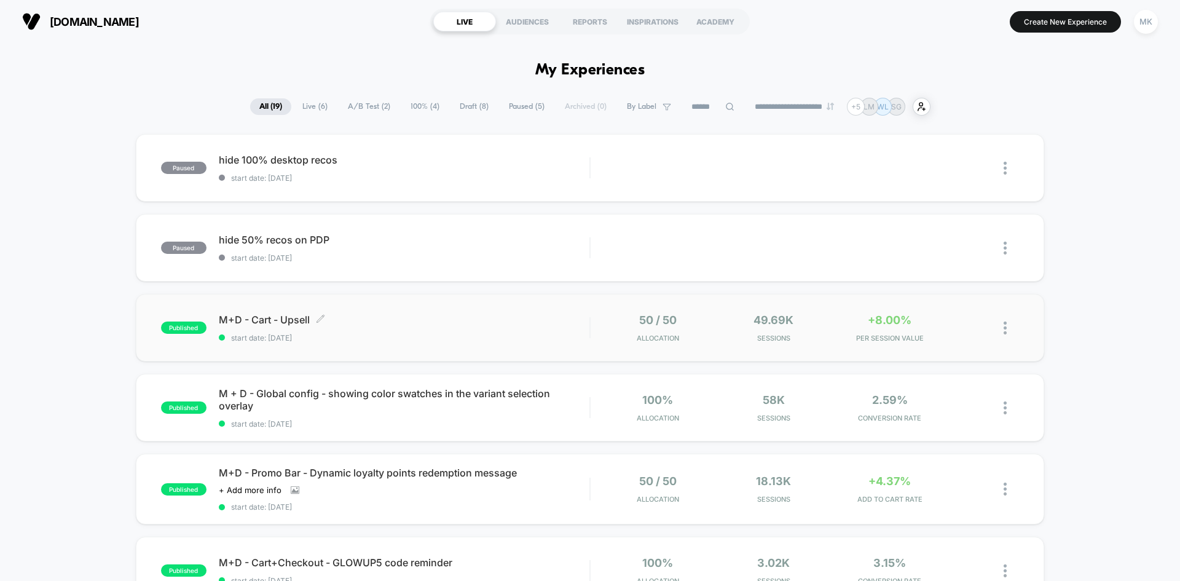
click at [435, 332] on div "M+D - Cart - Upsell Click to edit experience details Click to edit experience d…" at bounding box center [404, 327] width 371 height 29
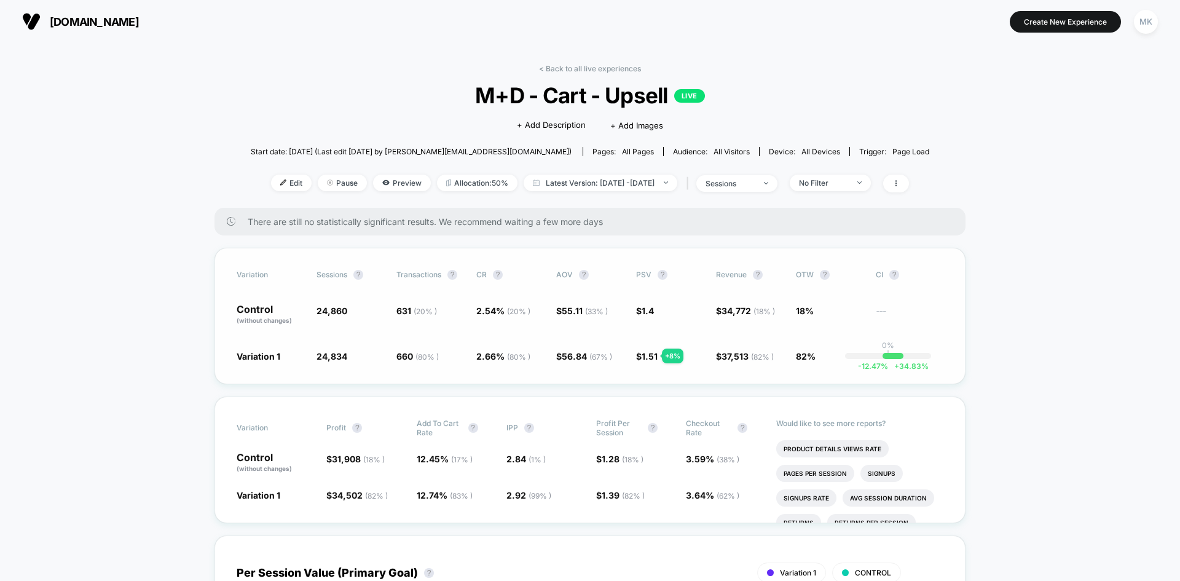
scroll to position [61, 0]
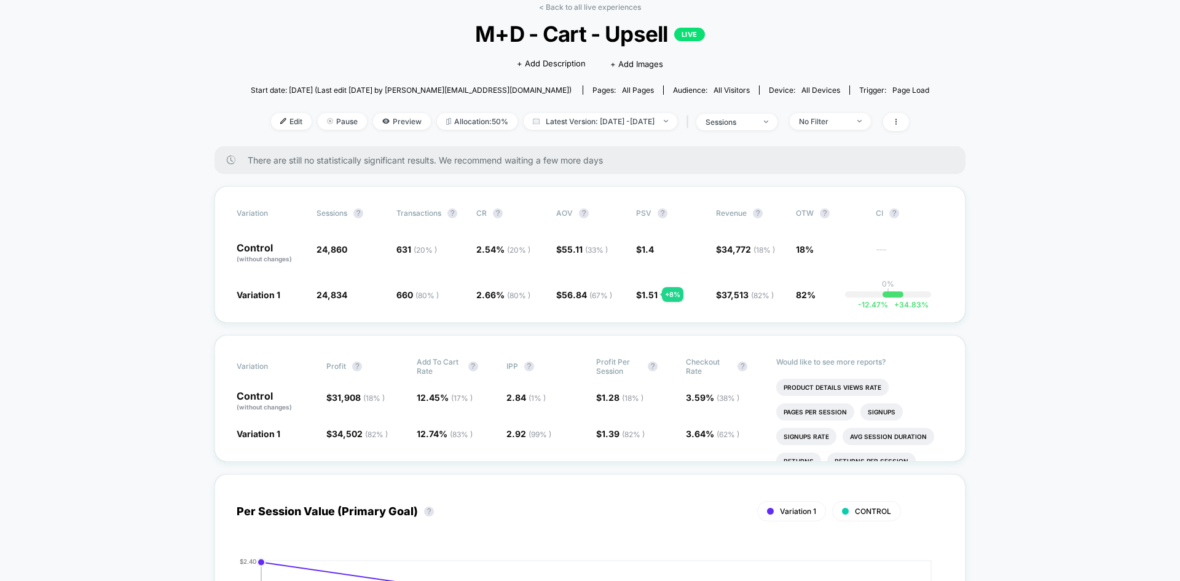
click at [546, 4] on link "< Back to all live experiences" at bounding box center [590, 6] width 102 height 9
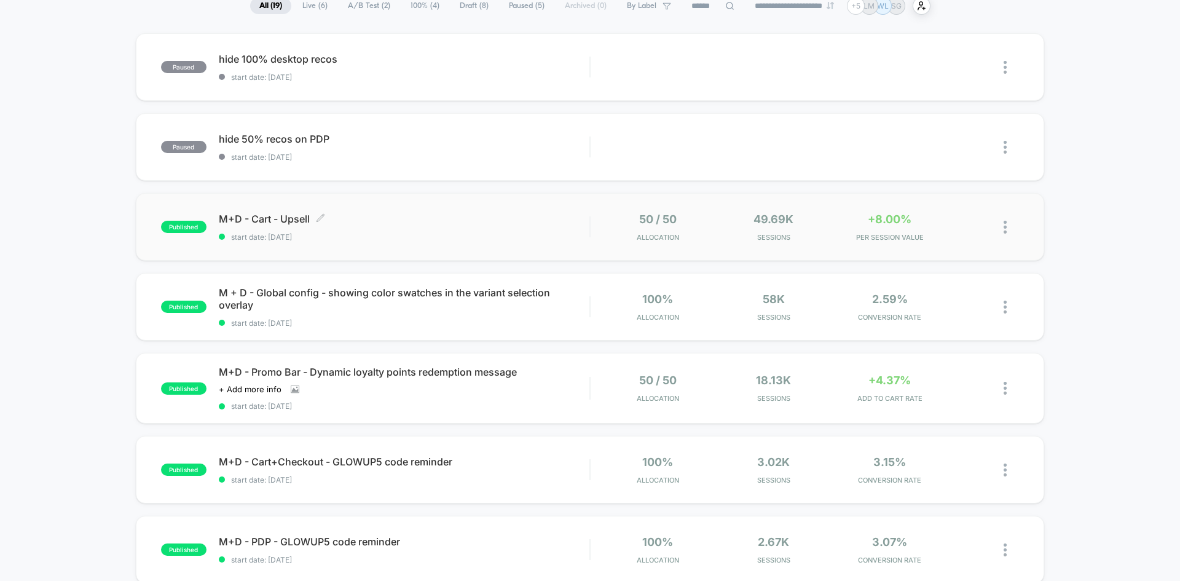
scroll to position [123, 0]
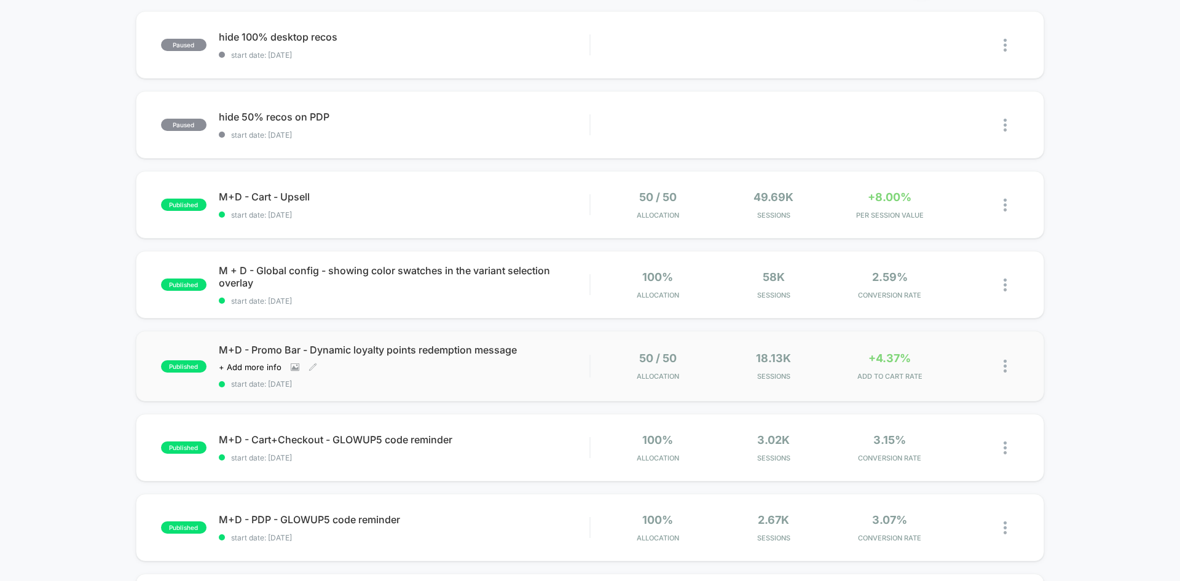
click at [471, 384] on span "start date: [DATE]" at bounding box center [404, 383] width 371 height 9
